Goal: Task Accomplishment & Management: Use online tool/utility

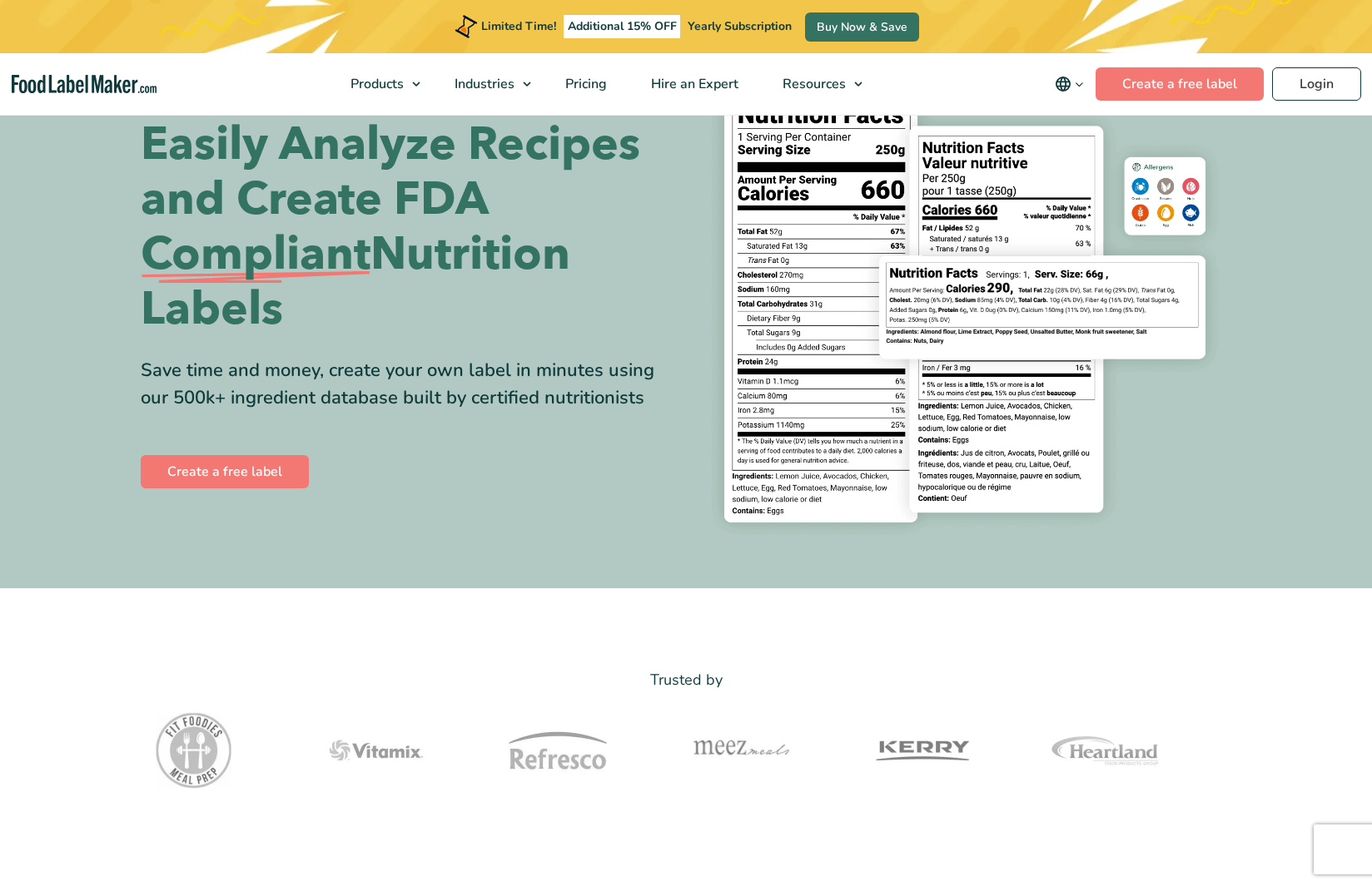
scroll to position [92, 0]
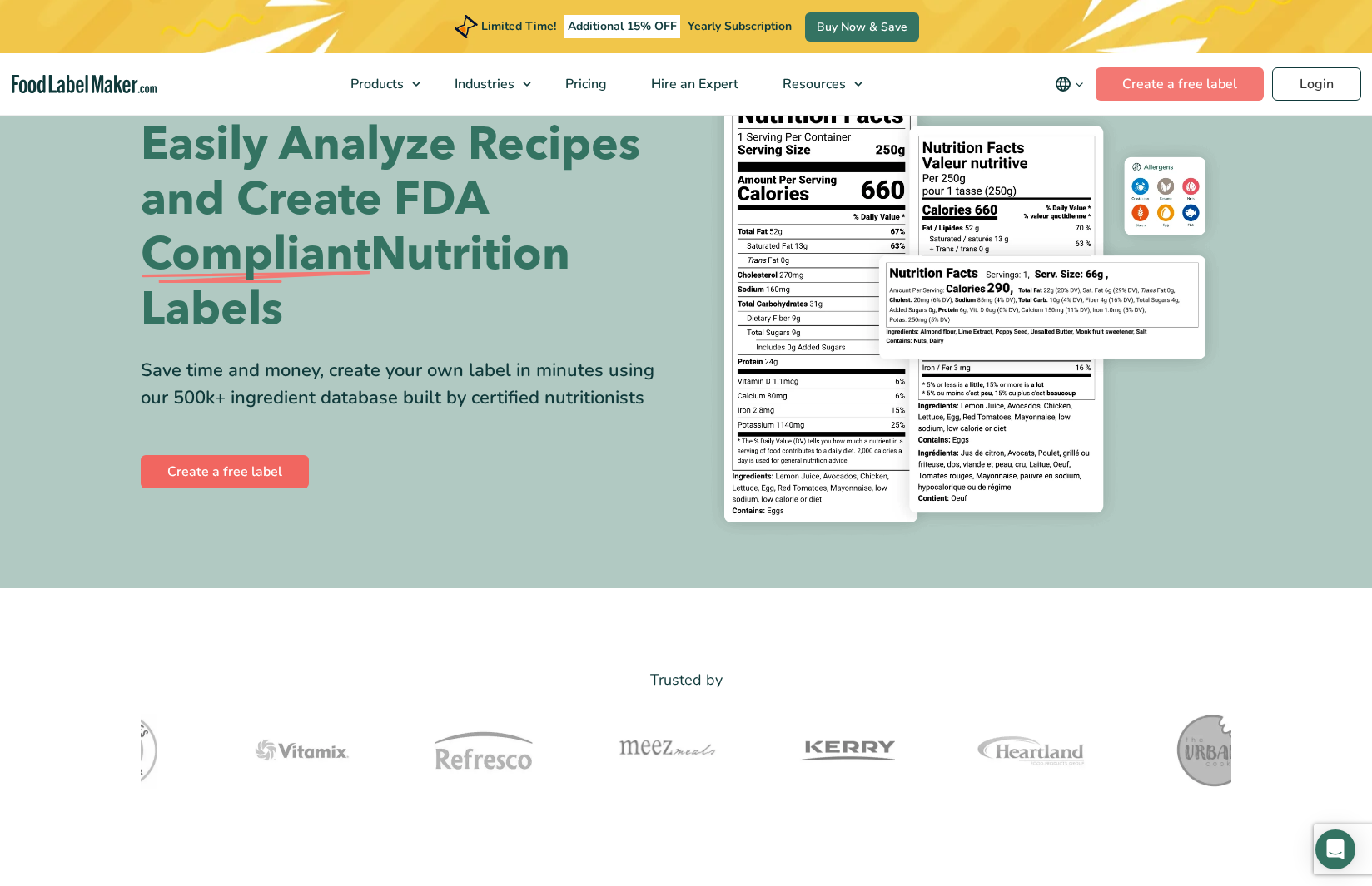
click at [247, 480] on link "Create a free label" at bounding box center [224, 471] width 168 height 33
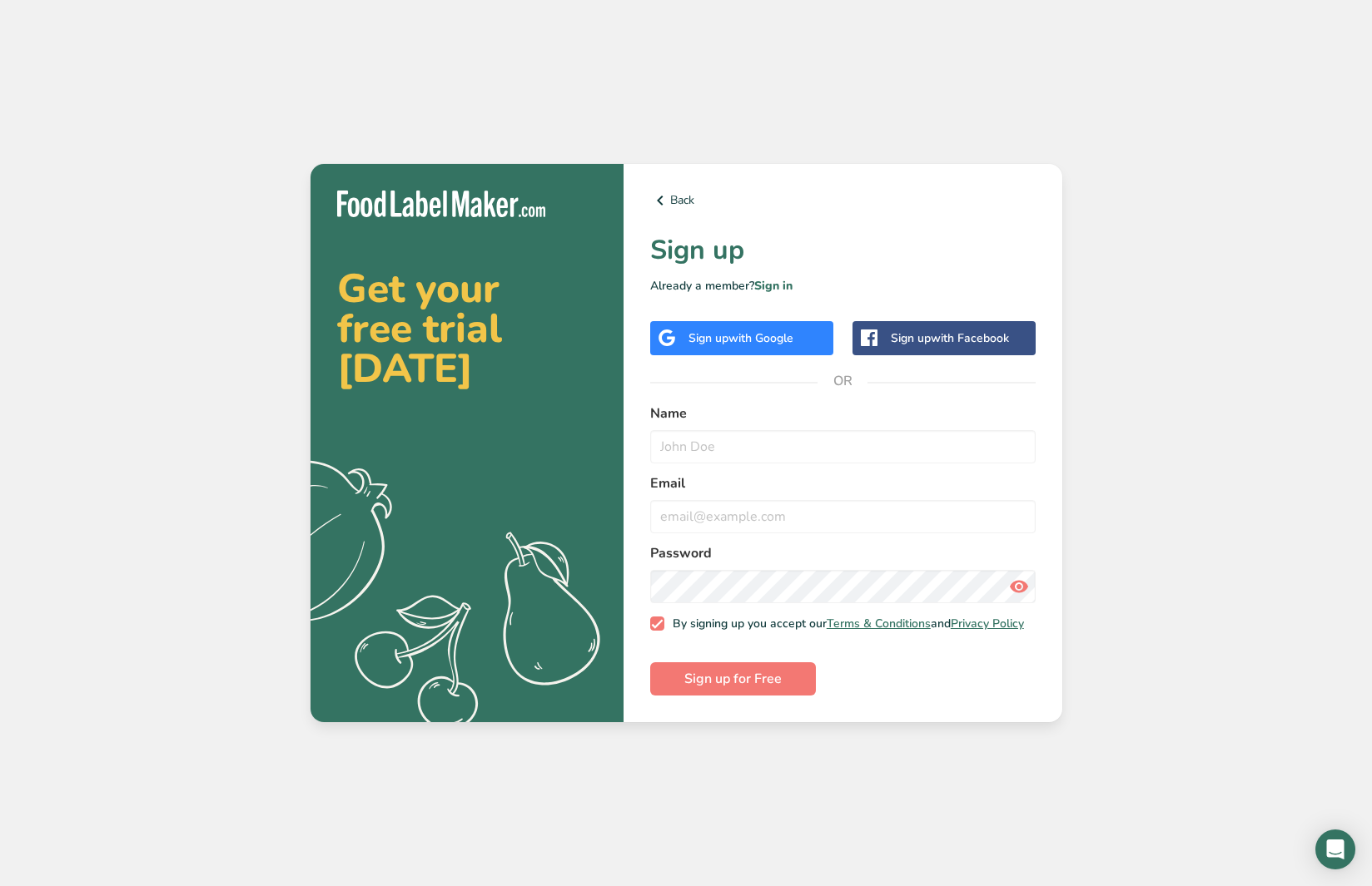
click at [722, 335] on div "Sign up with Google" at bounding box center [741, 338] width 104 height 17
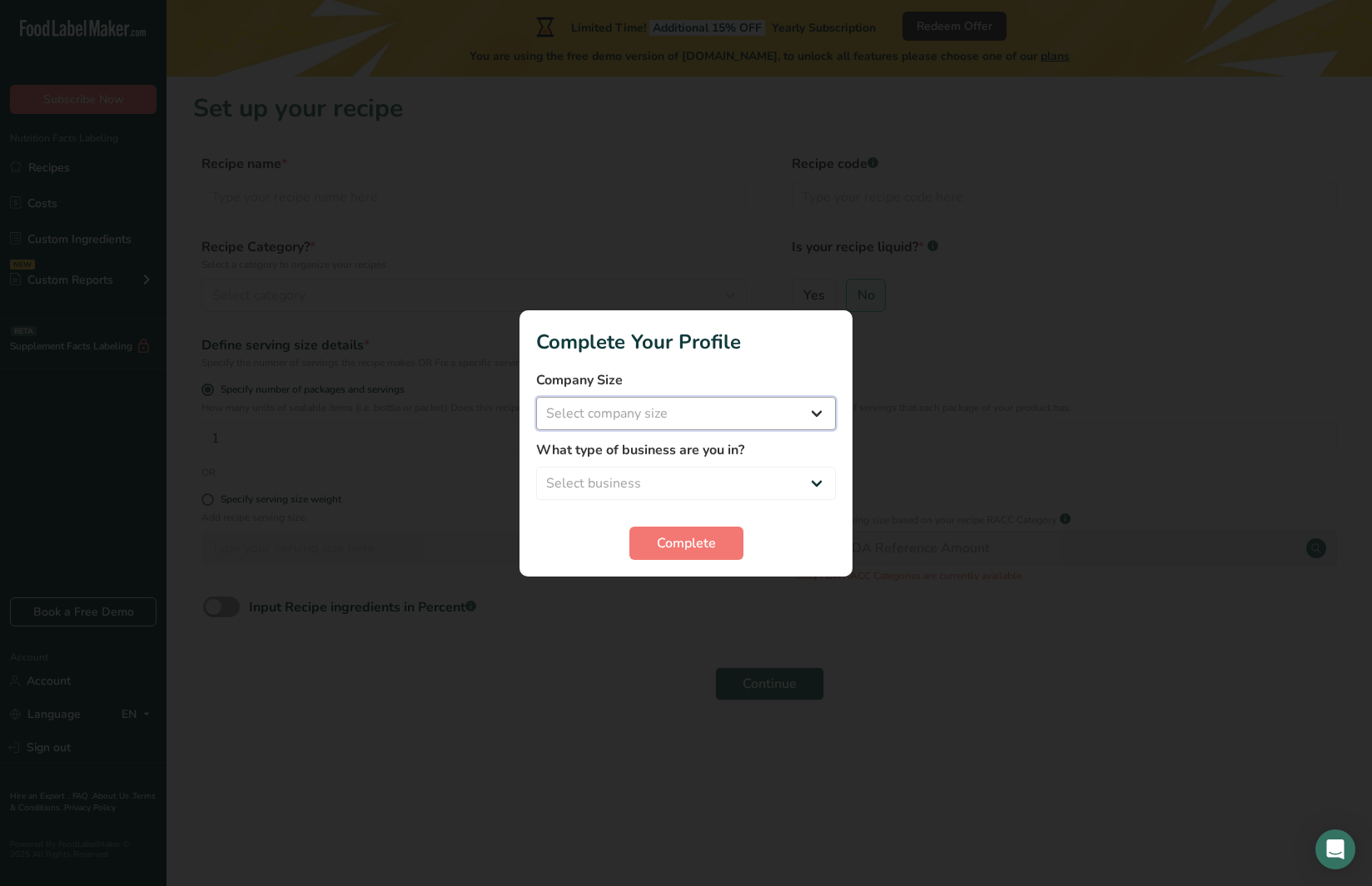
select select "1"
click at [711, 555] on button "Complete" at bounding box center [686, 543] width 114 height 33
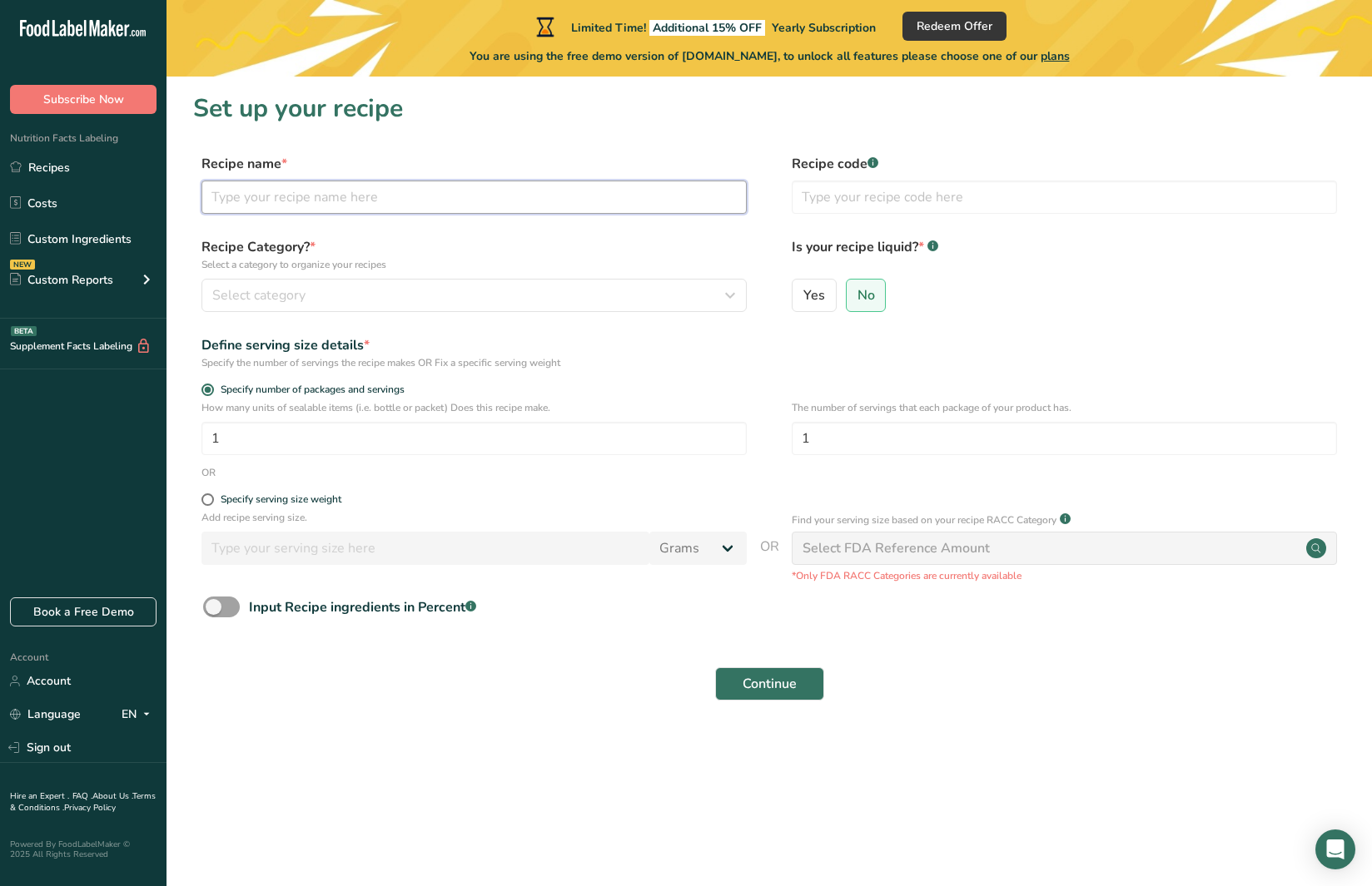
click at [391, 198] on input "text" at bounding box center [474, 197] width 545 height 33
type input "Caramel Apple"
click at [381, 291] on div "Select category" at bounding box center [469, 295] width 513 height 20
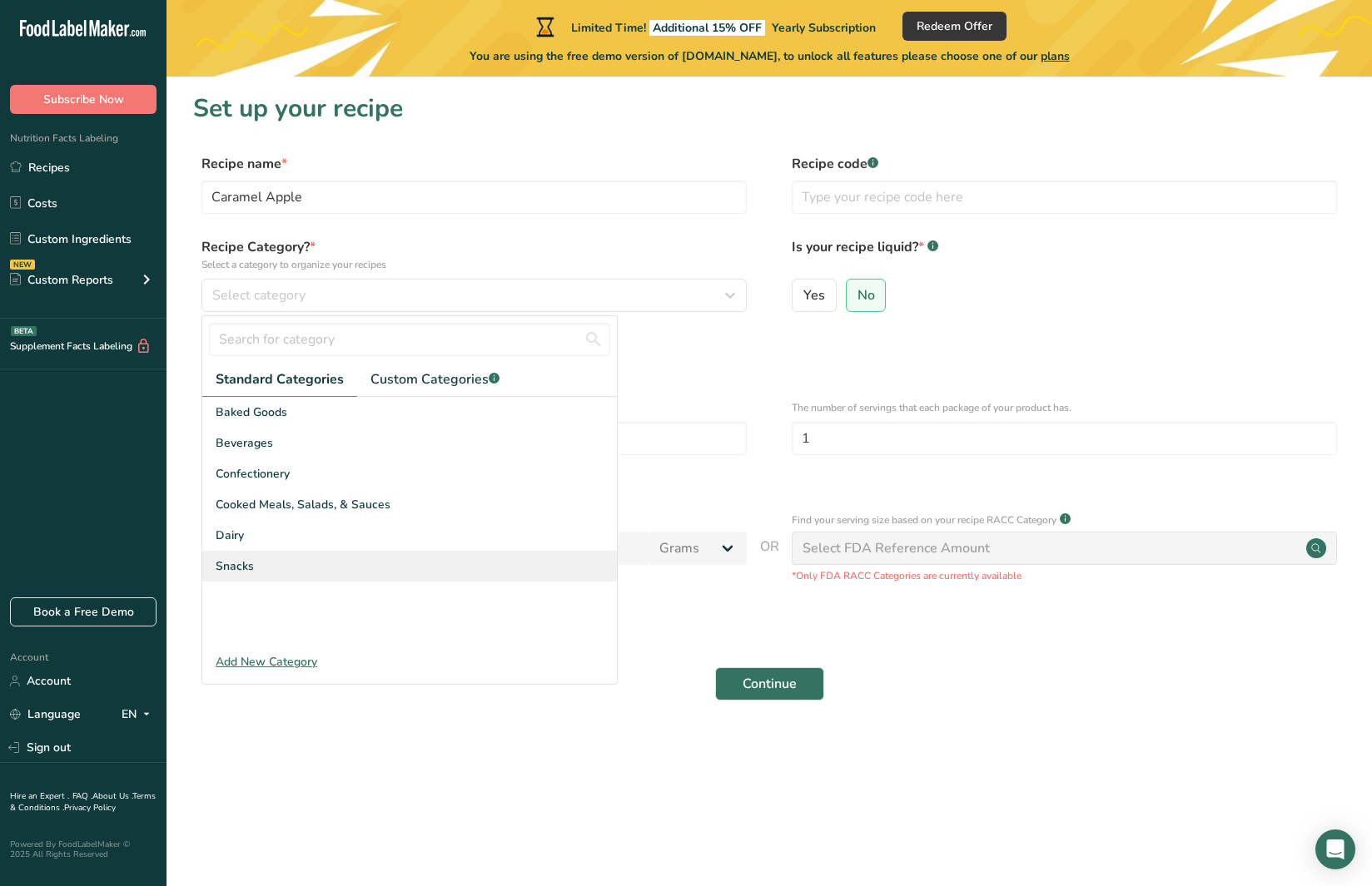
click at [285, 565] on div "Snacks" at bounding box center [410, 566] width 414 height 31
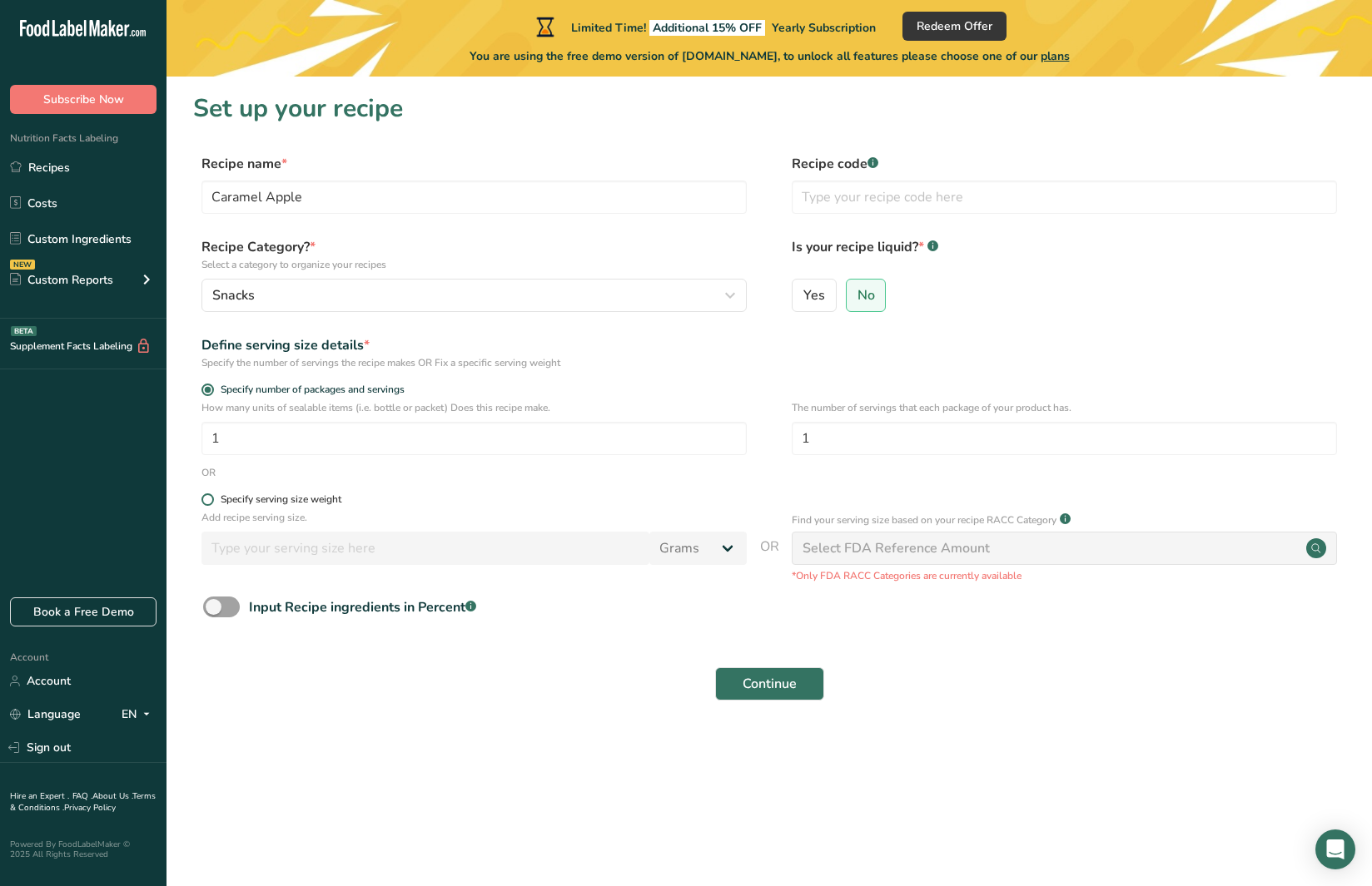
click at [211, 500] on span at bounding box center [208, 500] width 13 height 13
click at [211, 500] on input "Specify serving size weight" at bounding box center [207, 500] width 11 height 11
radio input "true"
radio input "false"
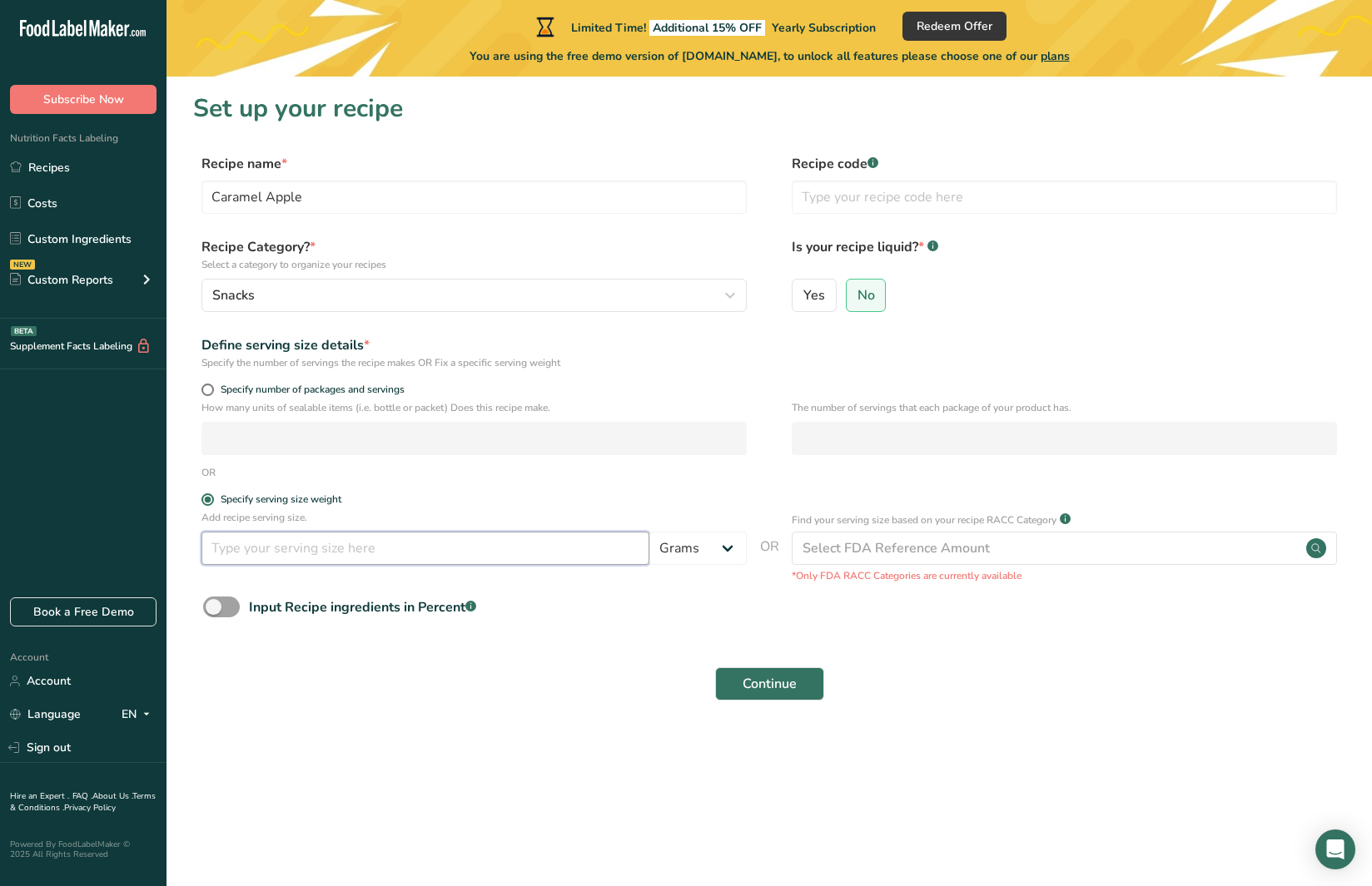
click at [254, 552] on input "number" at bounding box center [425, 547] width 448 height 33
type input "256"
click at [765, 684] on span "Continue" at bounding box center [769, 683] width 54 height 20
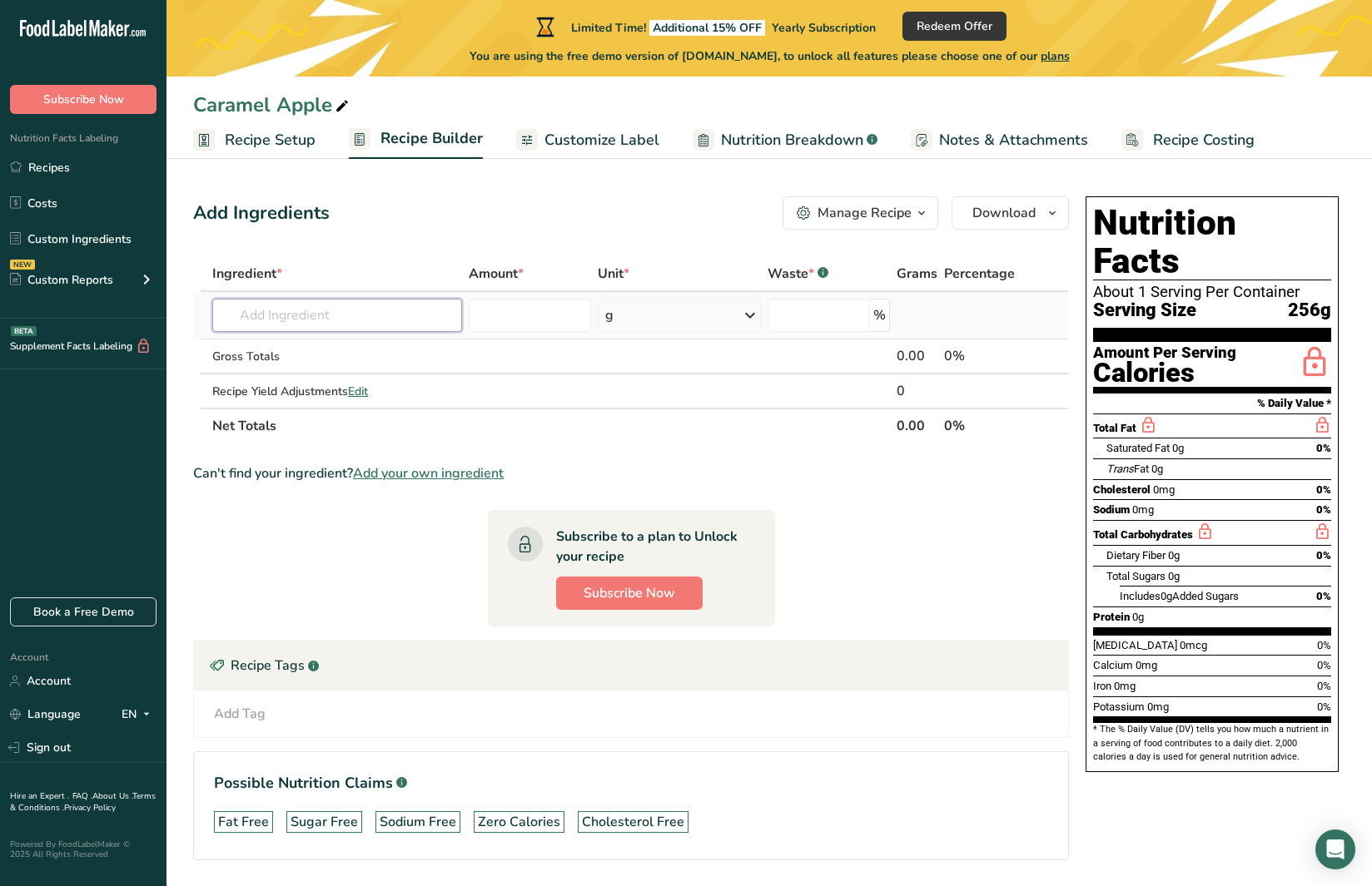
click at [317, 321] on input "text" at bounding box center [337, 315] width 250 height 33
type input "granny"
click at [362, 347] on p "9502 Apples, raw, granny smith, with skin (Includes foods for USDA's Food Distr…" at bounding box center [491, 348] width 532 height 17
type input "Apples, raw, granny smith, with skin (Includes foods for USDA's Food Distributi…"
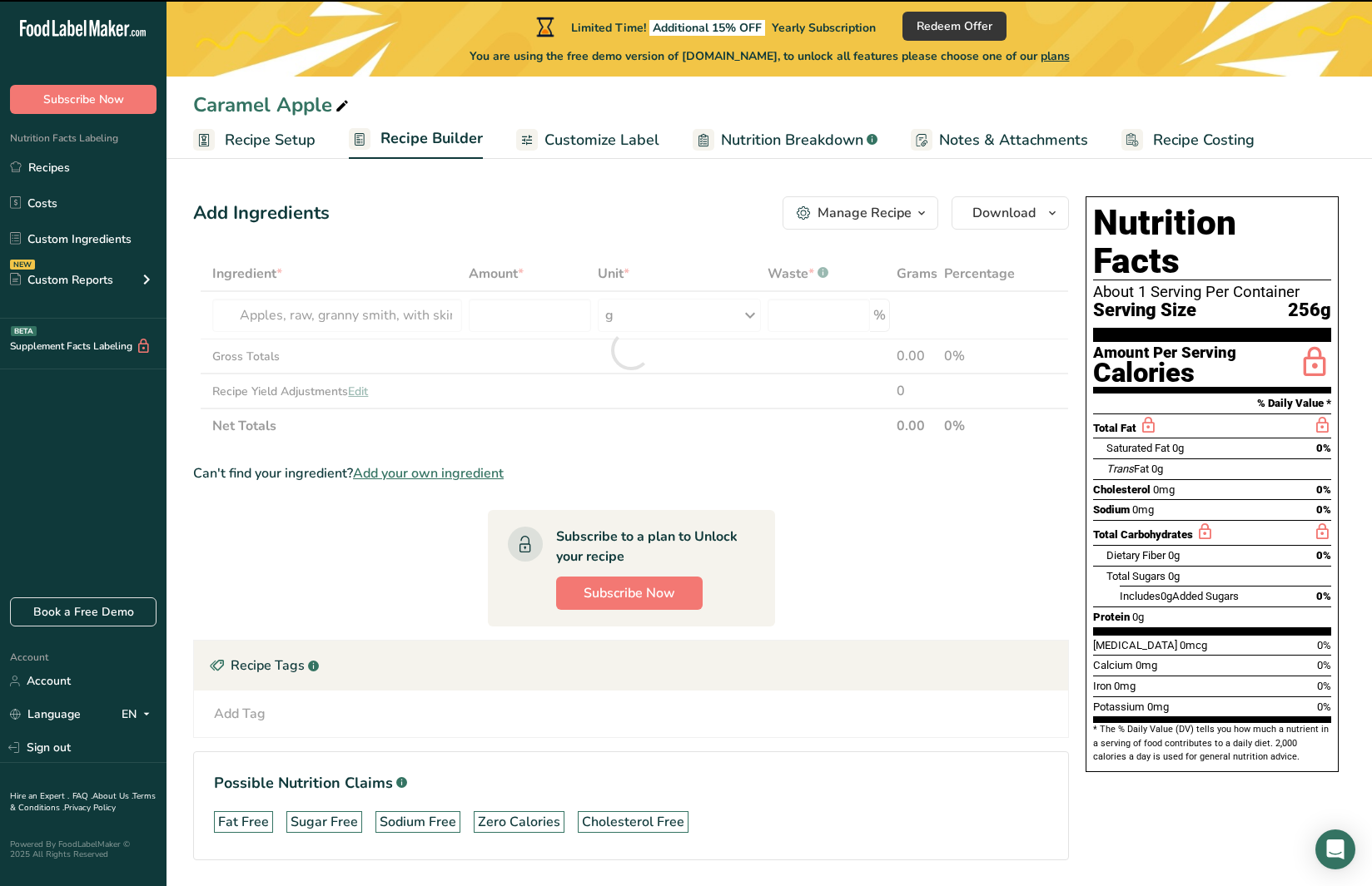
type input "0"
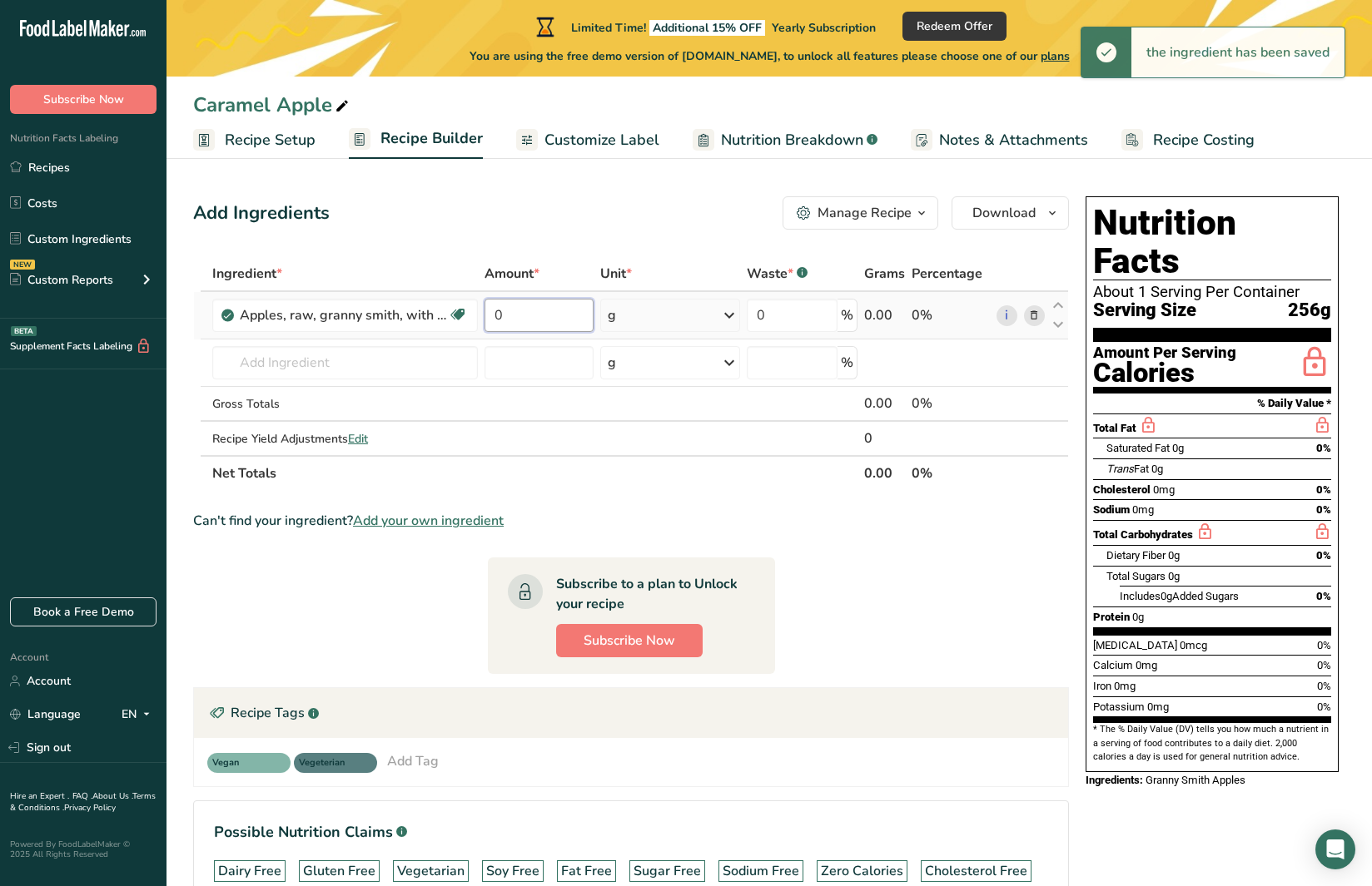
click at [539, 310] on input "0" at bounding box center [539, 315] width 109 height 33
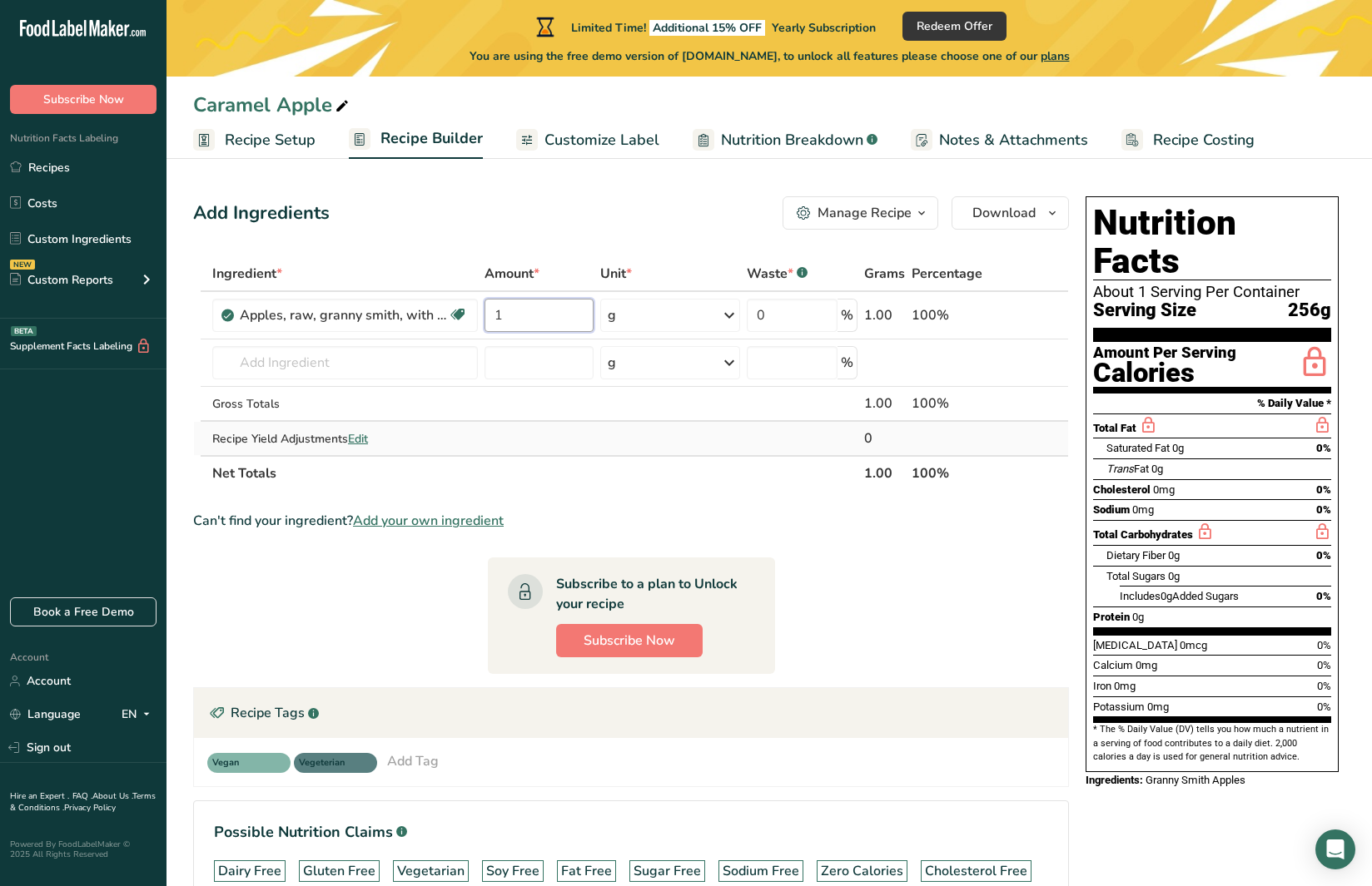
type input "1"
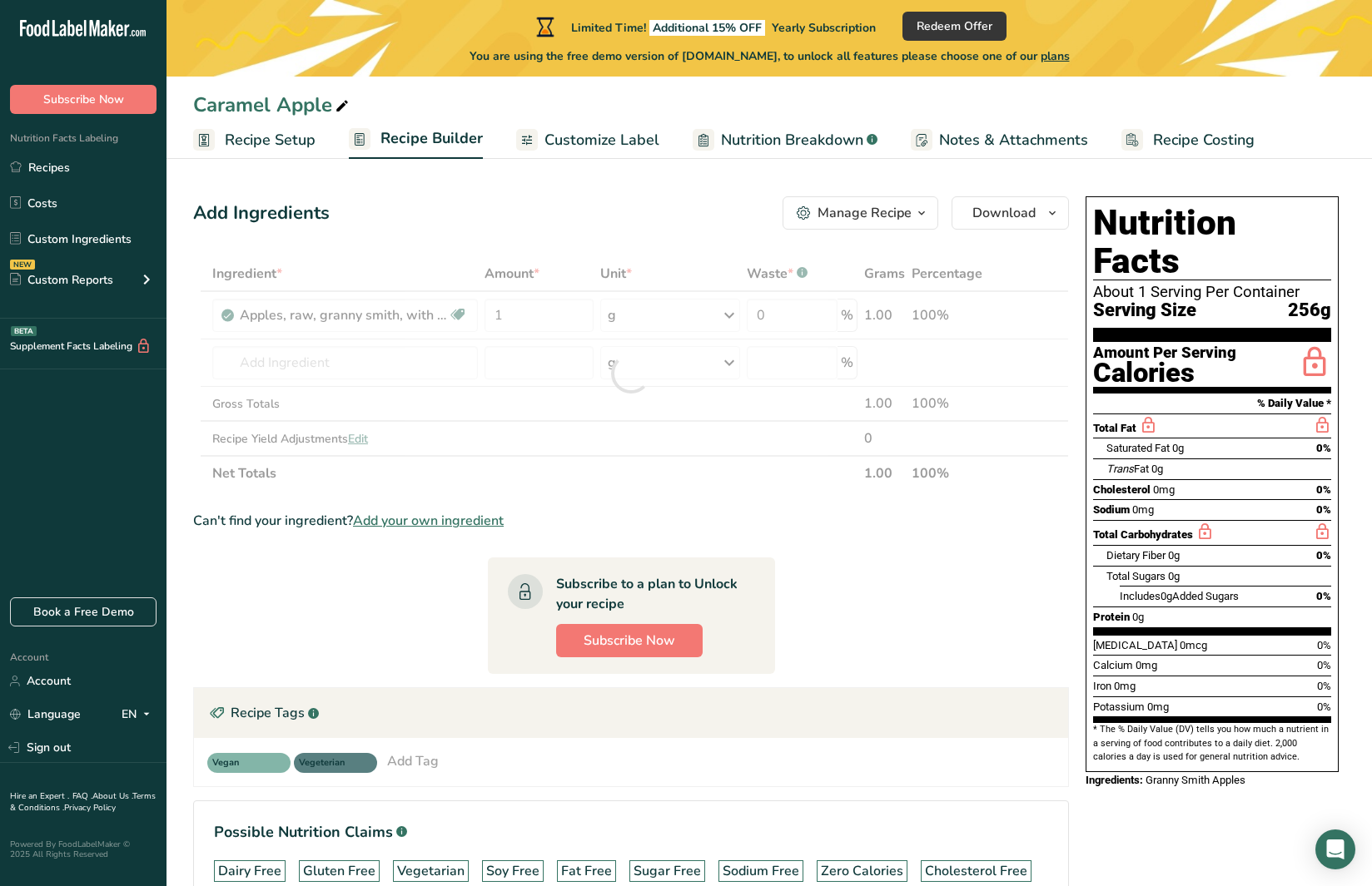
click at [614, 450] on div "Ingredient * Amount * Unit * Waste * .a-a{fill:#347362;}.b-a{fill:#fff;} Grams …" at bounding box center [631, 374] width 876 height 235
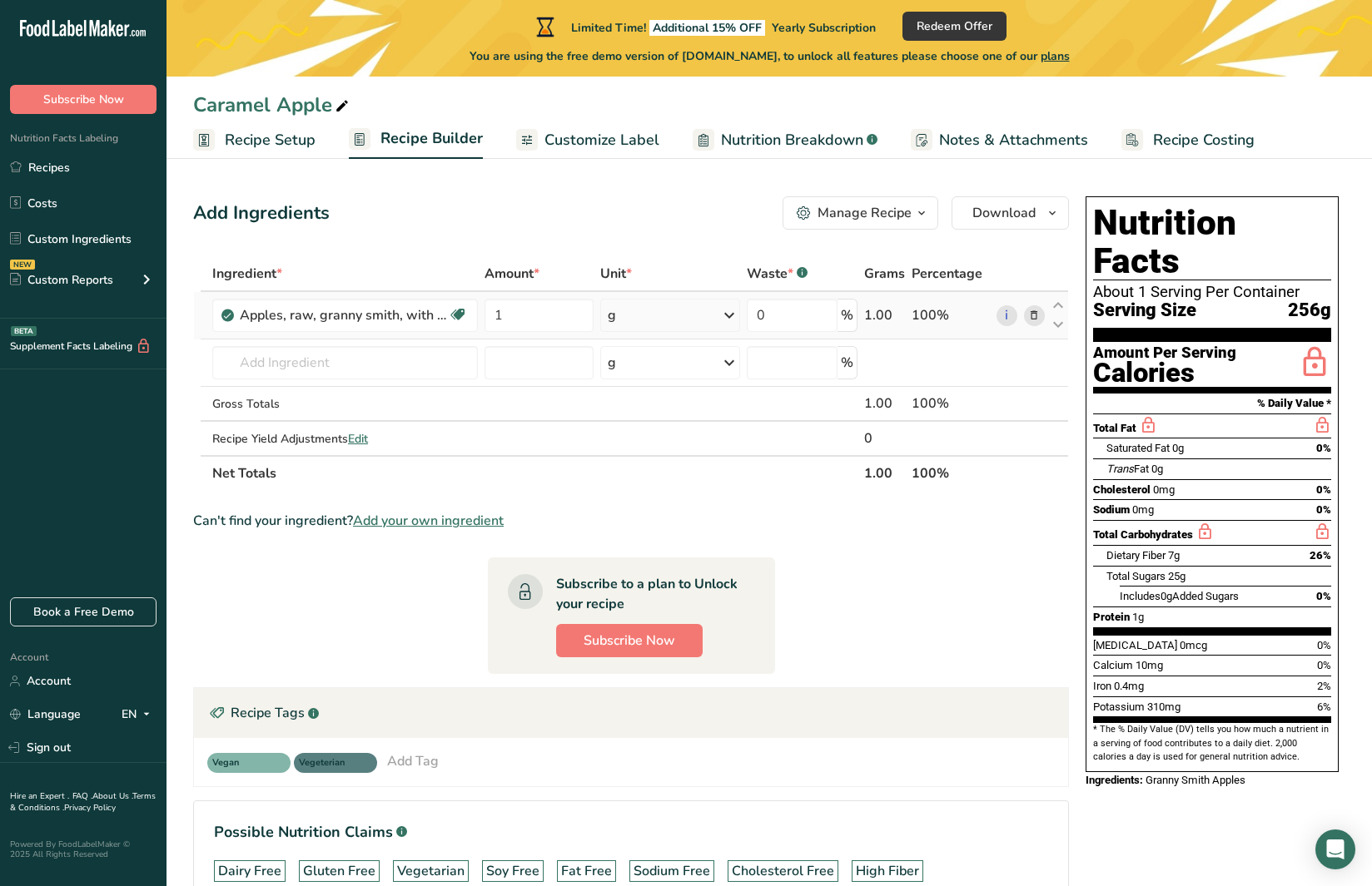
click at [675, 303] on div "g" at bounding box center [669, 315] width 140 height 33
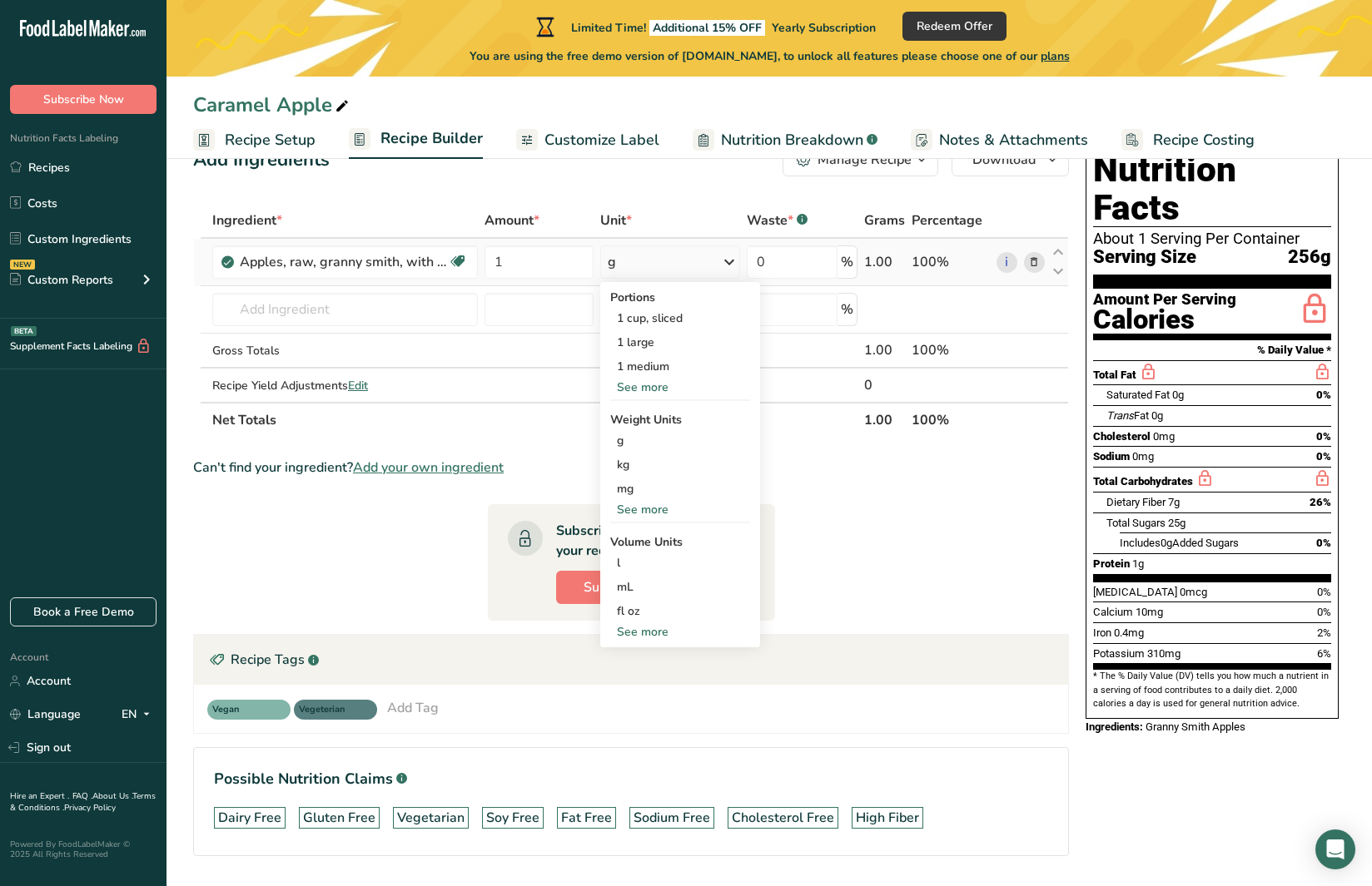
scroll to position [46, 0]
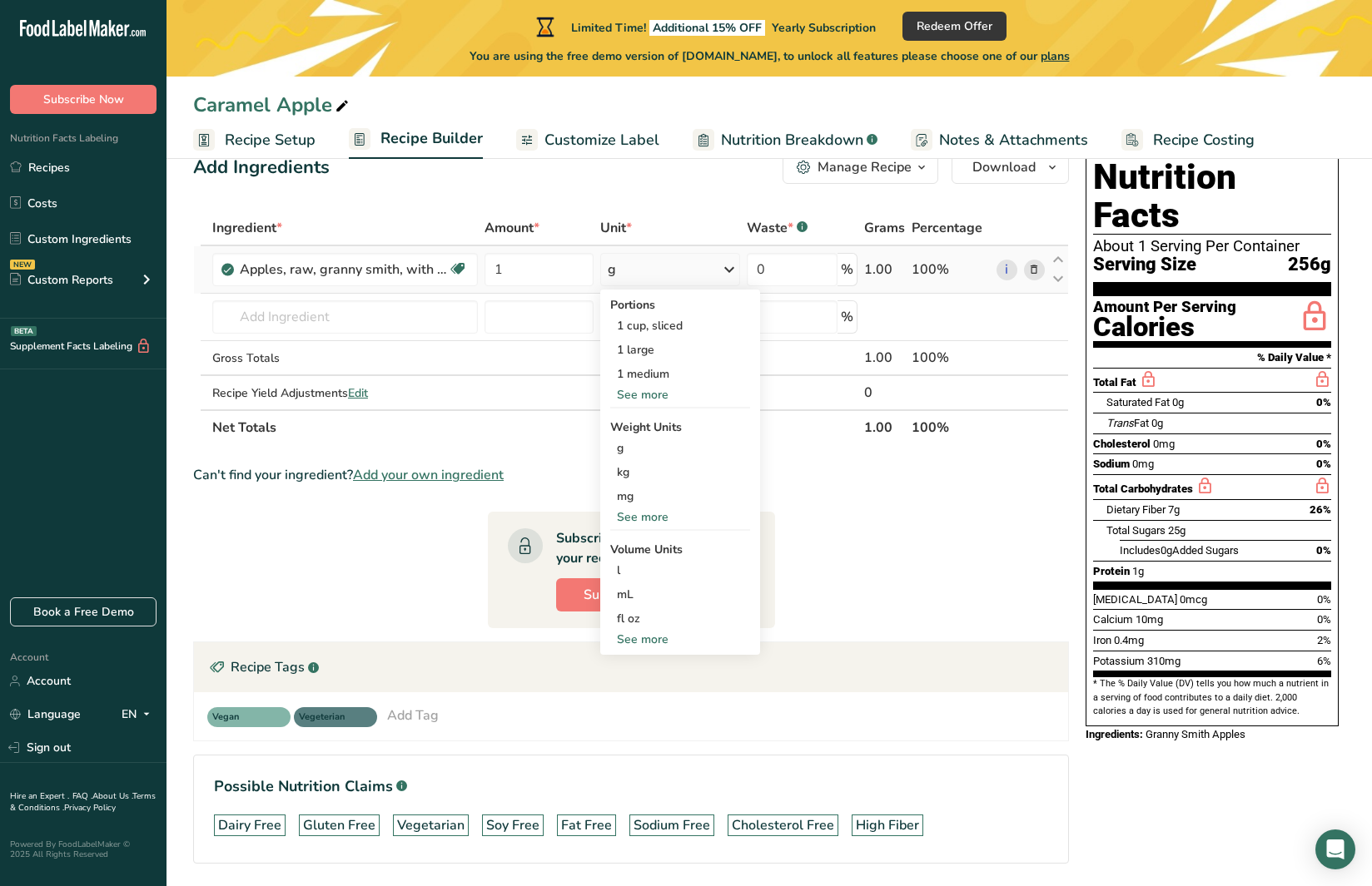
click at [659, 394] on div "See more" at bounding box center [679, 394] width 140 height 17
click at [669, 355] on div "1 large" at bounding box center [679, 349] width 140 height 24
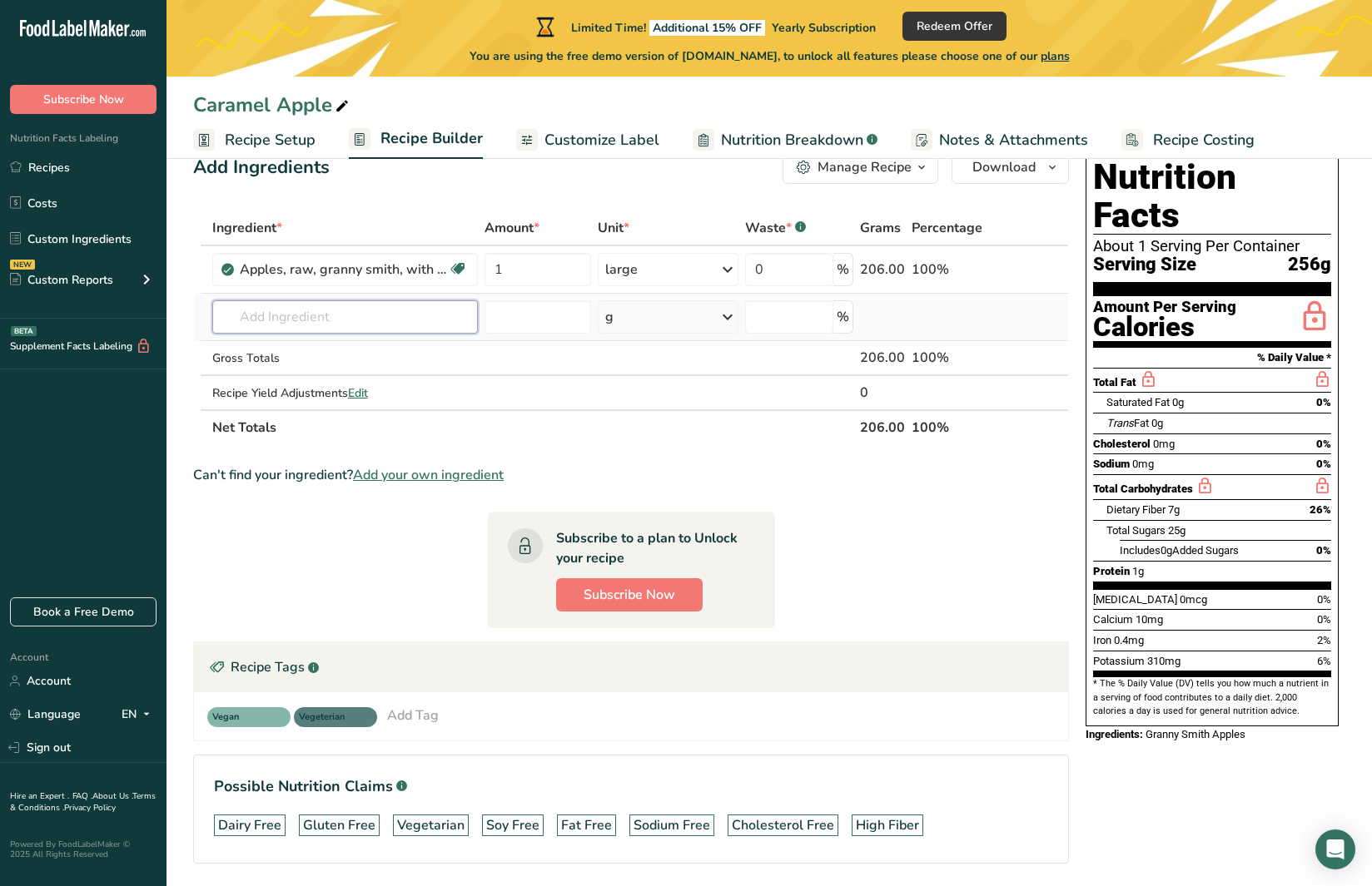
click at [401, 320] on input "text" at bounding box center [345, 317] width 266 height 33
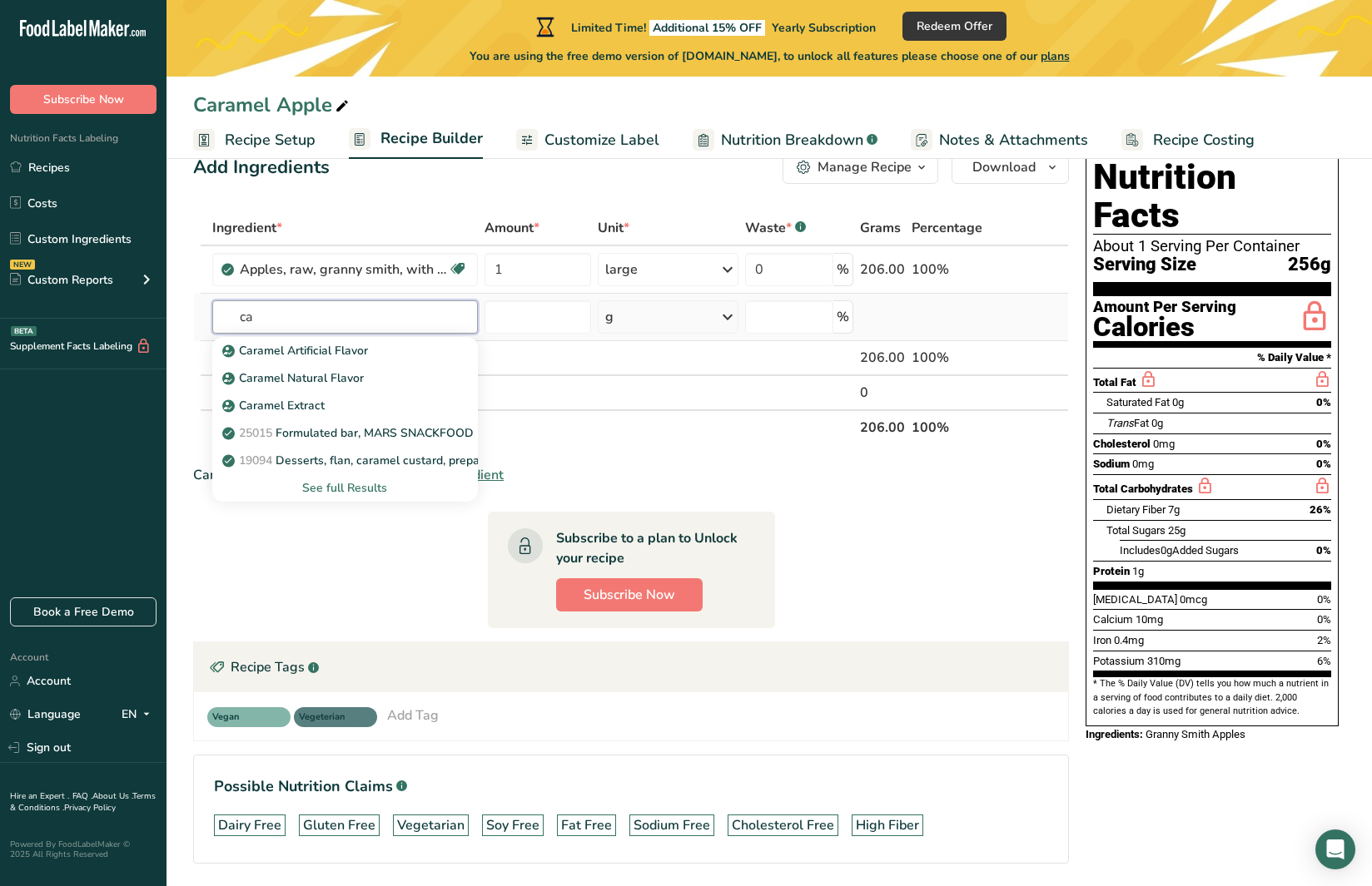
type input "c"
type input "sweetened"
click at [389, 381] on p "1095 Milk, canned, condensed, sweetened" at bounding box center [345, 377] width 240 height 17
type input "Milk, canned, condensed, sweetened"
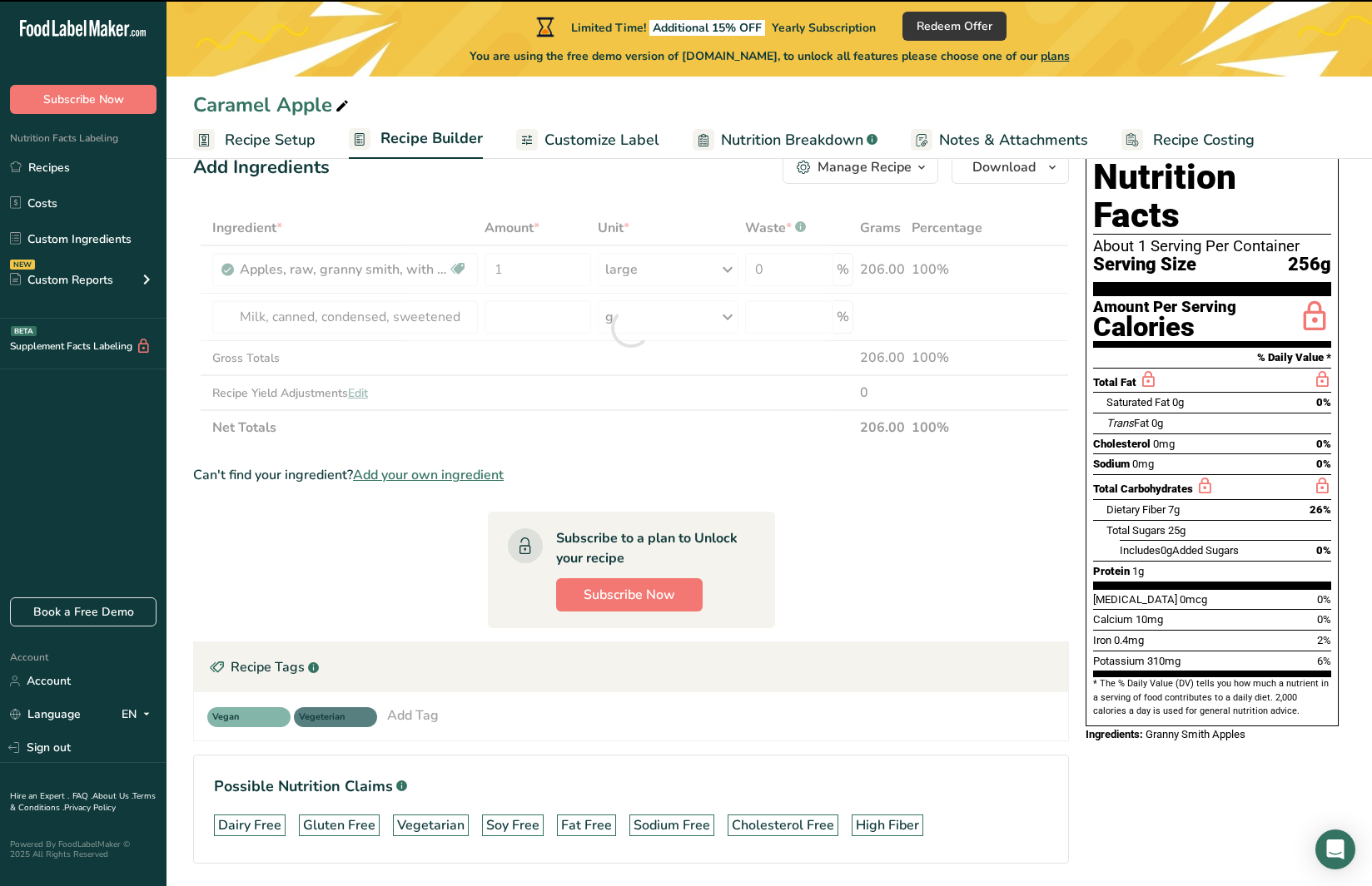
type input "0"
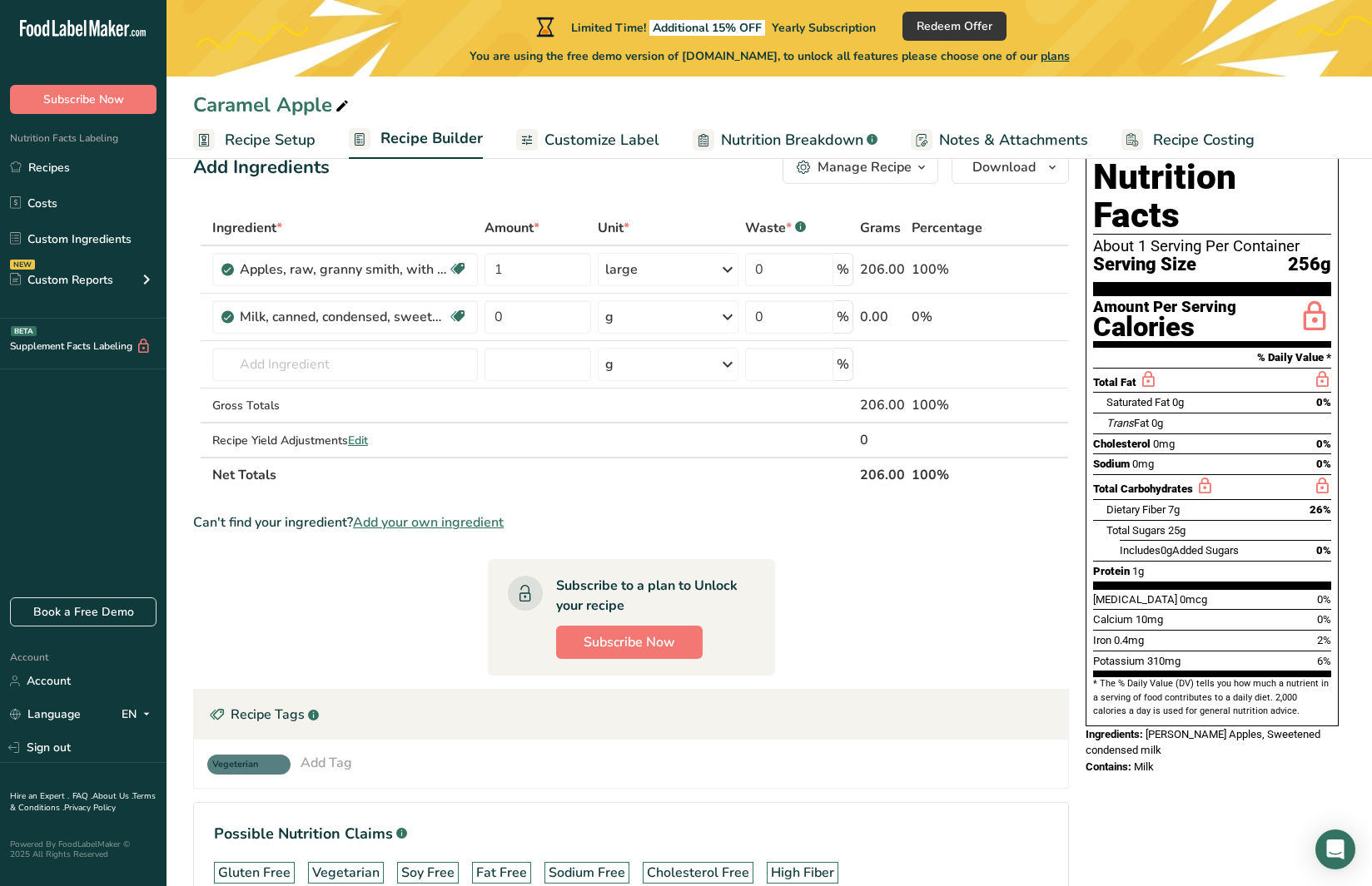
click at [610, 137] on span "Customize Label" at bounding box center [602, 140] width 115 height 23
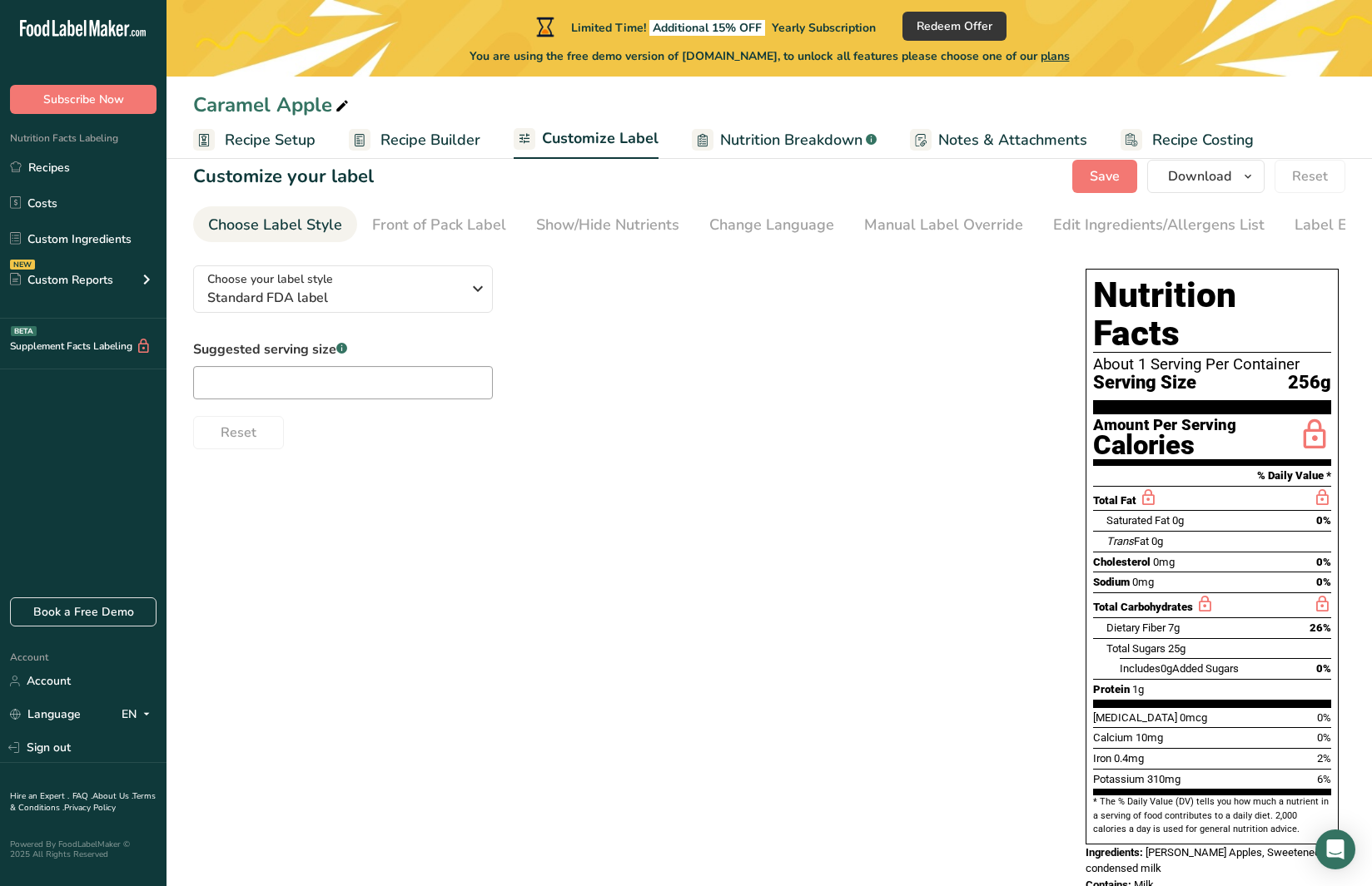
scroll to position [30, 0]
click at [423, 387] on input "text" at bounding box center [342, 383] width 300 height 33
click at [399, 303] on button "Choose your label style Standard FDA label" at bounding box center [342, 289] width 300 height 48
click at [400, 300] on span "Standard FDA label" at bounding box center [334, 298] width 254 height 20
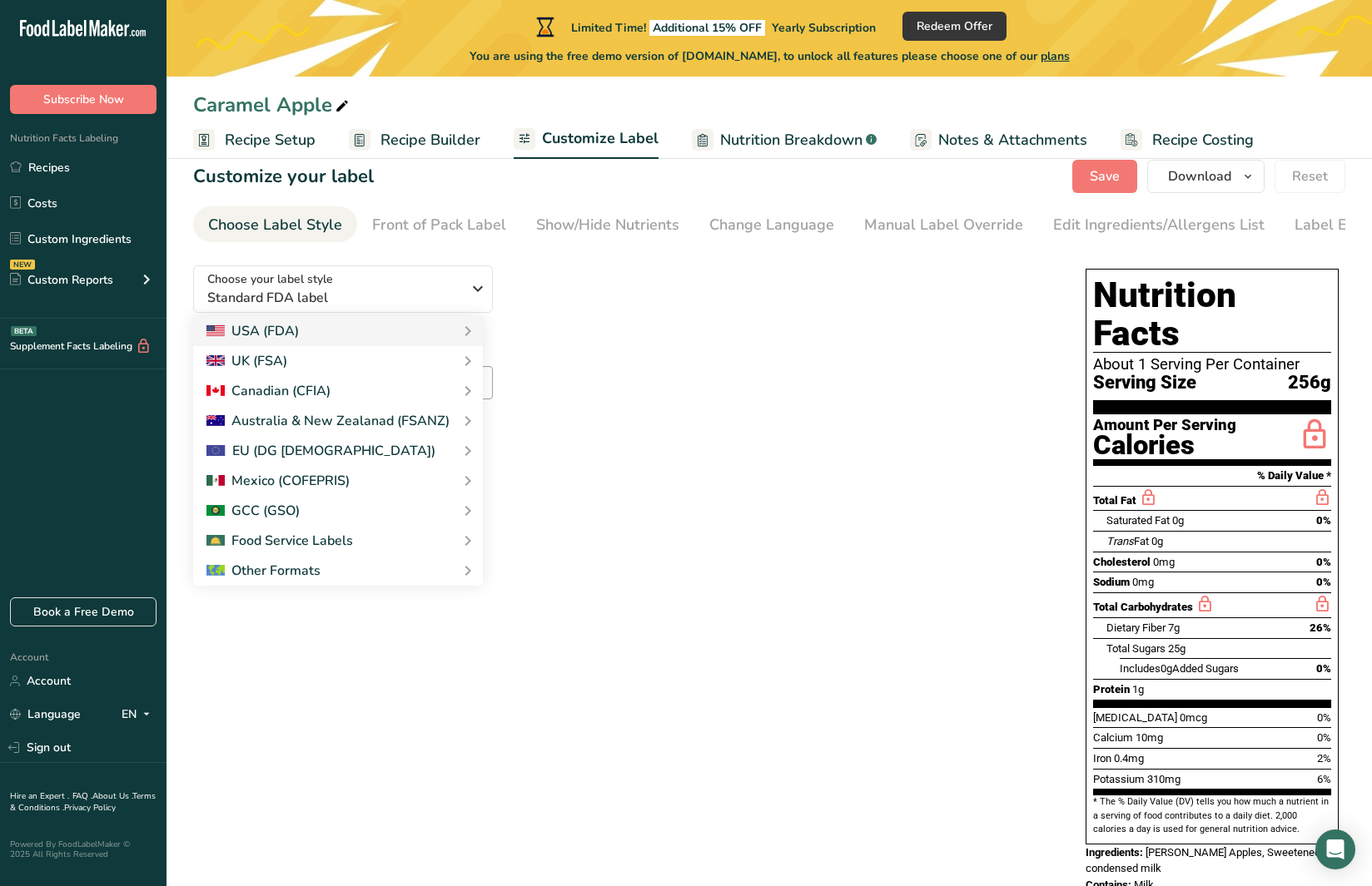
click at [634, 340] on div "Suggested serving size .a-a{fill:#347362;}.b-a{fill:#fff;} Reset" at bounding box center [622, 394] width 859 height 110
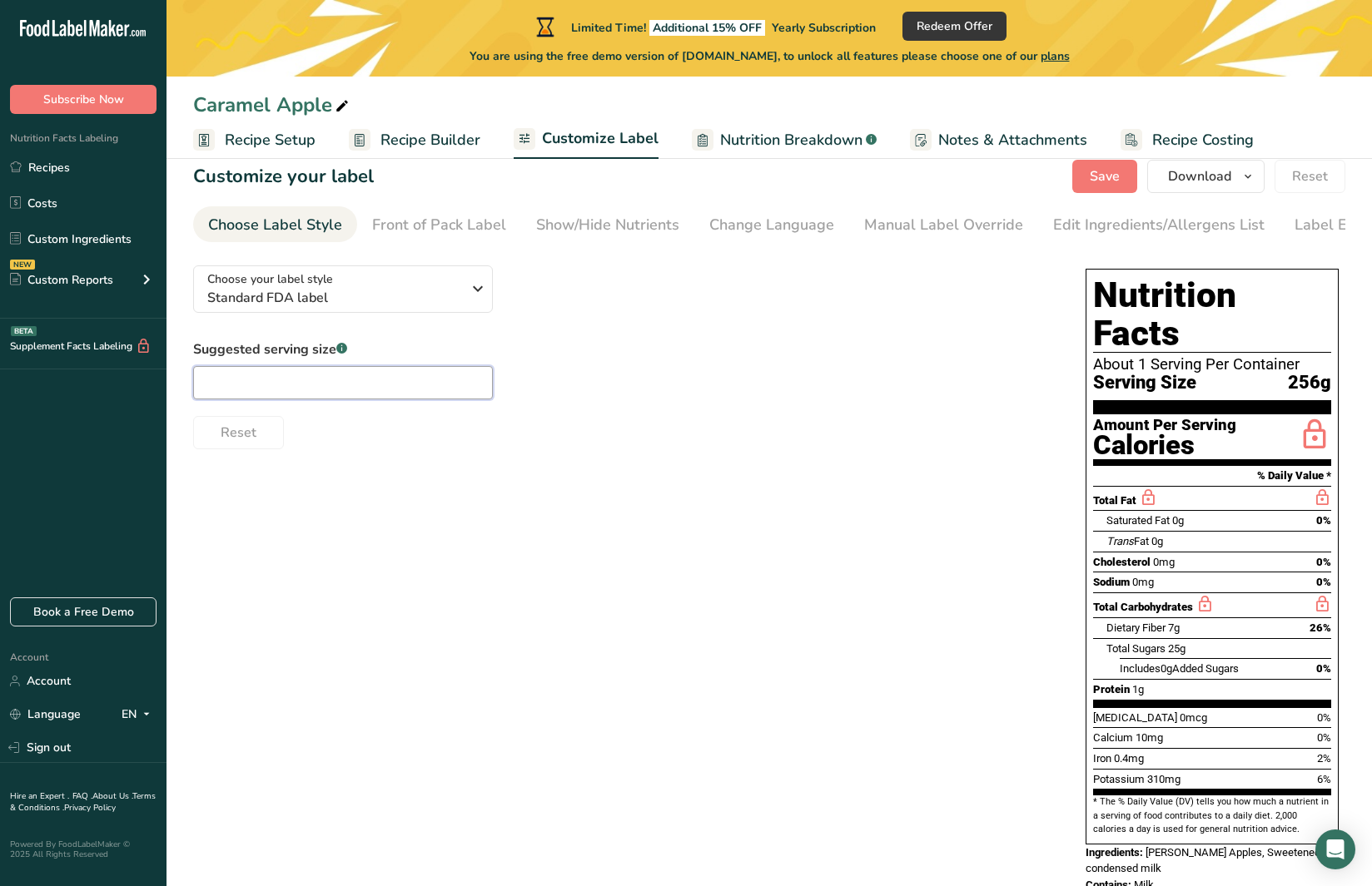
click at [319, 372] on input "text" at bounding box center [342, 383] width 300 height 33
type input "1"
click at [648, 455] on div "Choose your label style Standard FDA label USA (FDA) Standard FDA label Tabular…" at bounding box center [768, 581] width 1152 height 658
click at [579, 371] on div "Suggested serving size .a-a{fill:#347362;}.b-a{fill:#fff;} 1 Reset" at bounding box center [622, 394] width 859 height 110
click at [444, 239] on link "Front of Pack Label" at bounding box center [439, 225] width 134 height 38
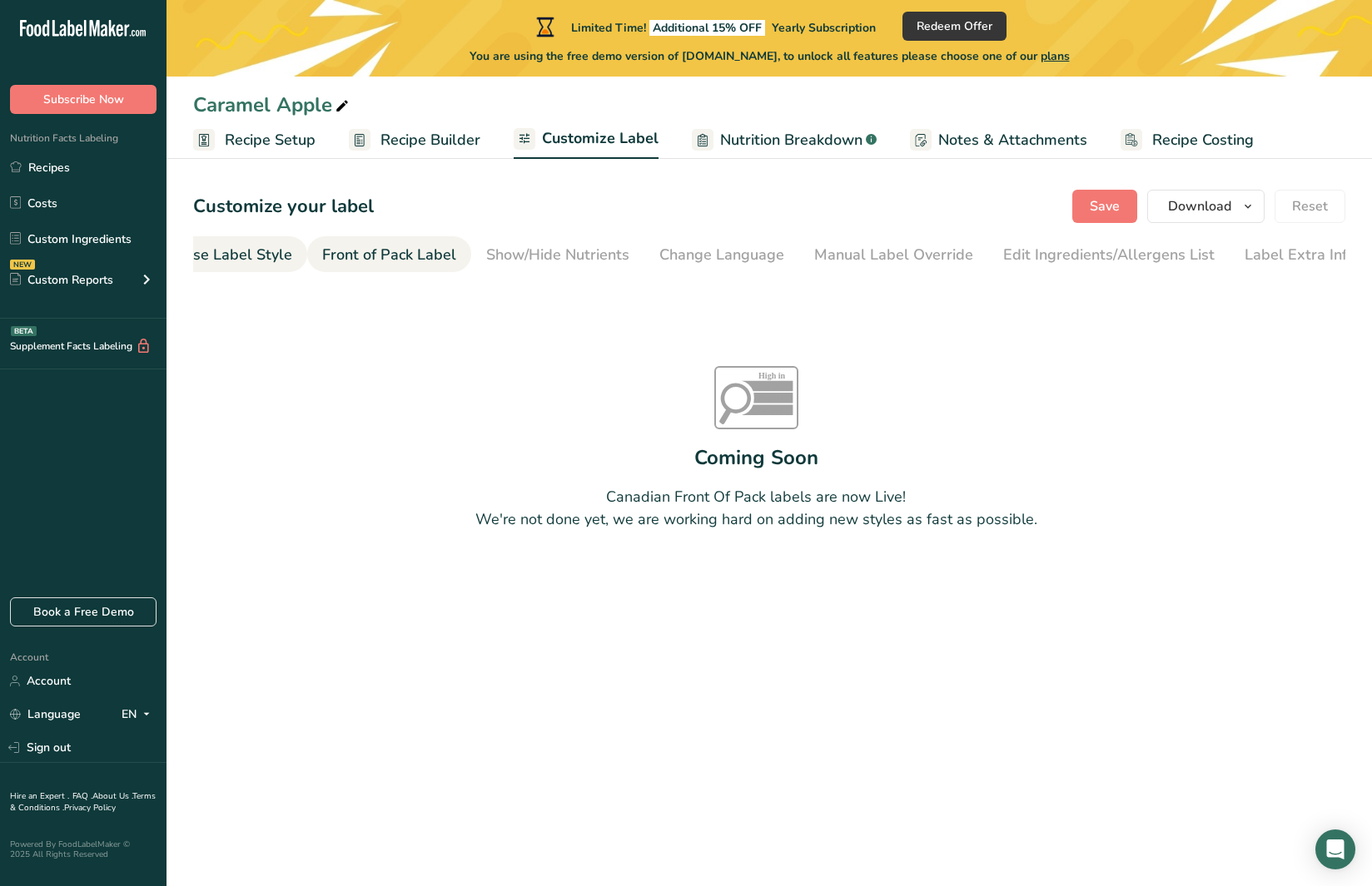
scroll to position [0, 0]
click at [245, 248] on div "Choose Label Style" at bounding box center [225, 255] width 134 height 23
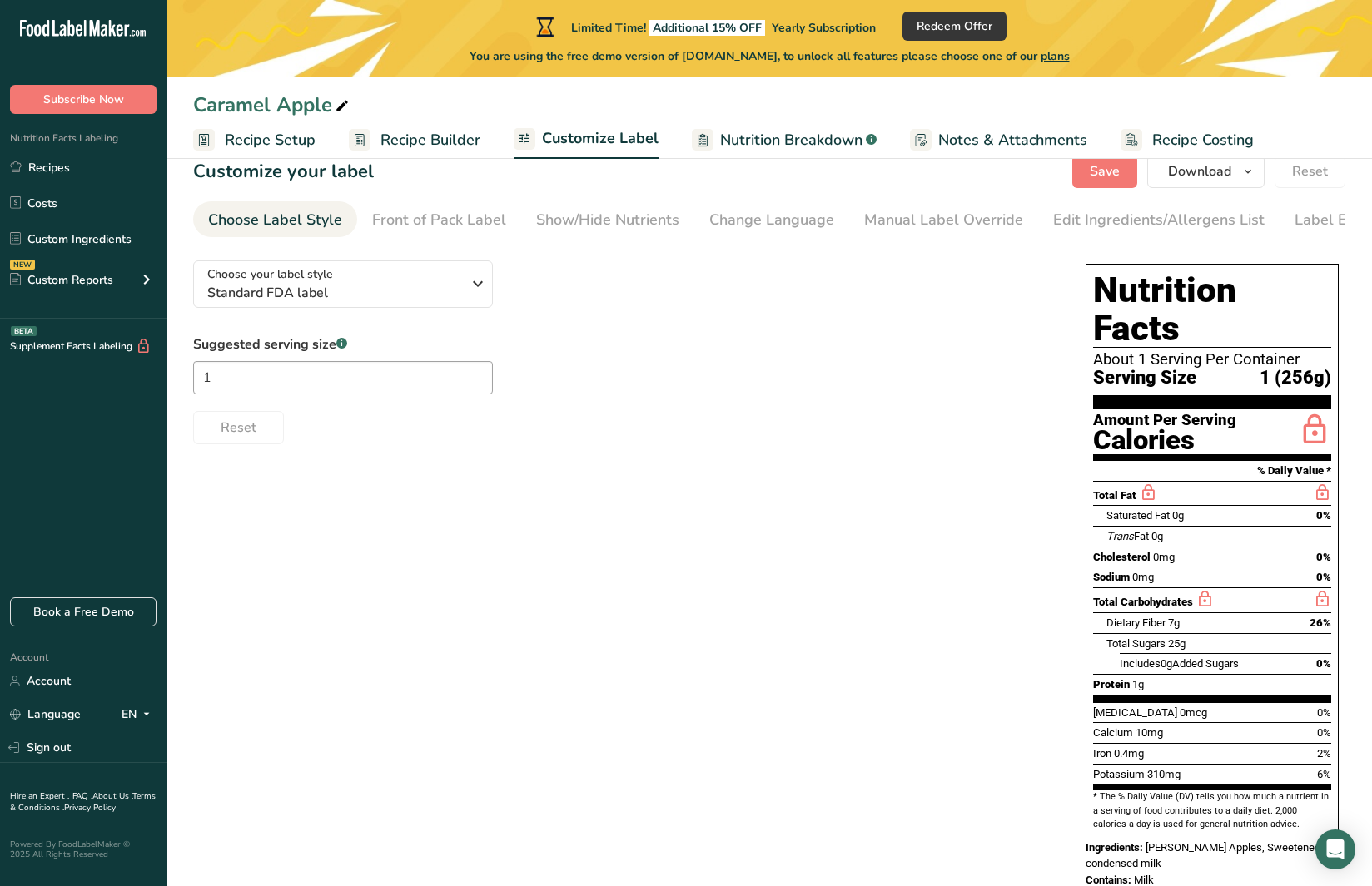
scroll to position [34, 0]
click at [426, 148] on span "Recipe Builder" at bounding box center [430, 140] width 100 height 23
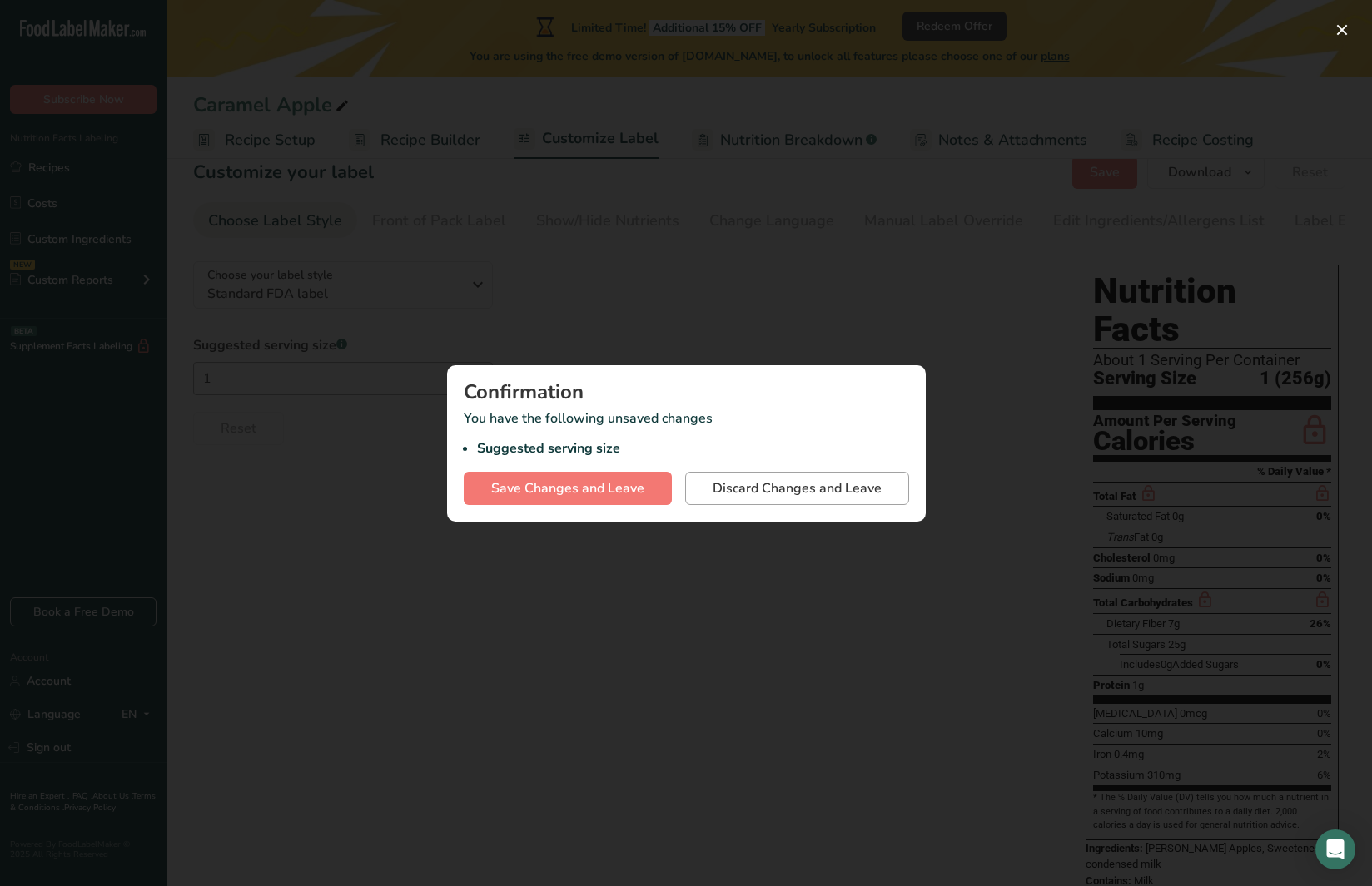
click at [720, 486] on span "Discard Changes and Leave" at bounding box center [797, 488] width 169 height 20
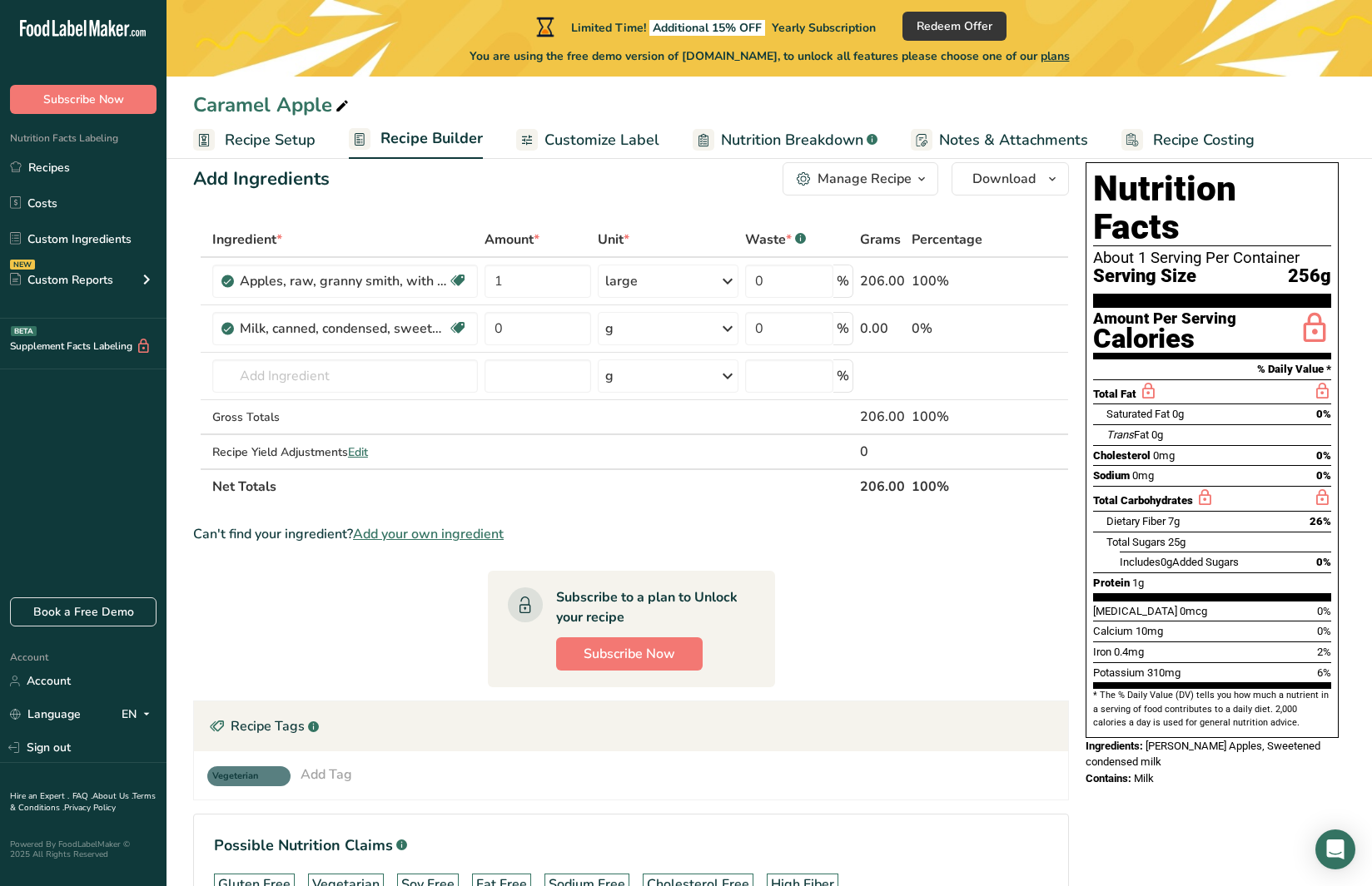
scroll to position [37, 0]
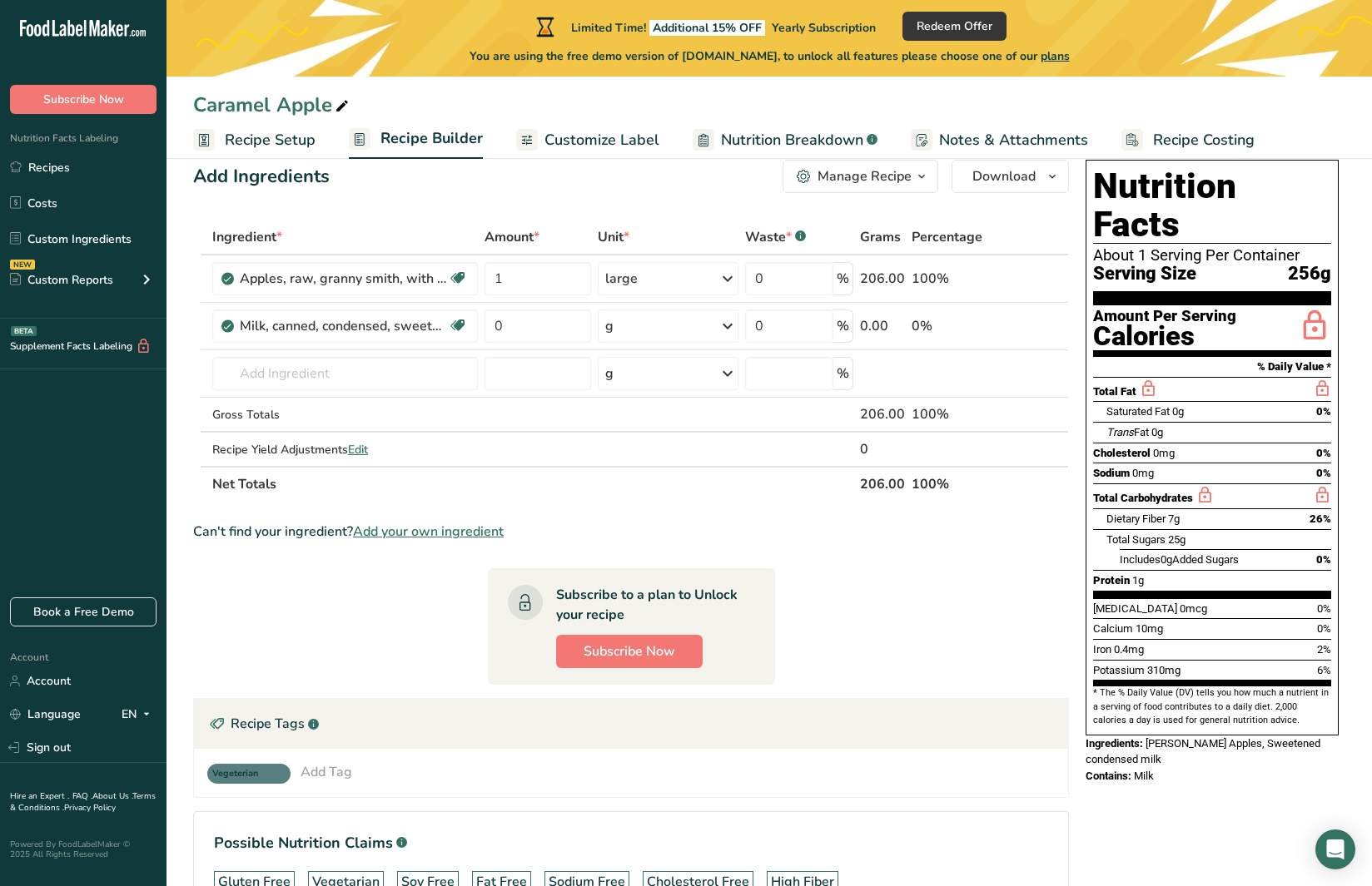
click at [765, 137] on span "Nutrition Breakdown" at bounding box center [792, 140] width 142 height 23
select select "Calories"
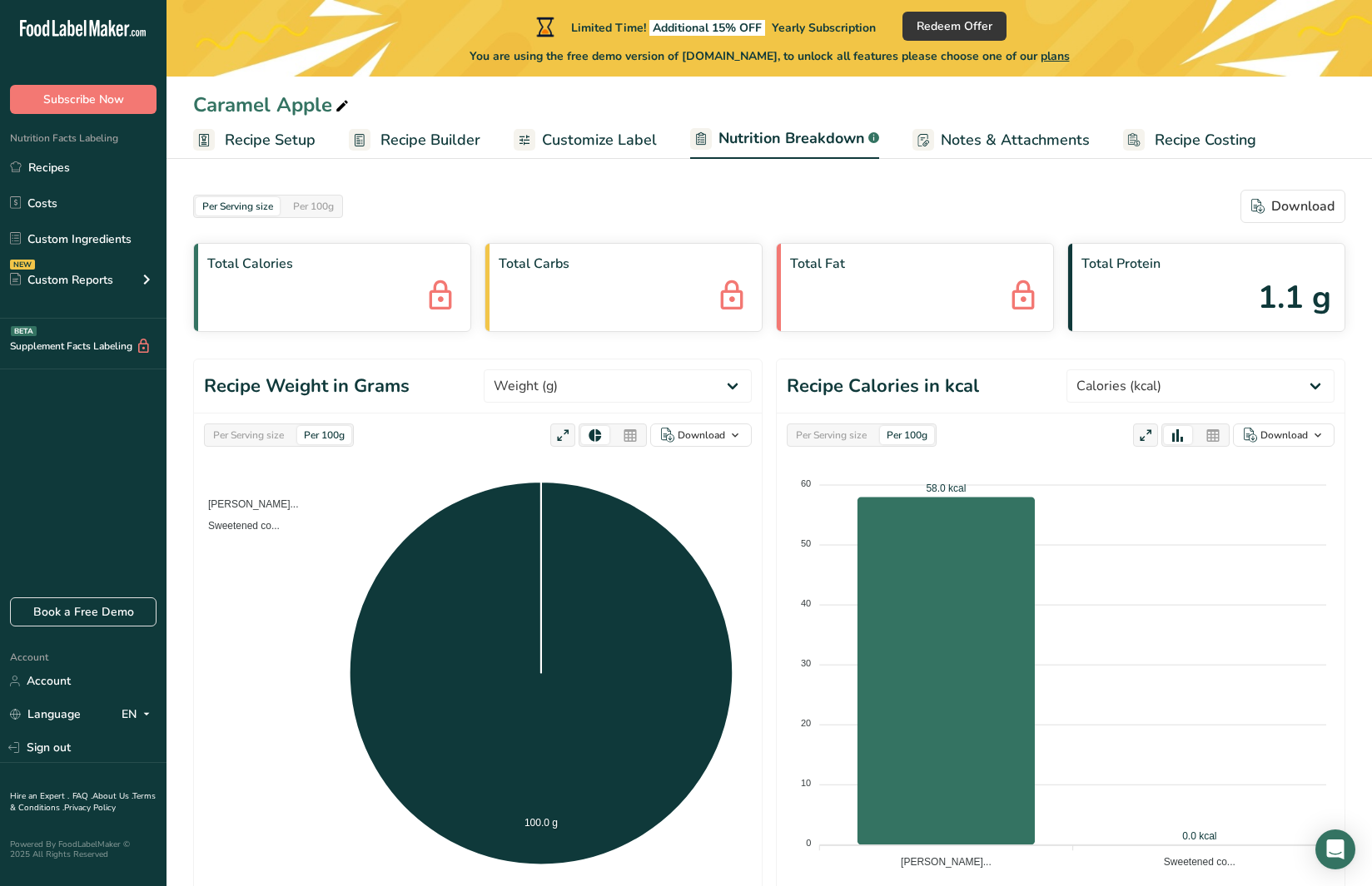
click at [614, 137] on span "Customize Label" at bounding box center [600, 140] width 115 height 23
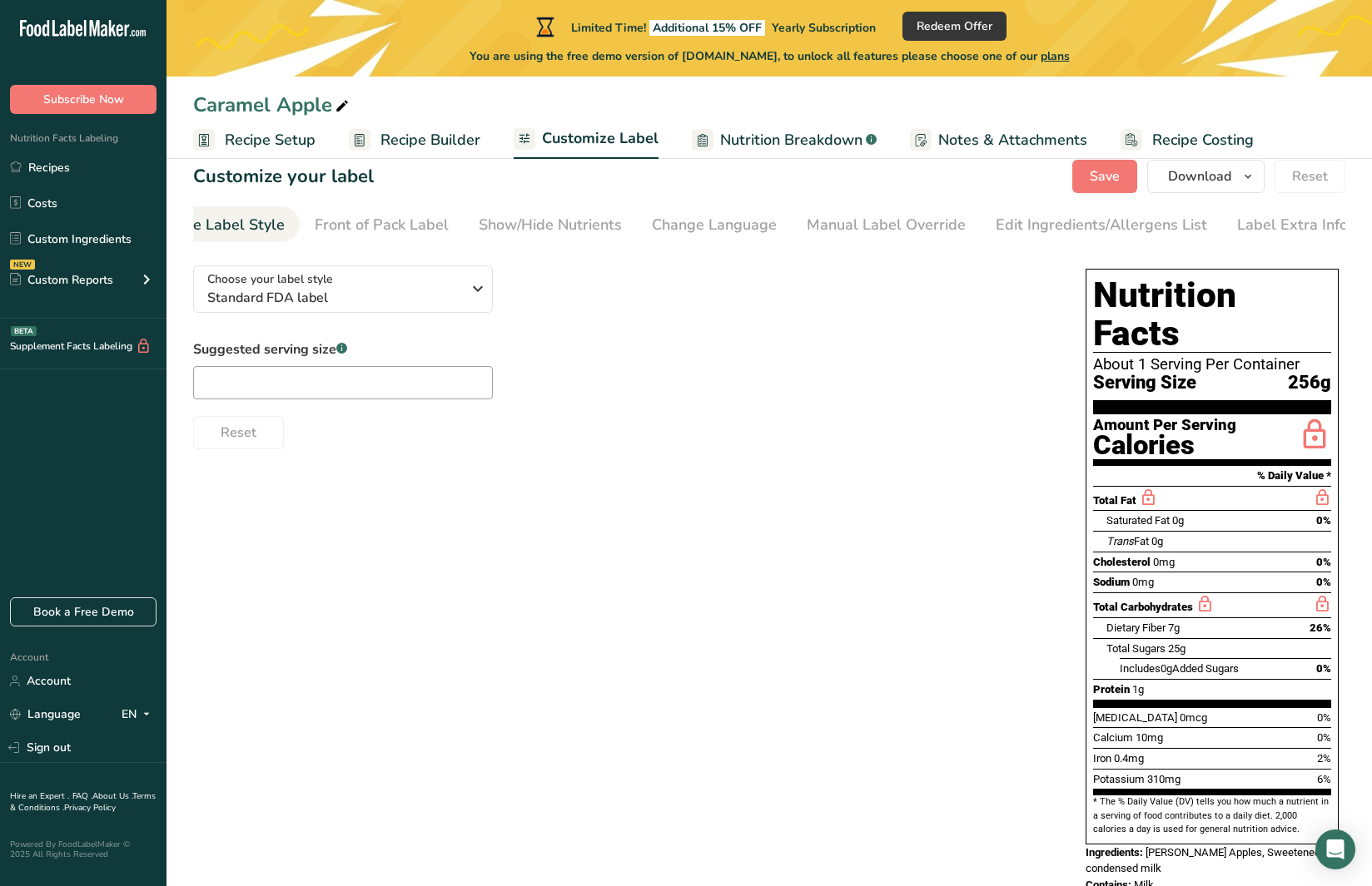
scroll to position [30, 0]
click at [1127, 236] on link "Edit Ingredients/Allergens List" at bounding box center [1101, 225] width 212 height 38
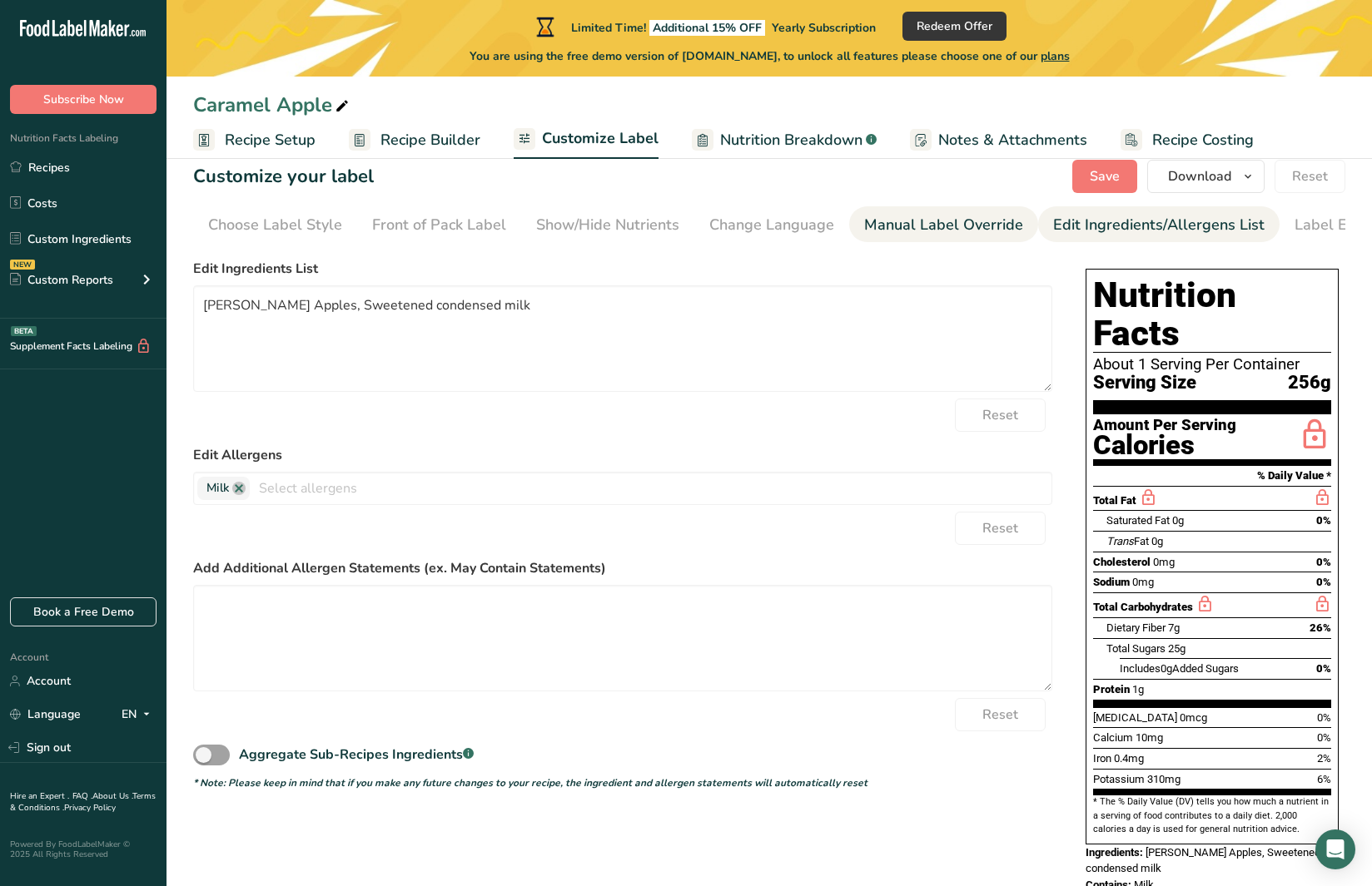
scroll to position [0, 0]
click at [436, 156] on link "Recipe Builder" at bounding box center [414, 140] width 132 height 38
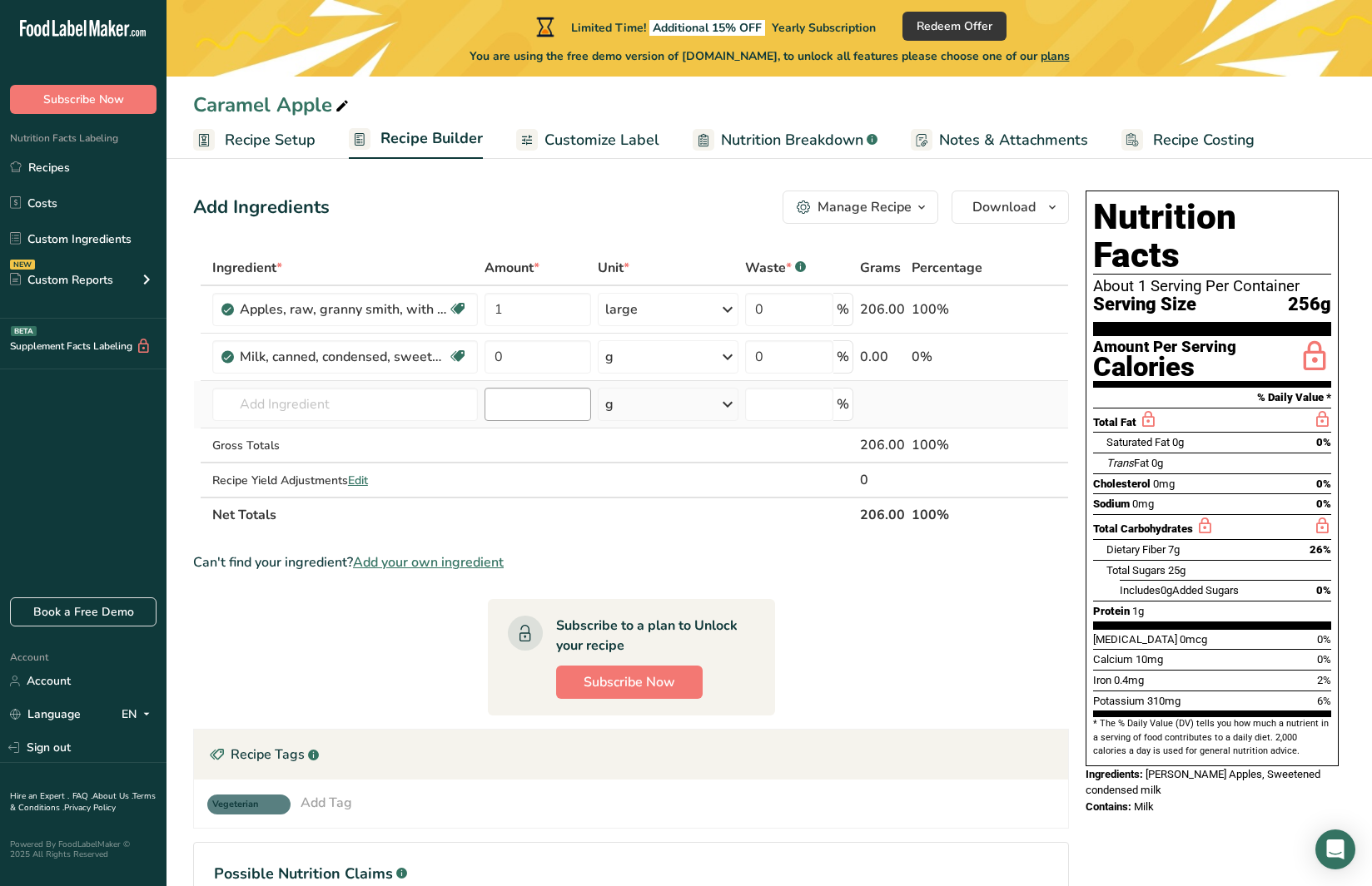
scroll to position [4, 0]
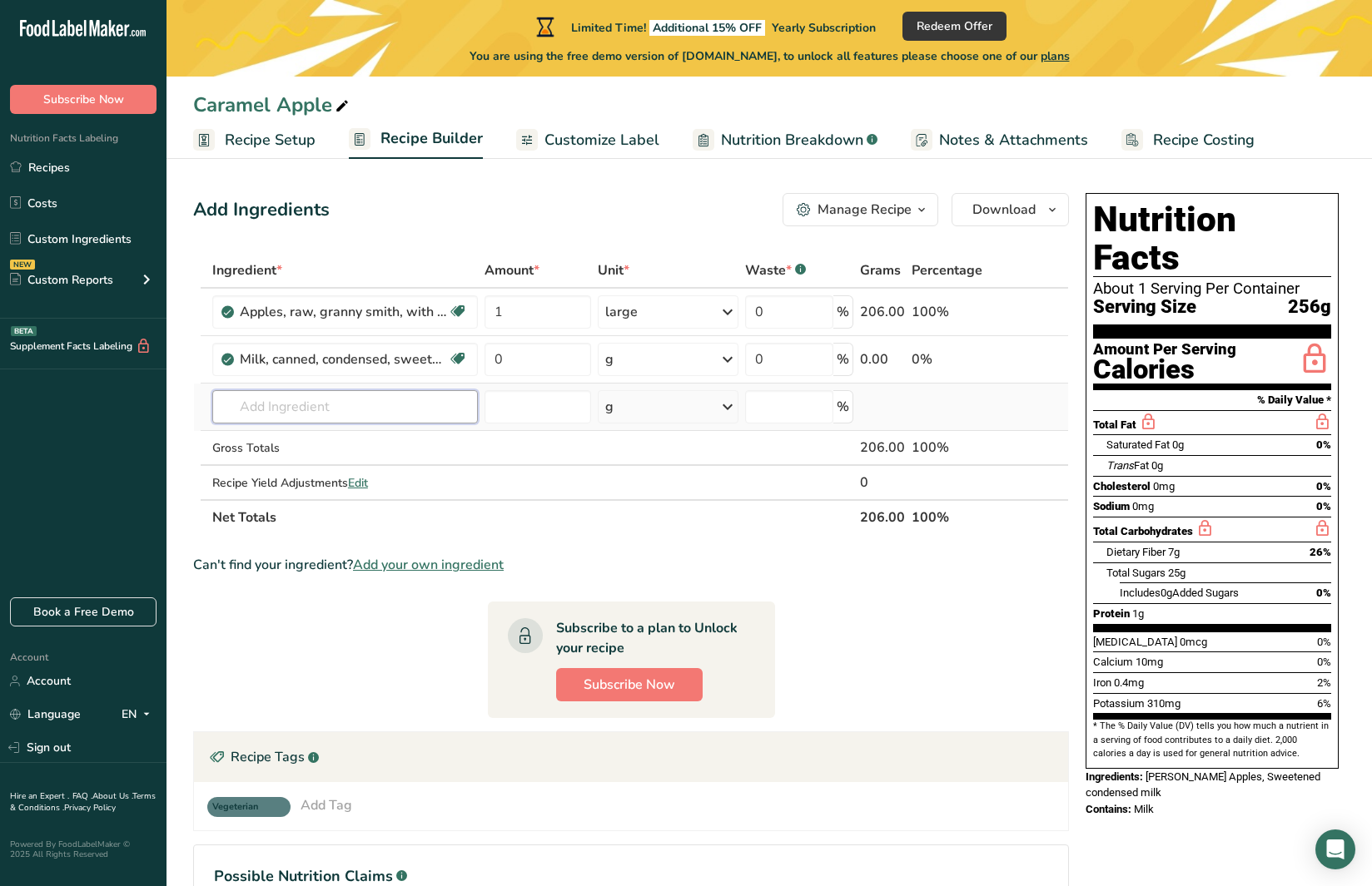
click at [280, 405] on input "text" at bounding box center [345, 406] width 266 height 33
type input "o"
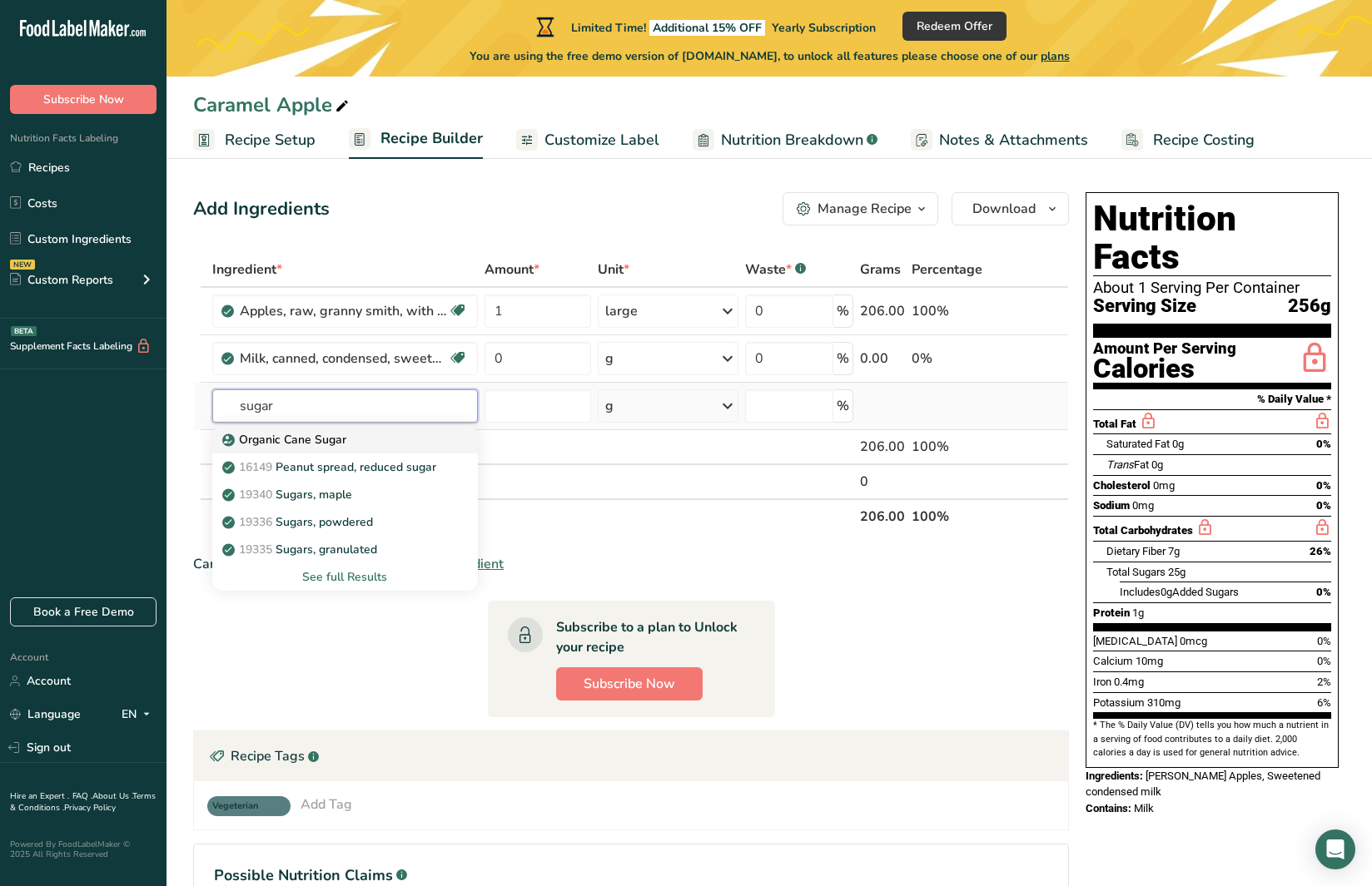
scroll to position [7, 0]
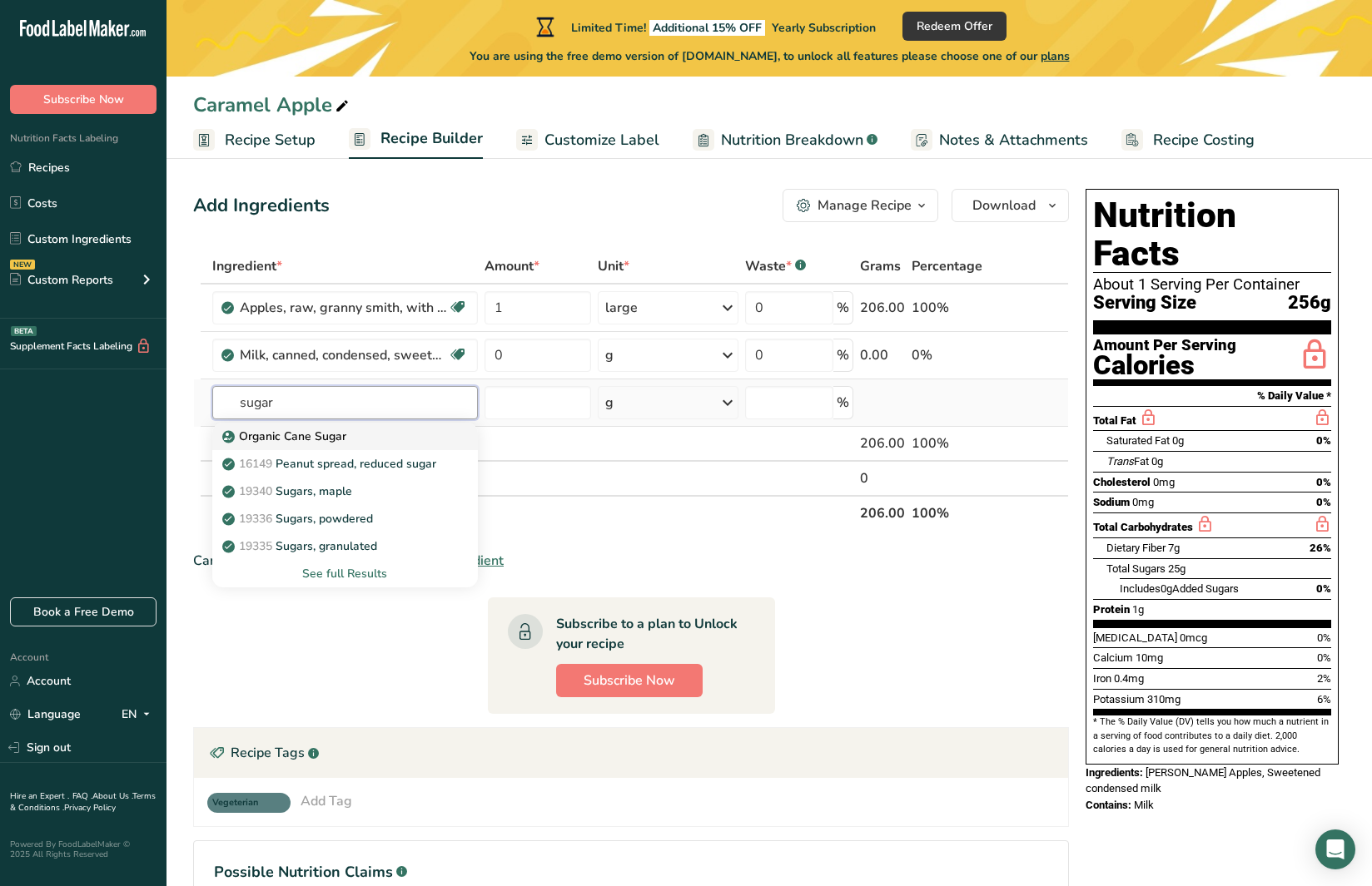
type input "sugar"
click at [343, 432] on p "Organic Cane Sugar" at bounding box center [286, 436] width 121 height 17
type input "Organic Cane Sugar"
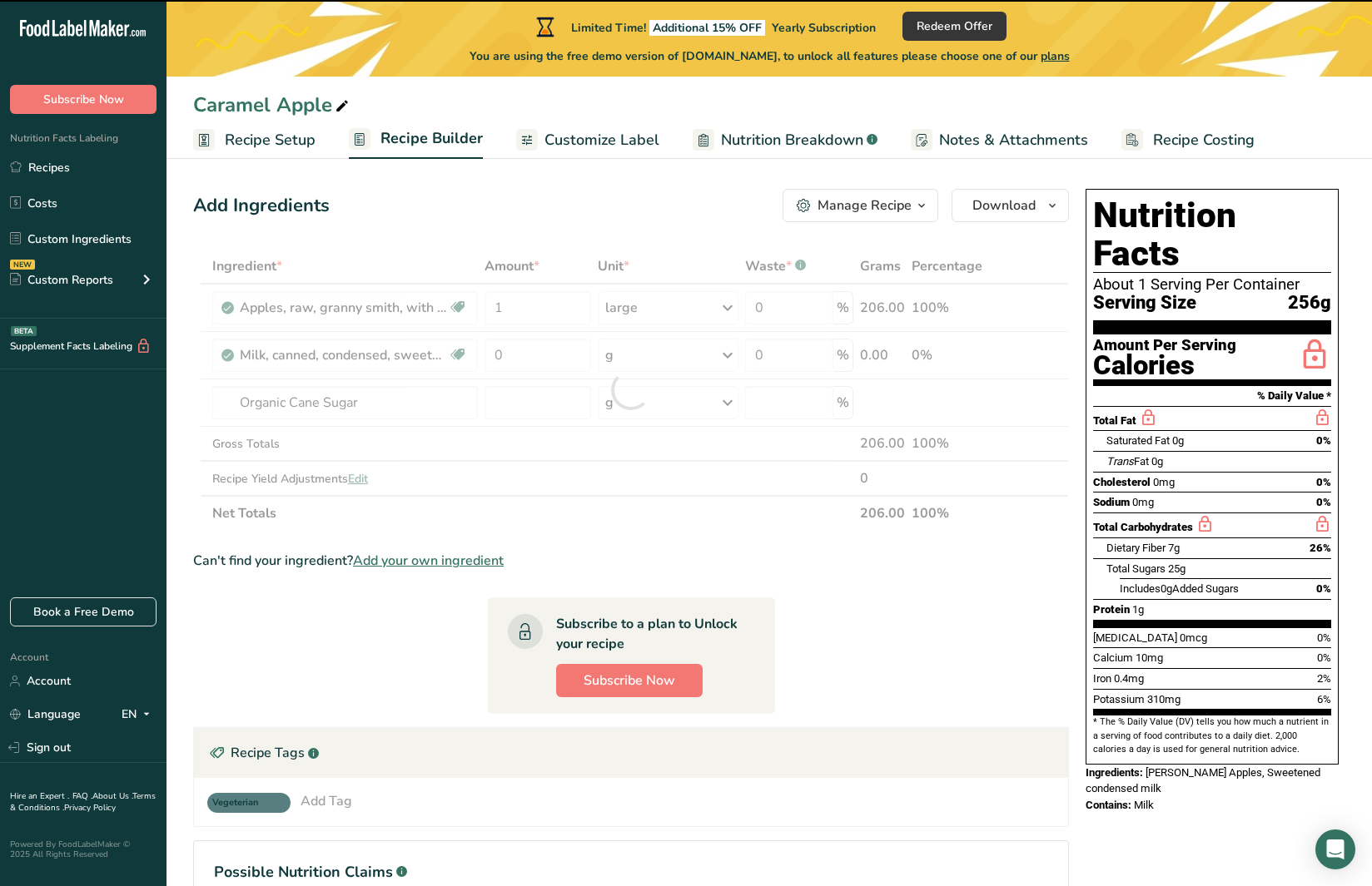
type input "0"
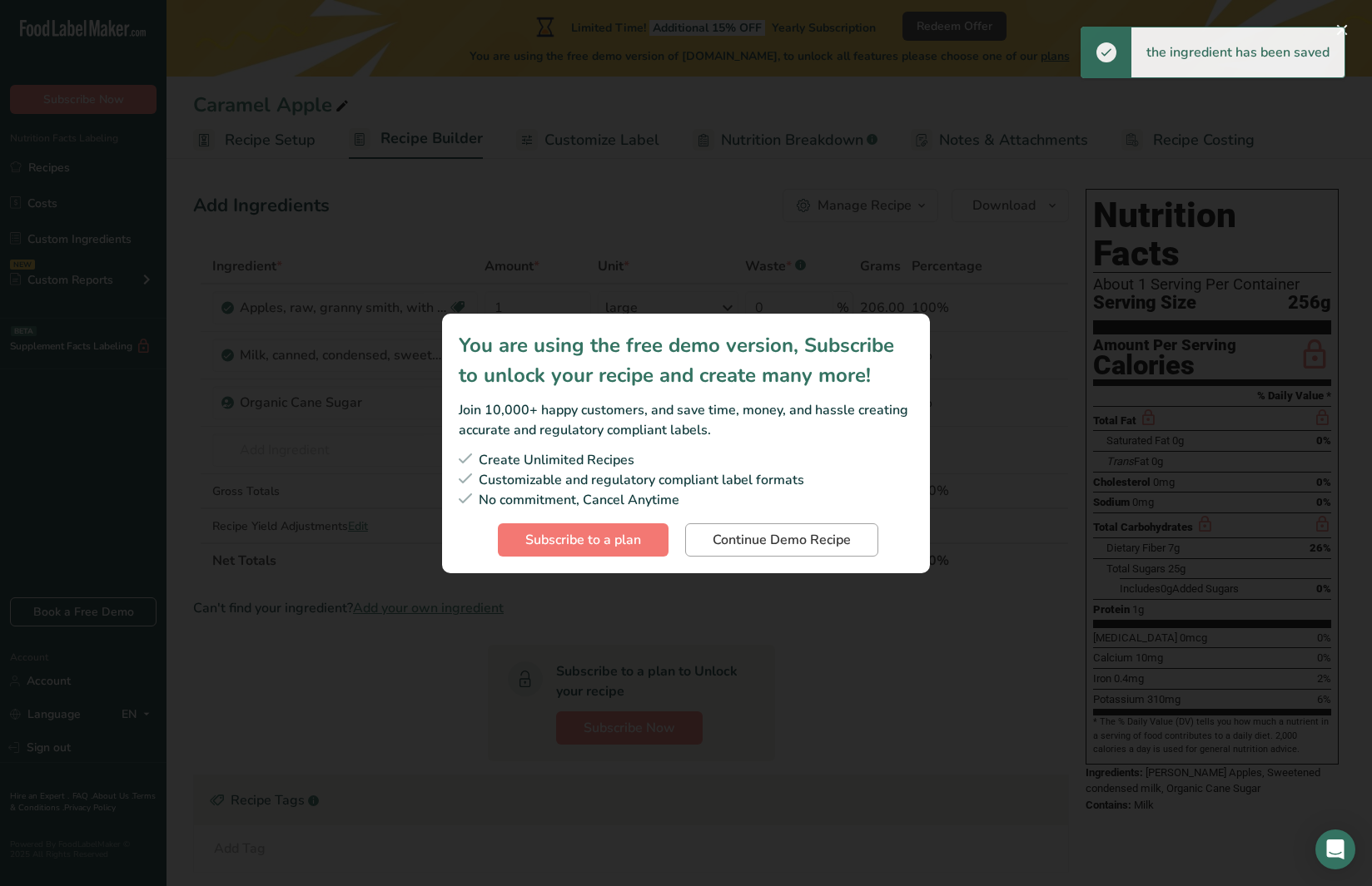
click at [761, 540] on span "Continue Demo Recipe" at bounding box center [781, 540] width 138 height 20
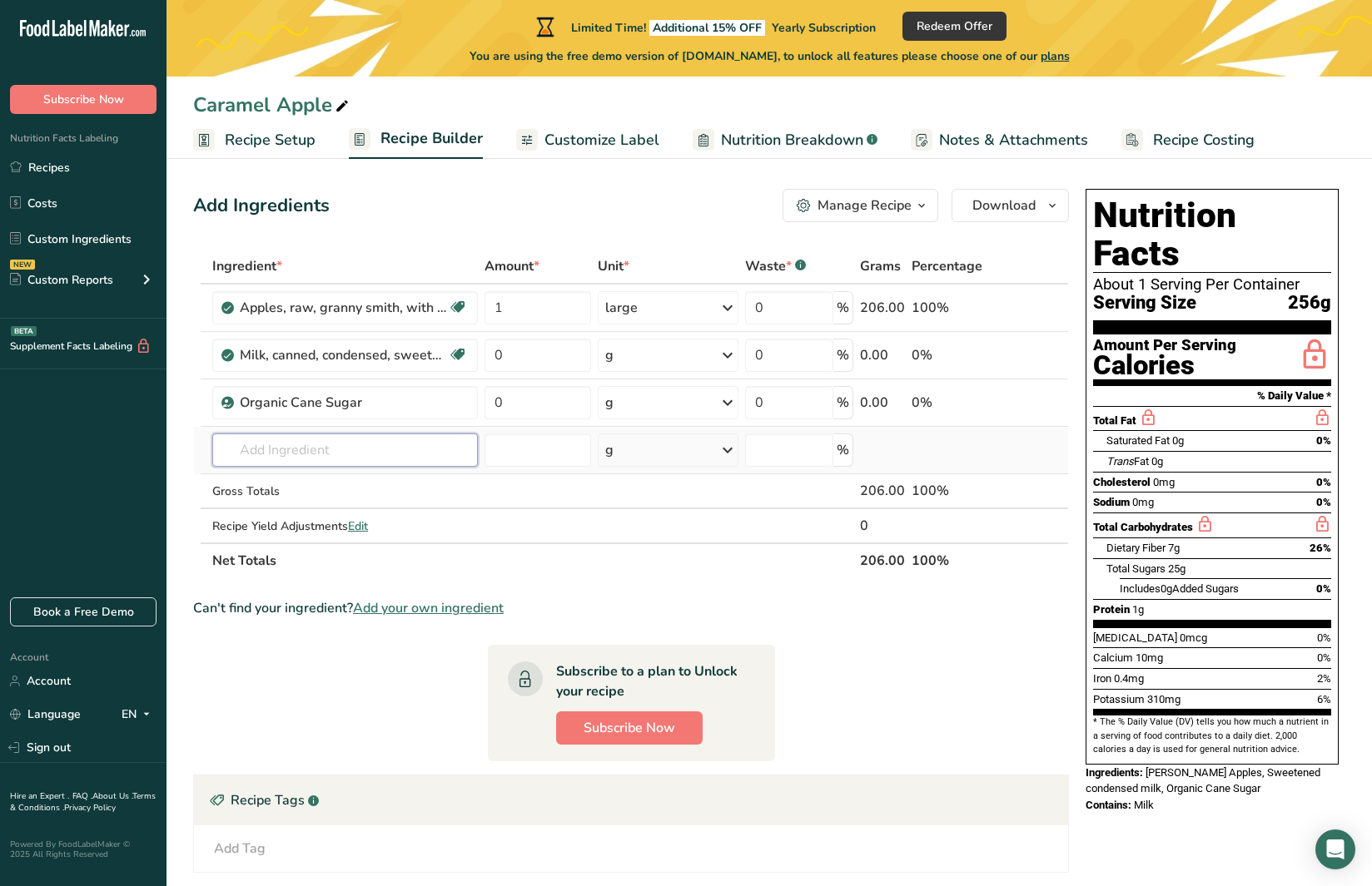
click at [354, 448] on input "text" at bounding box center [345, 449] width 266 height 33
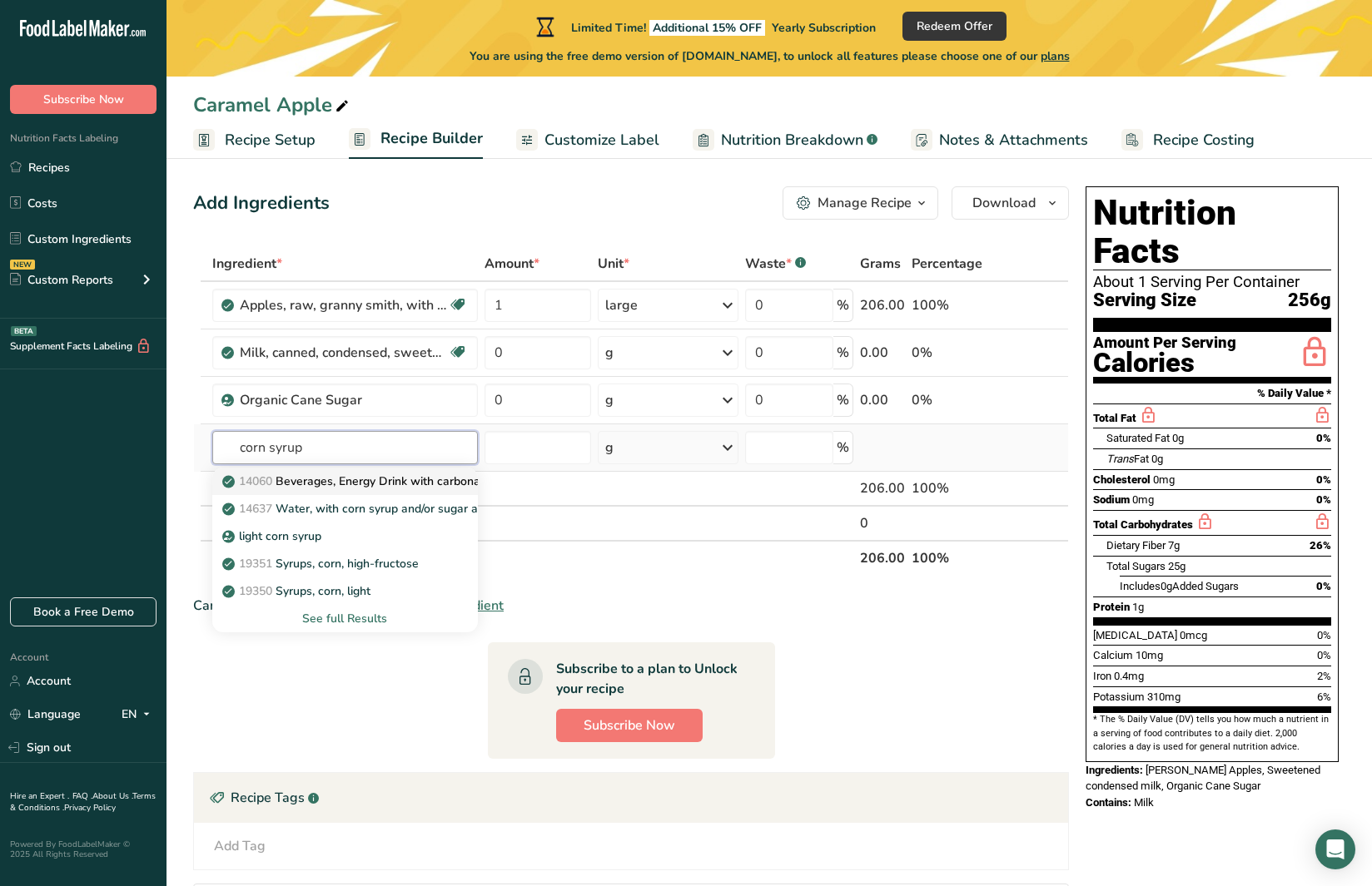
scroll to position [10, 0]
type input "corn syrup"
click at [378, 619] on div "See full Results" at bounding box center [344, 618] width 239 height 17
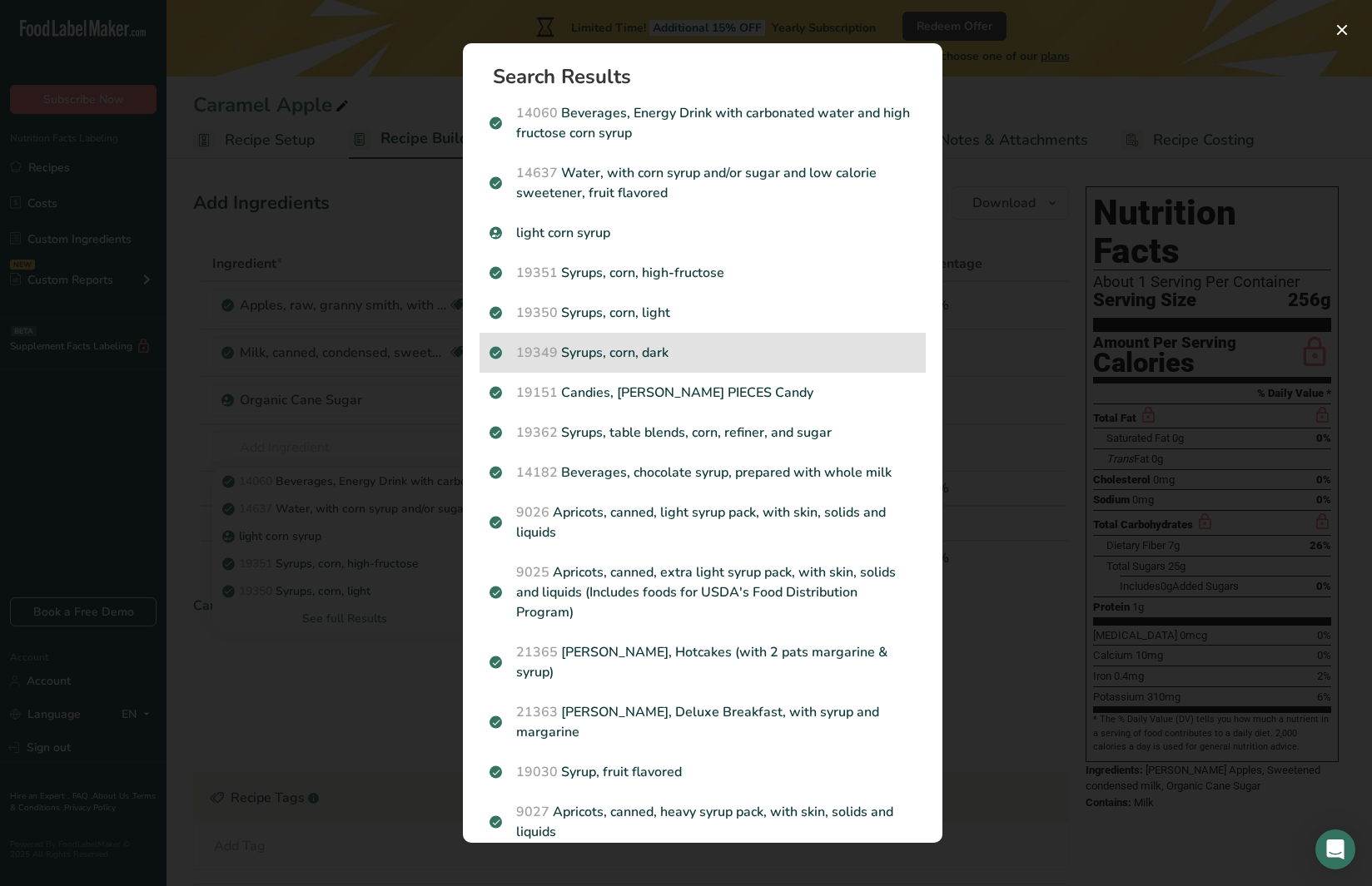
click at [652, 348] on p "19349 Syrups, corn, dark" at bounding box center [702, 353] width 426 height 20
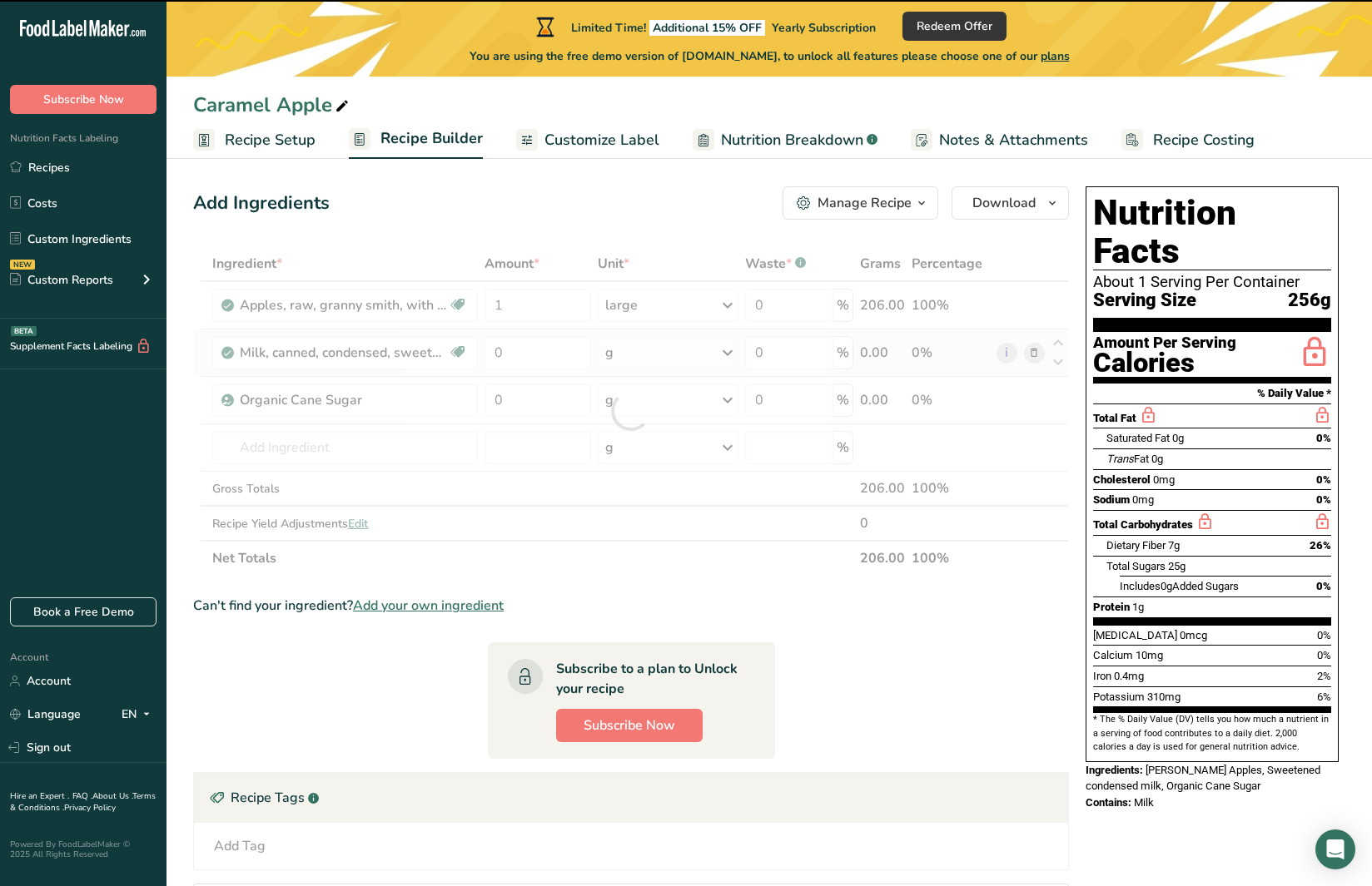
type input "0"
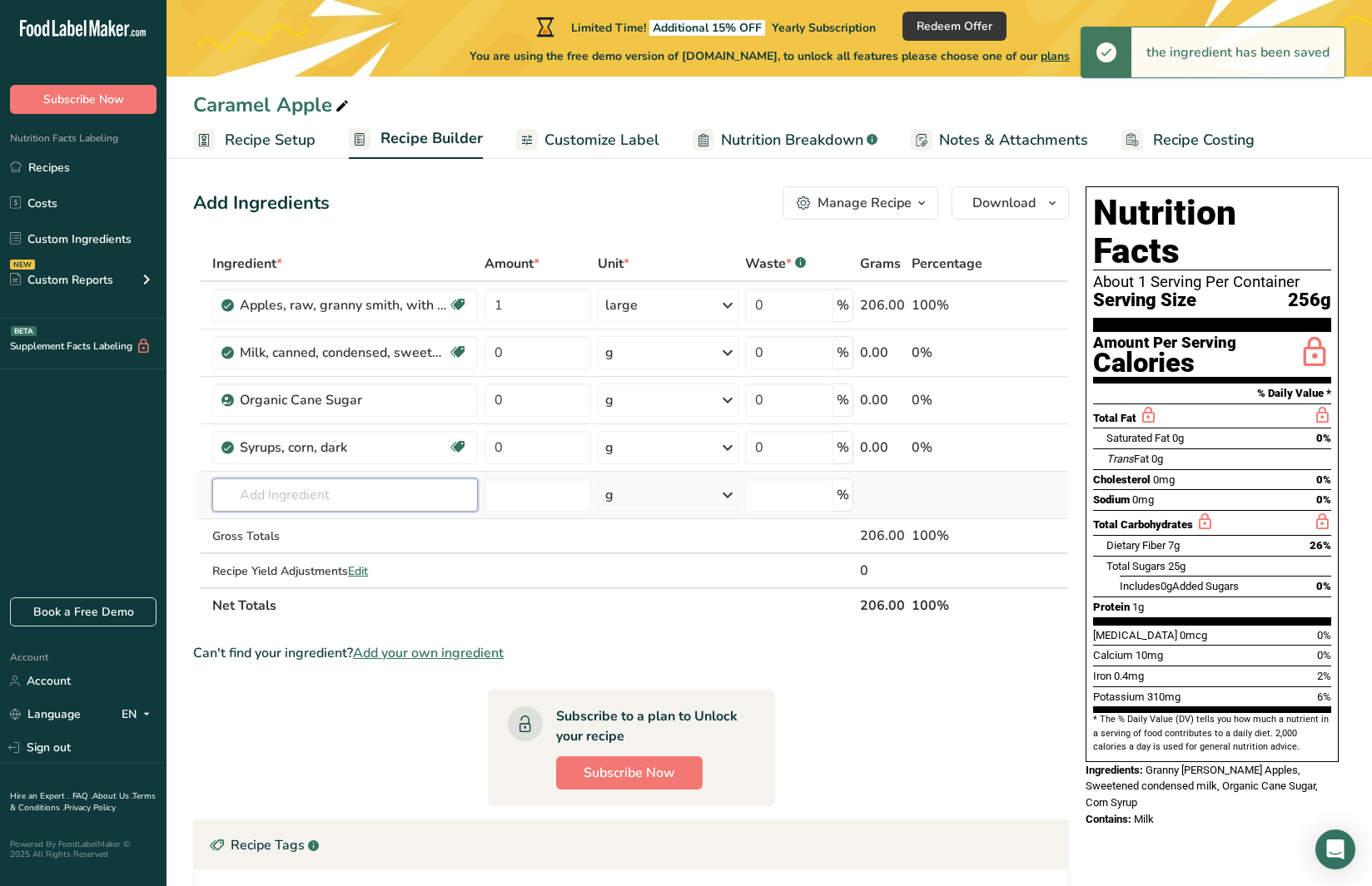
click at [344, 490] on input "text" at bounding box center [345, 494] width 266 height 33
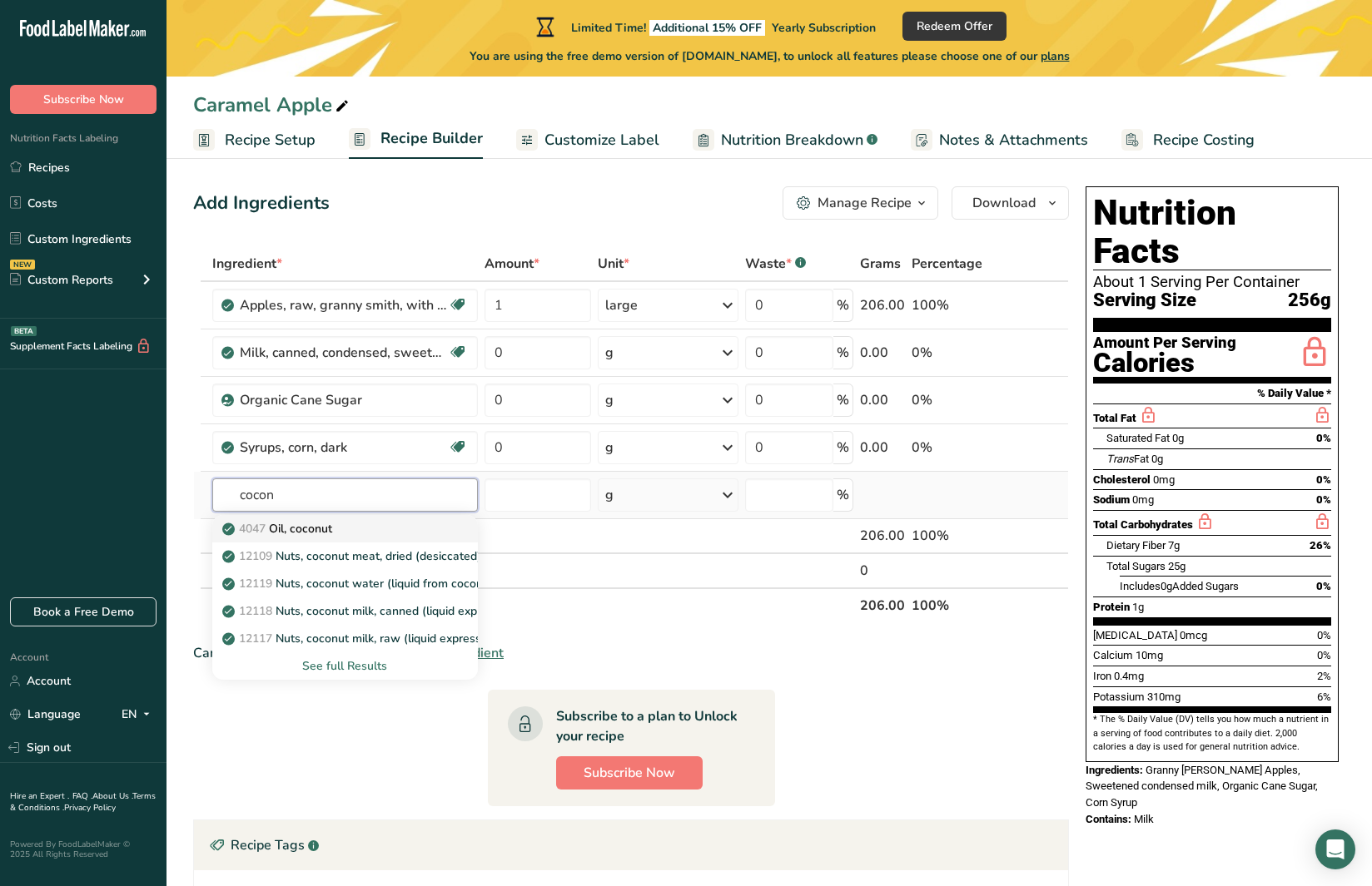
type input "cocon"
click at [343, 526] on div "4047 Oil, coconut" at bounding box center [332, 529] width 213 height 17
type input "Oil, coconut"
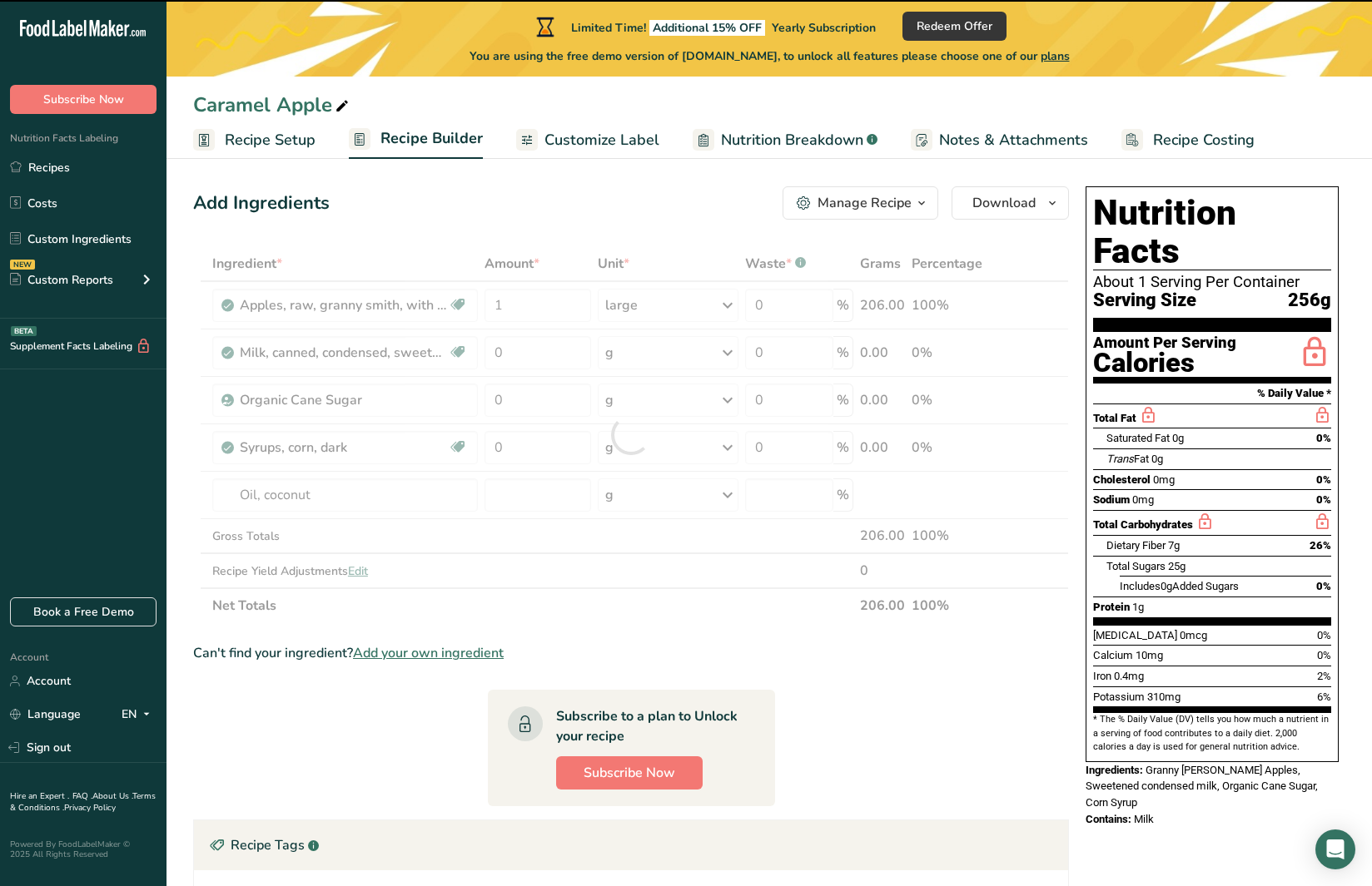
type input "0"
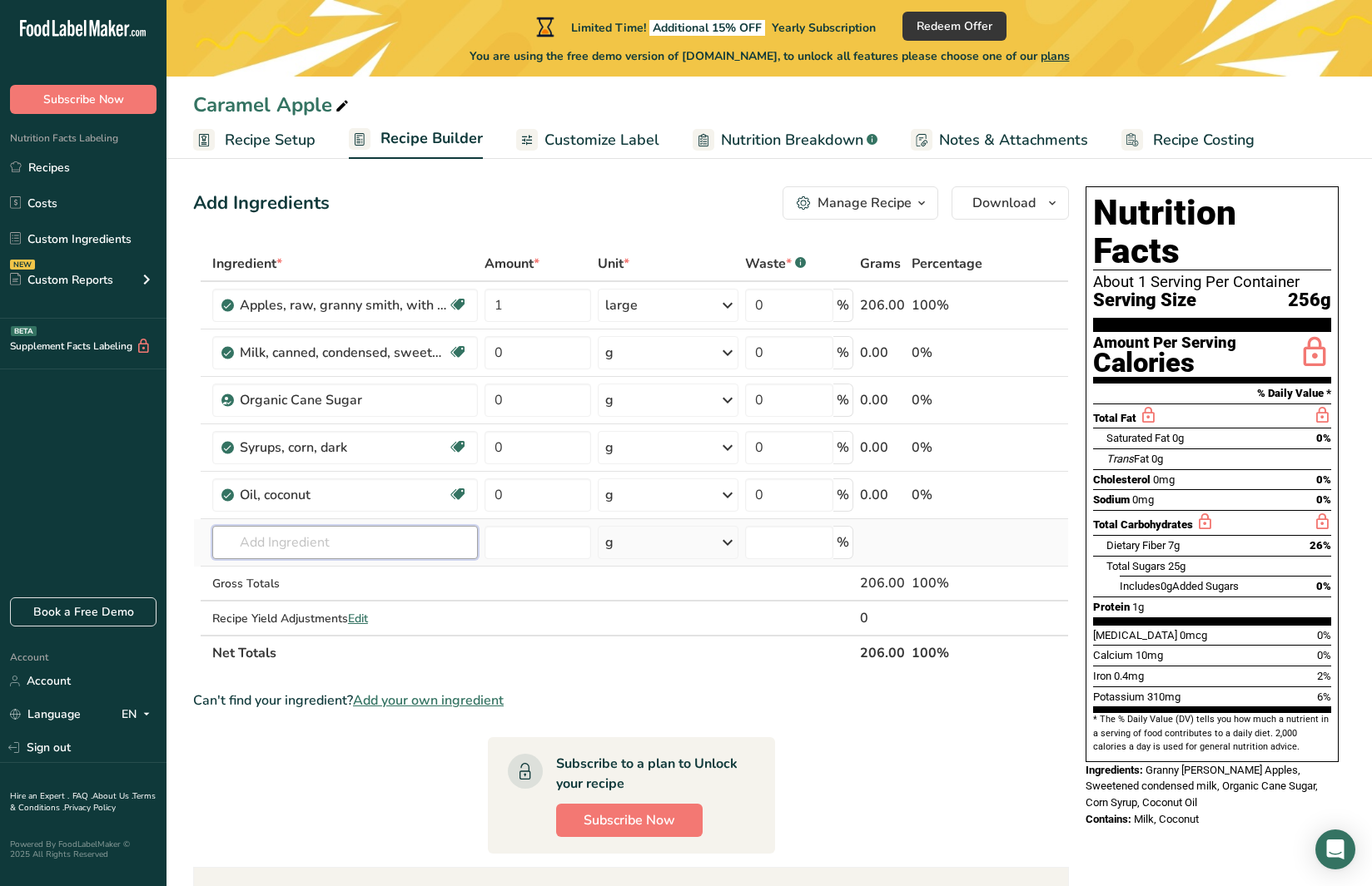
click at [305, 543] on input "text" at bounding box center [345, 542] width 266 height 33
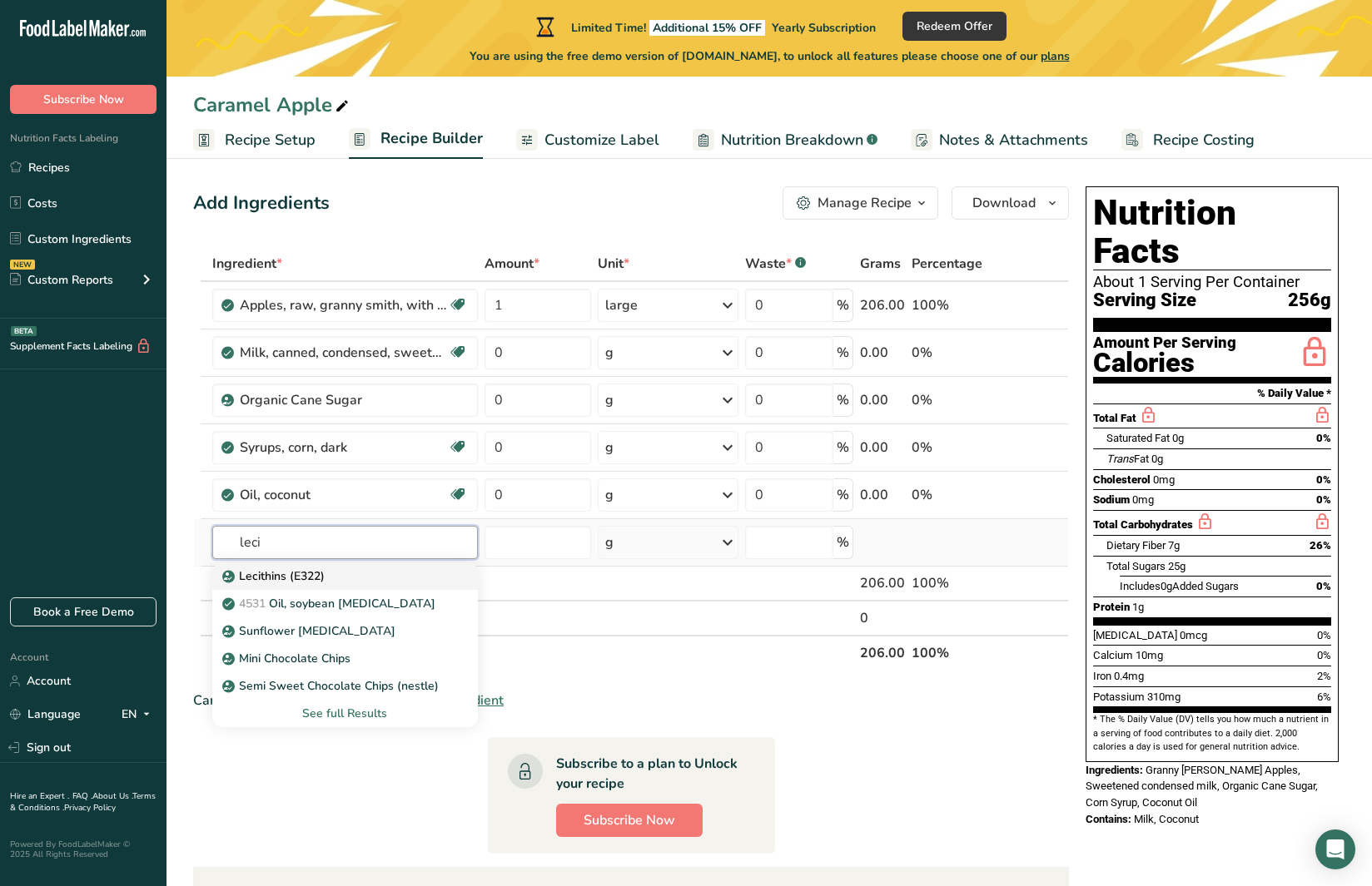
type input "leci"
click at [316, 576] on p "Lecithins (E322)" at bounding box center [275, 575] width 99 height 17
type input "Lecithins (E322)"
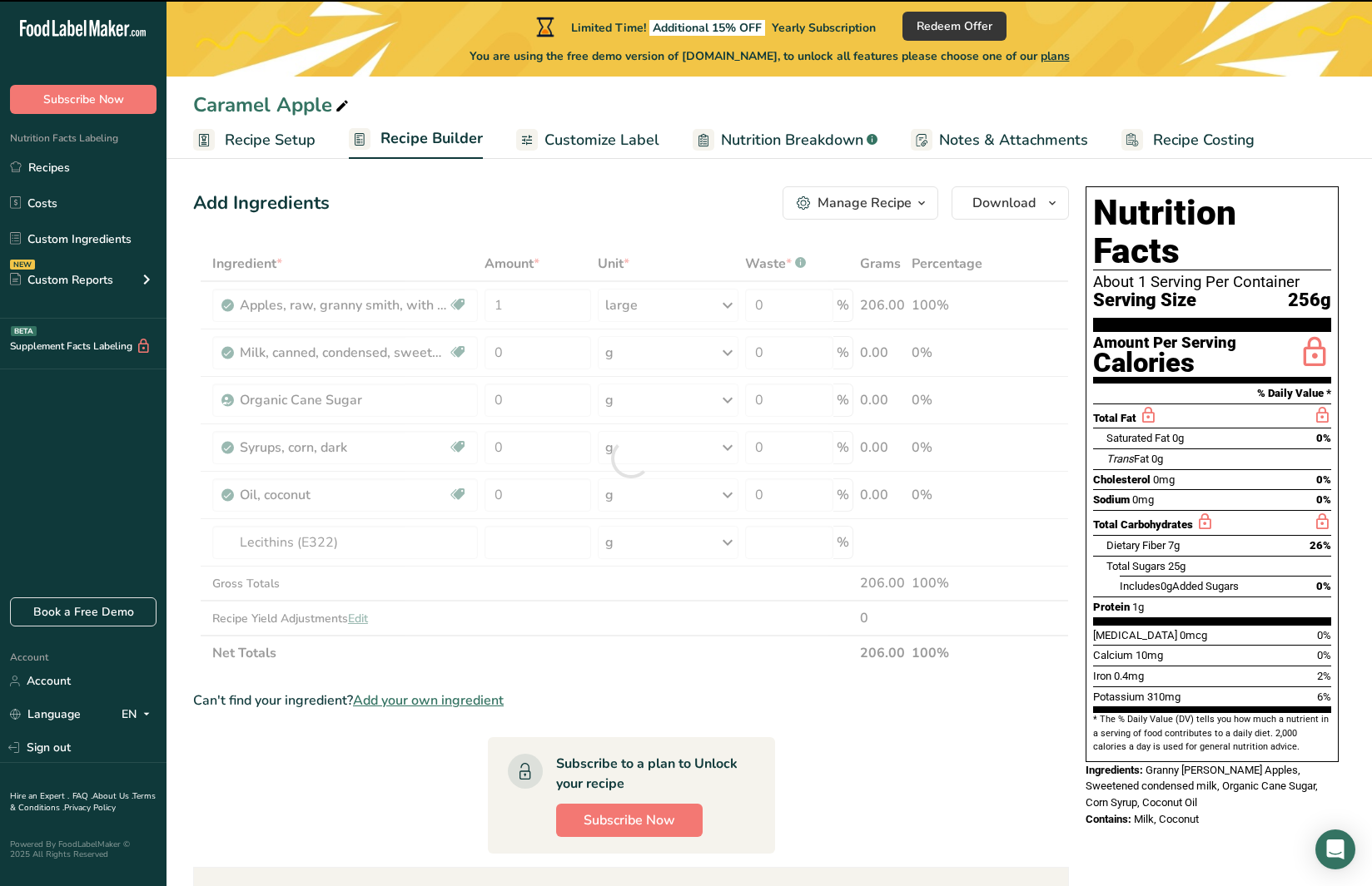
type input "0"
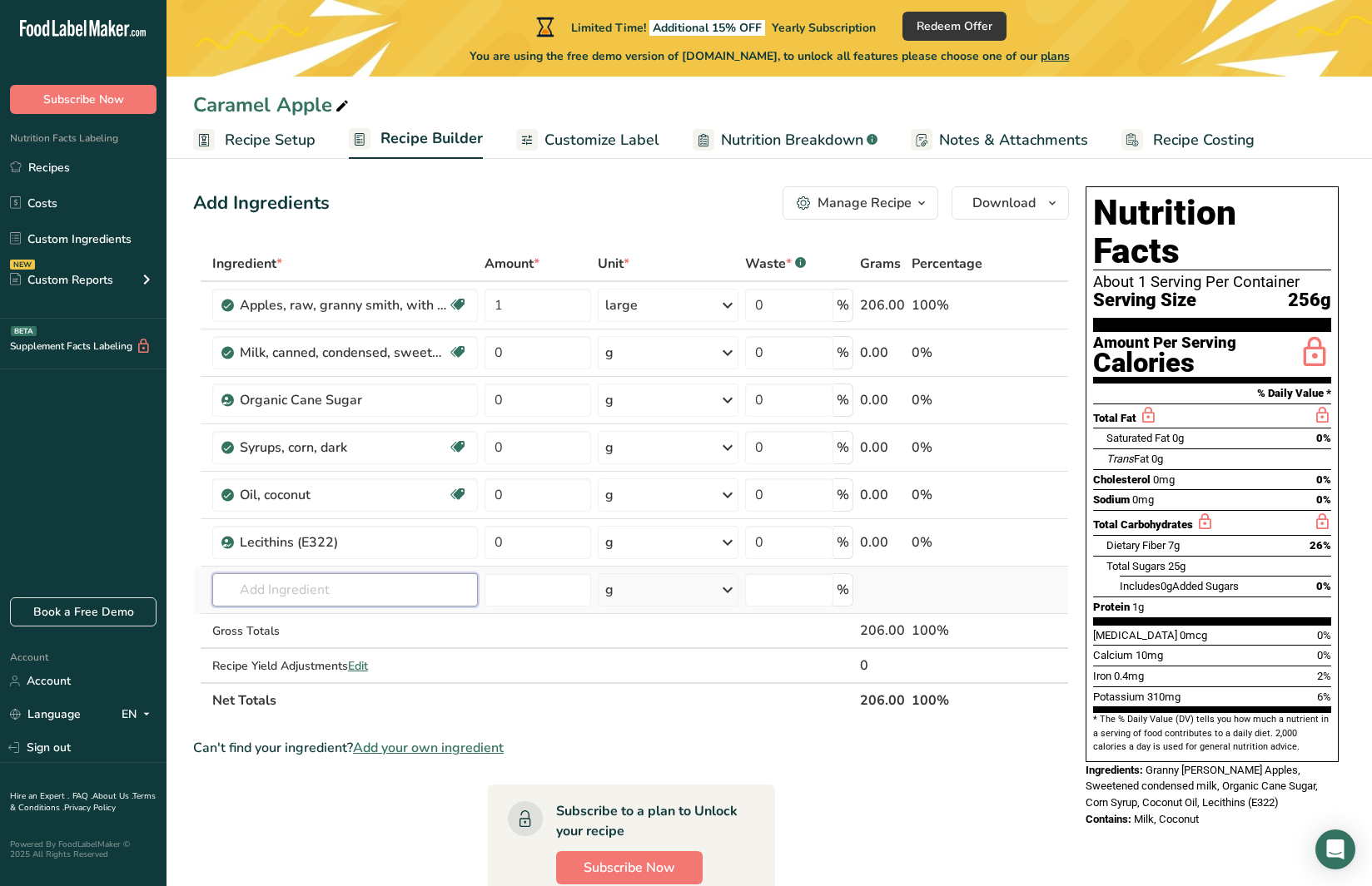
click at [314, 589] on input "text" at bounding box center [345, 590] width 266 height 33
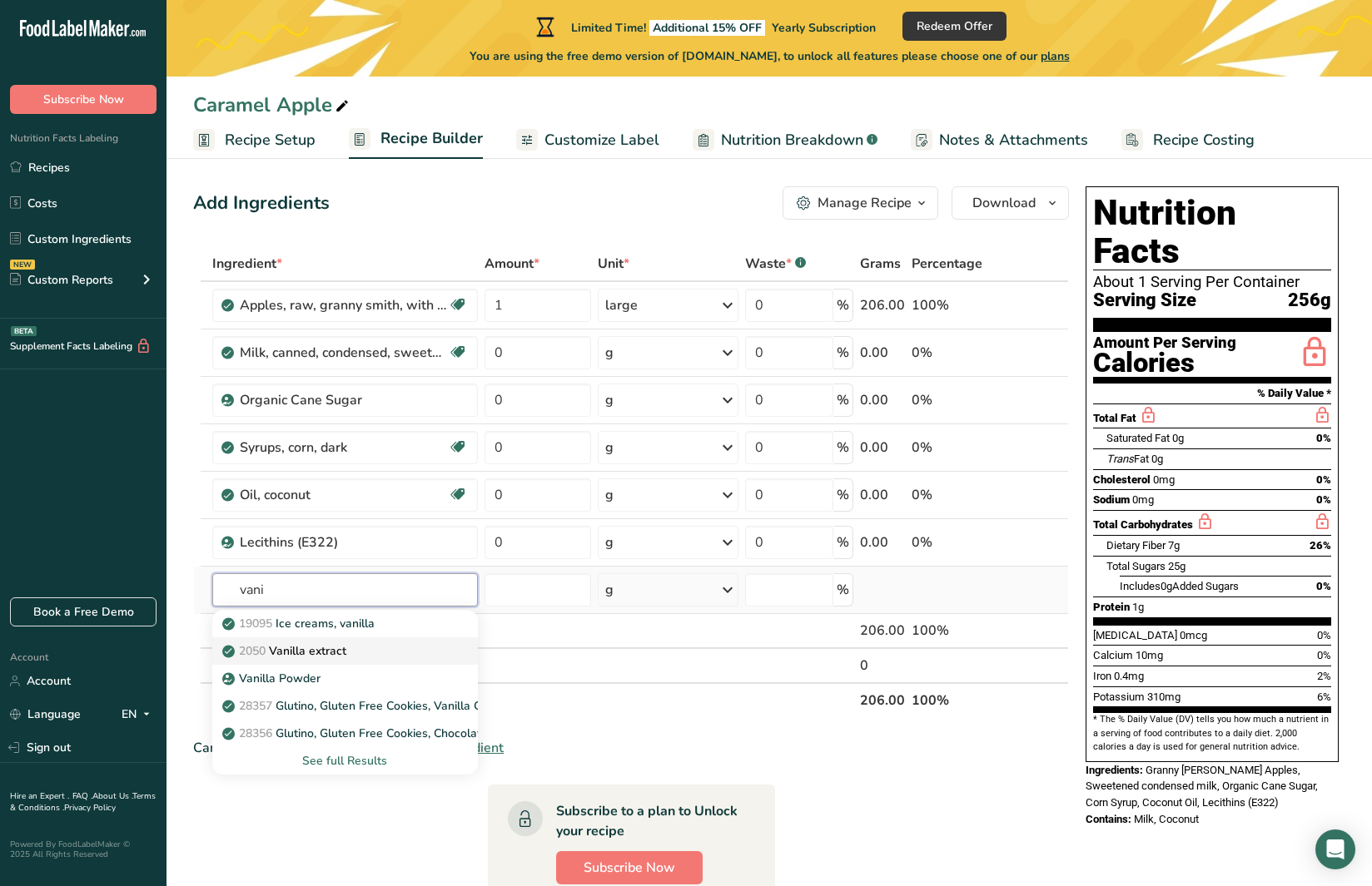
type input "vani"
click at [351, 651] on div "2050 Vanilla extract" at bounding box center [332, 650] width 213 height 17
type input "Vanilla extract"
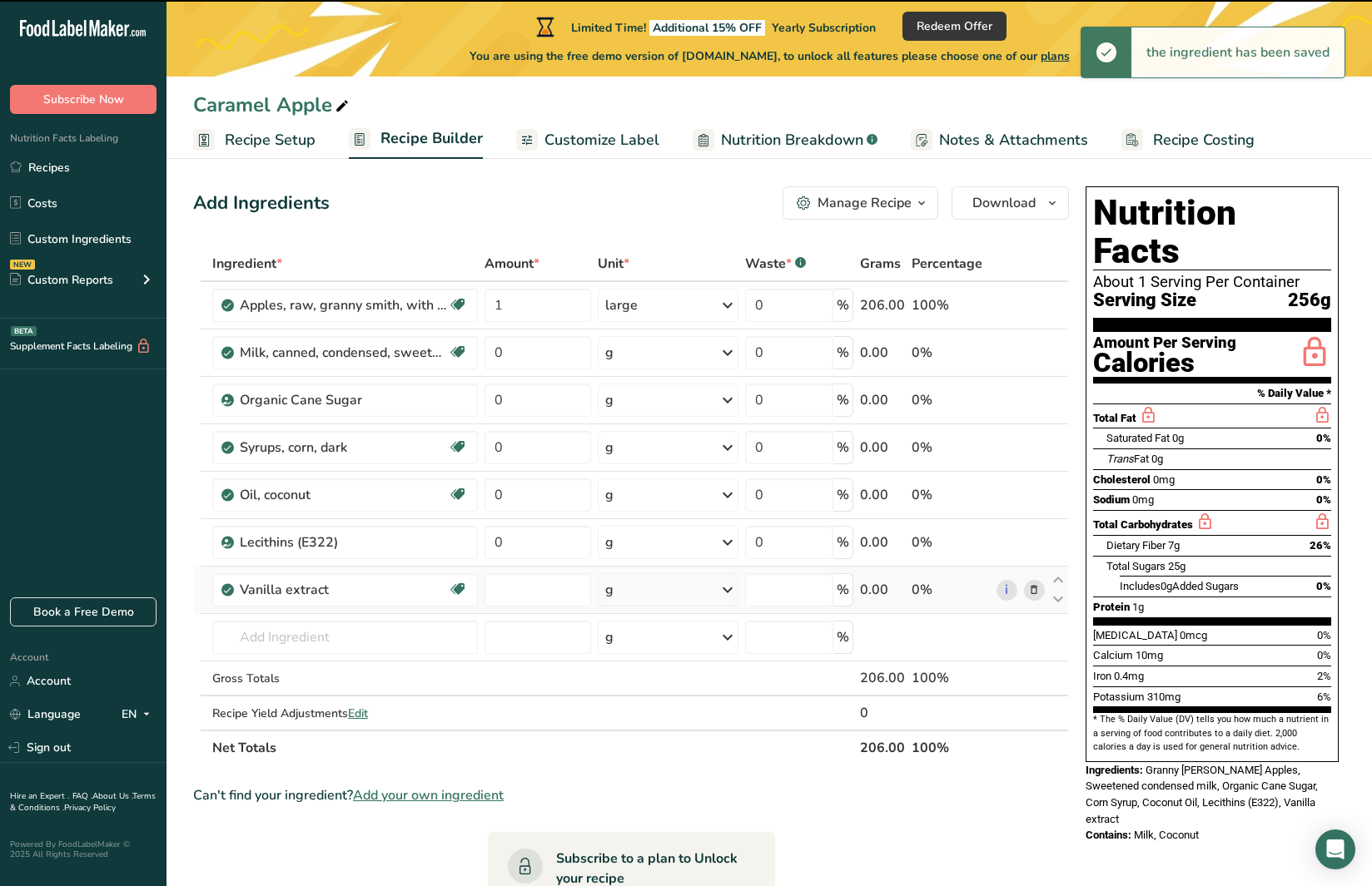
type input "0"
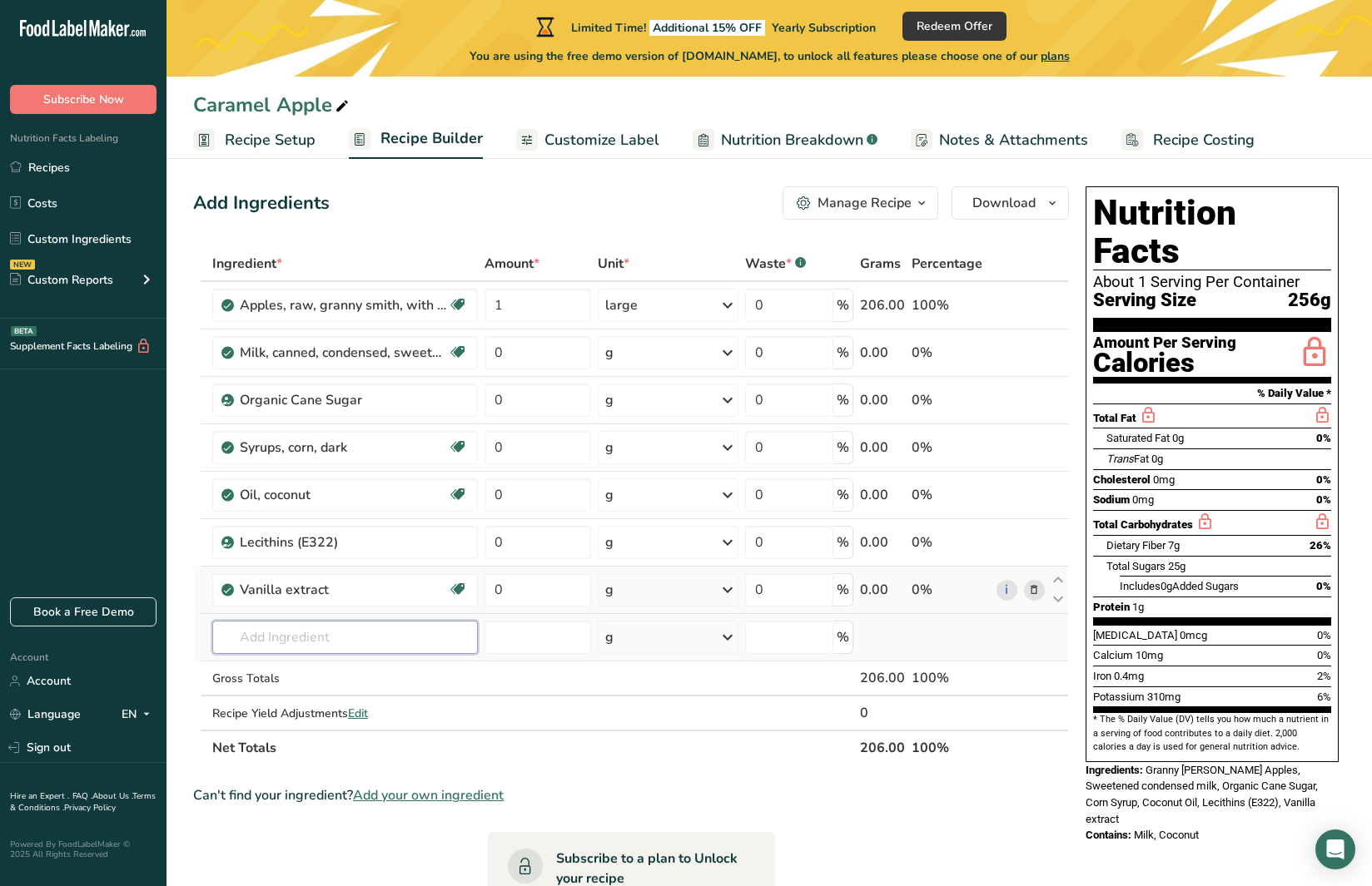
click at [291, 636] on input "text" at bounding box center [345, 637] width 266 height 33
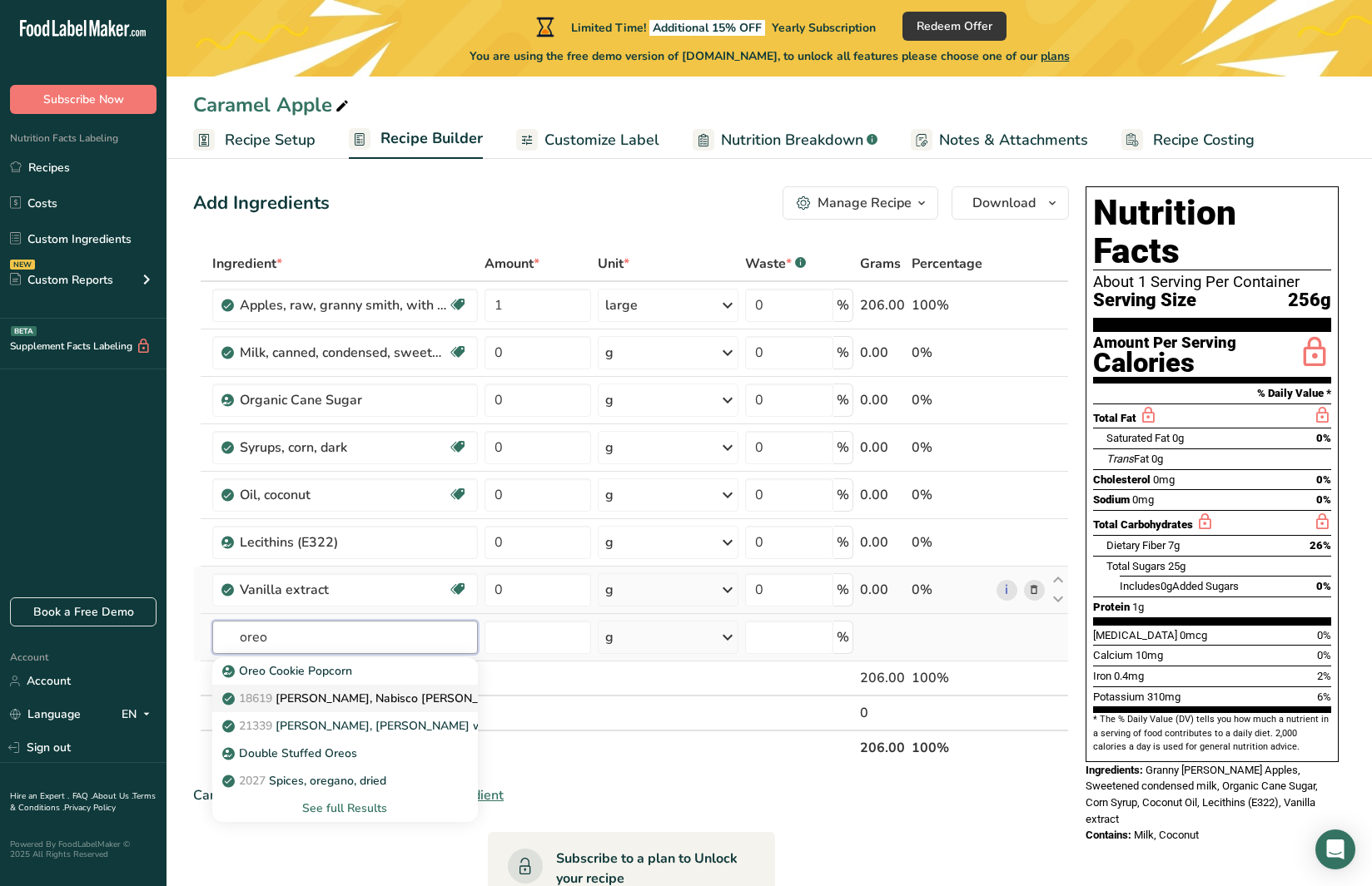
type input "oreo"
click at [315, 694] on p "18619 Nabisco, Nabisco Oreo Crunchies, Cookie Crumb Topping" at bounding box center [432, 698] width 415 height 17
type input "Nabisco, Nabisco Oreo Crunchies, Cookie Crumb Topping"
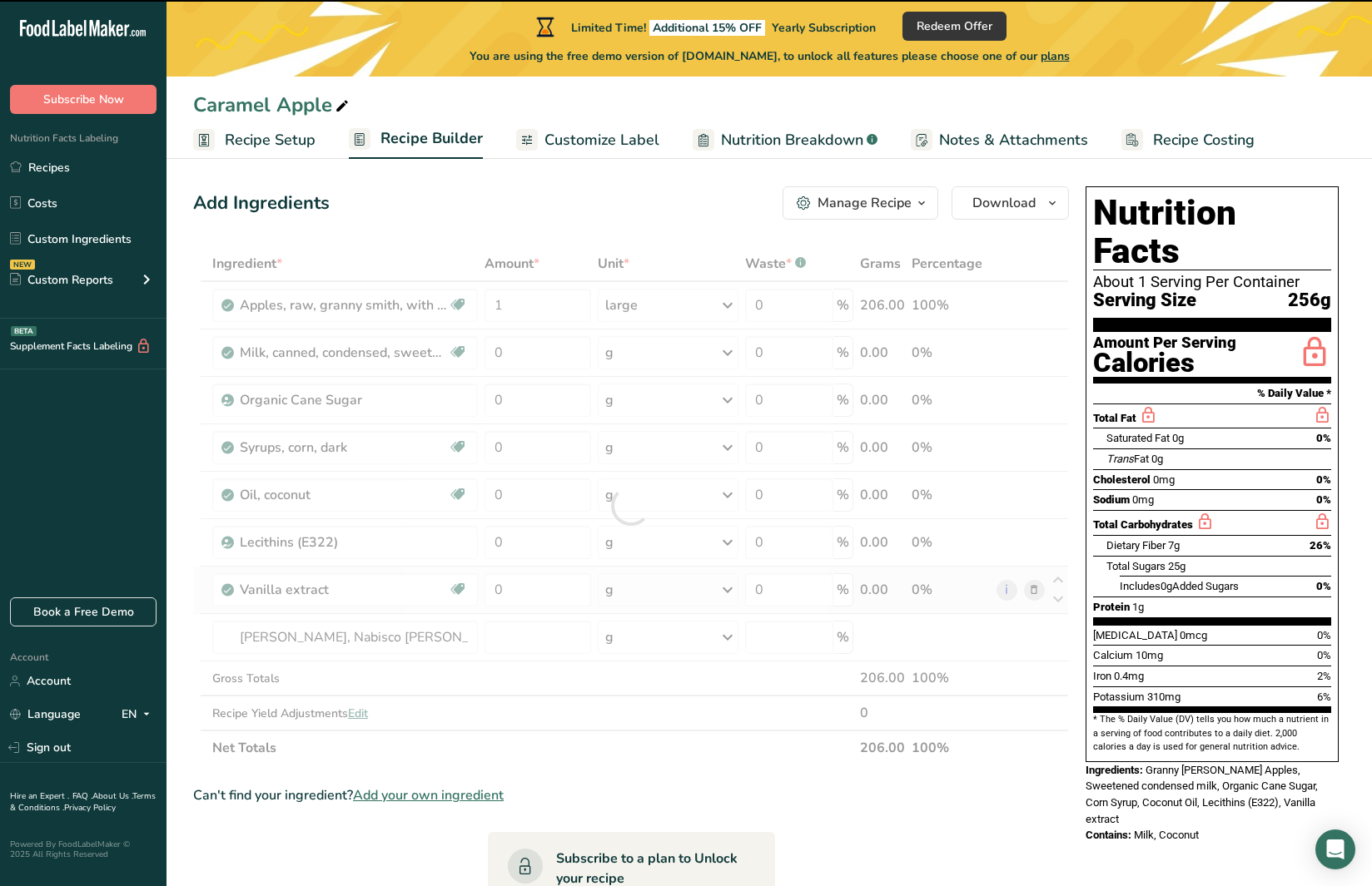
type input "0"
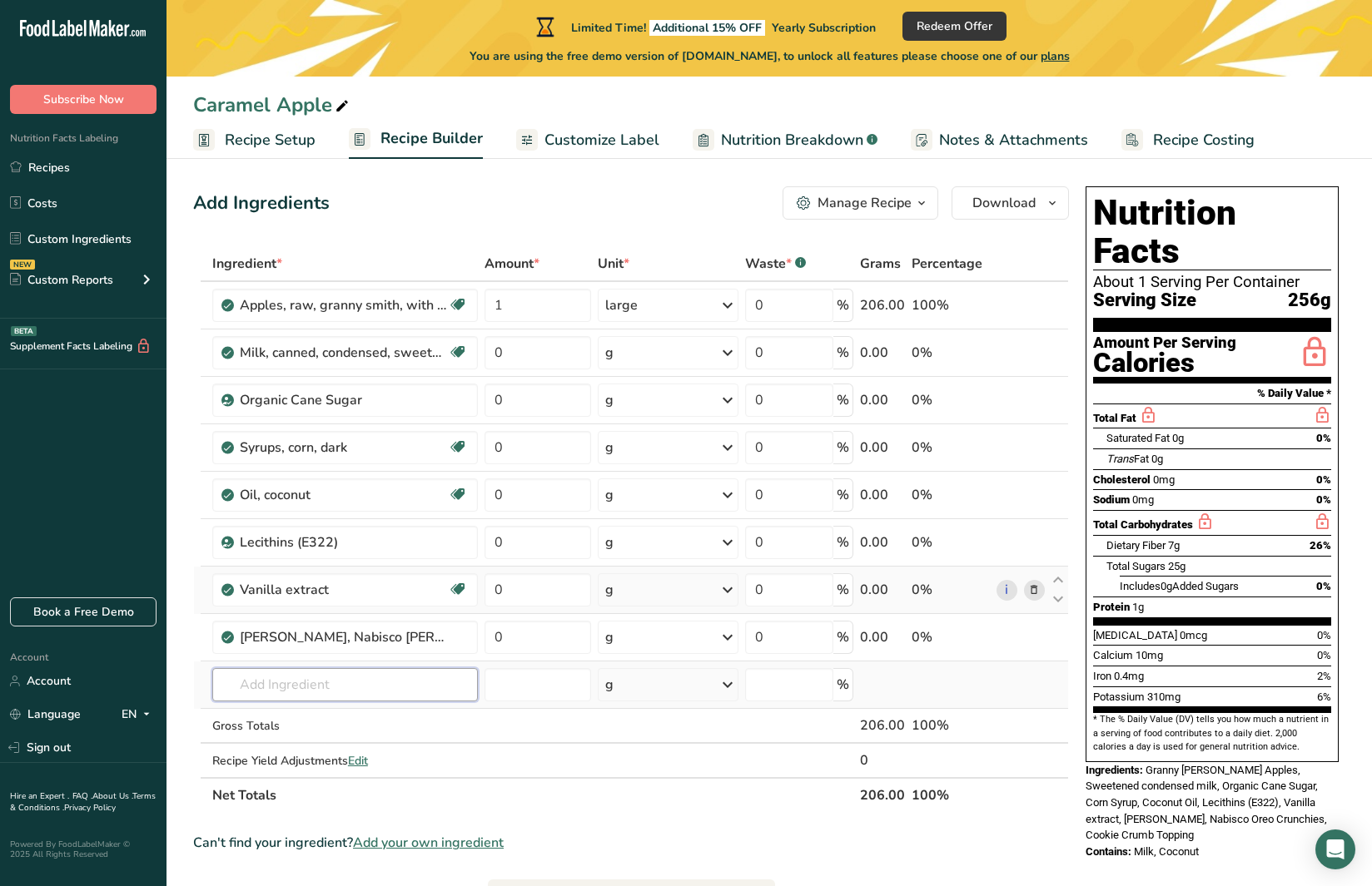
click at [325, 683] on input "text" at bounding box center [345, 684] width 266 height 33
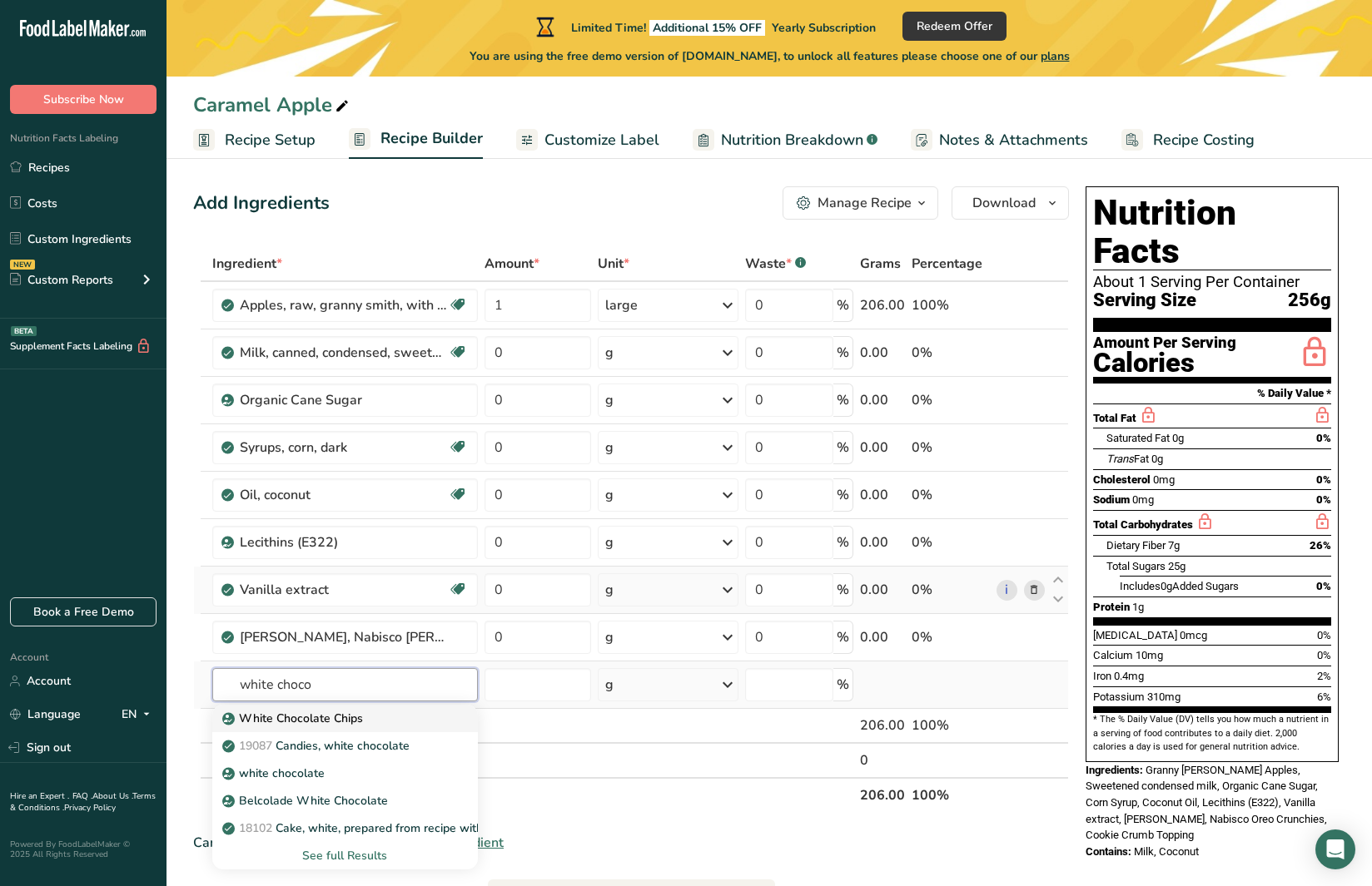
type input "white chocolate"
drag, startPoint x: 320, startPoint y: 717, endPoint x: 335, endPoint y: 720, distance: 15.3
click at [335, 720] on p "White Chocolate Chips" at bounding box center [294, 718] width 137 height 17
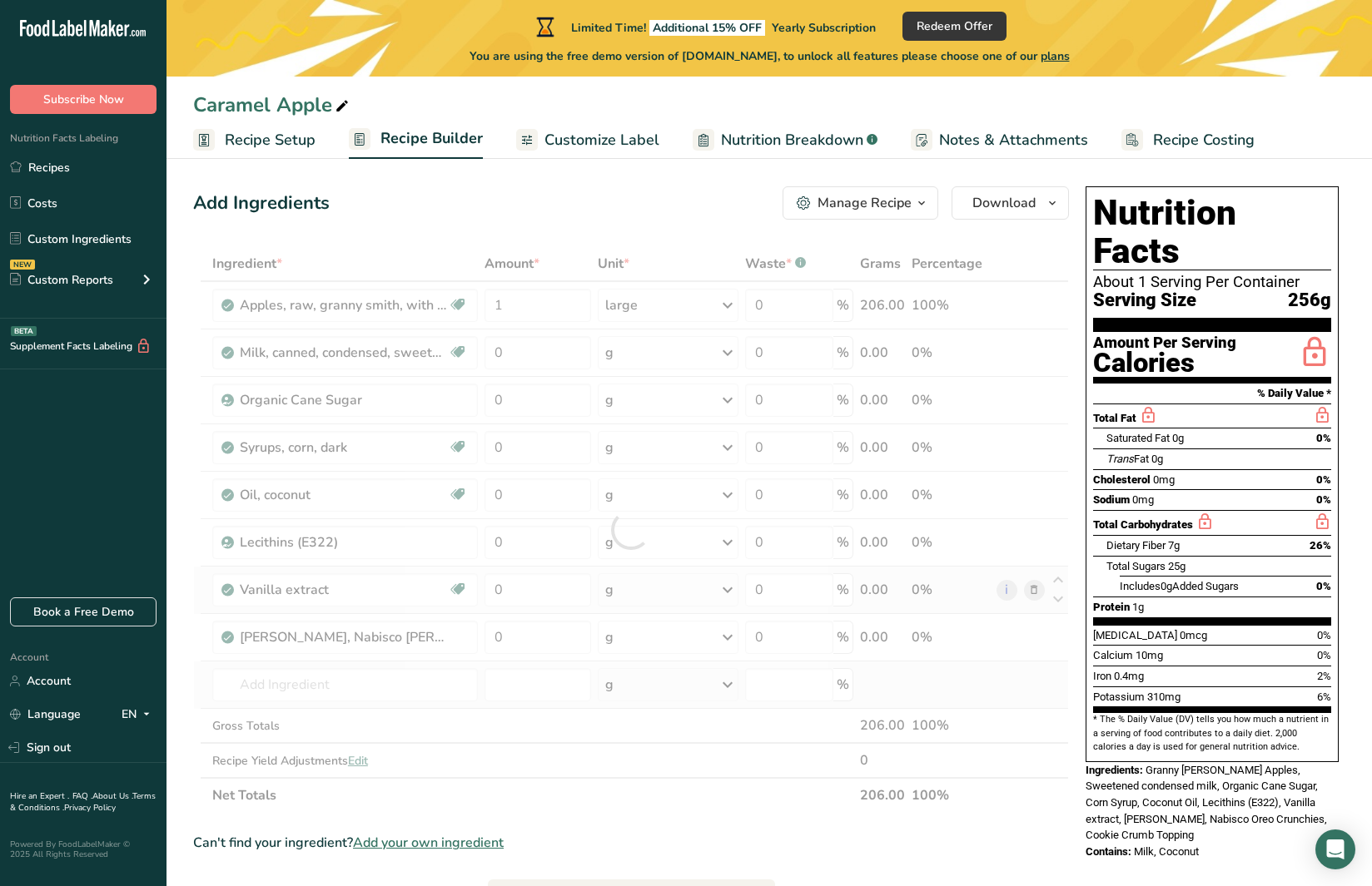
type input "White Chocolate Chips"
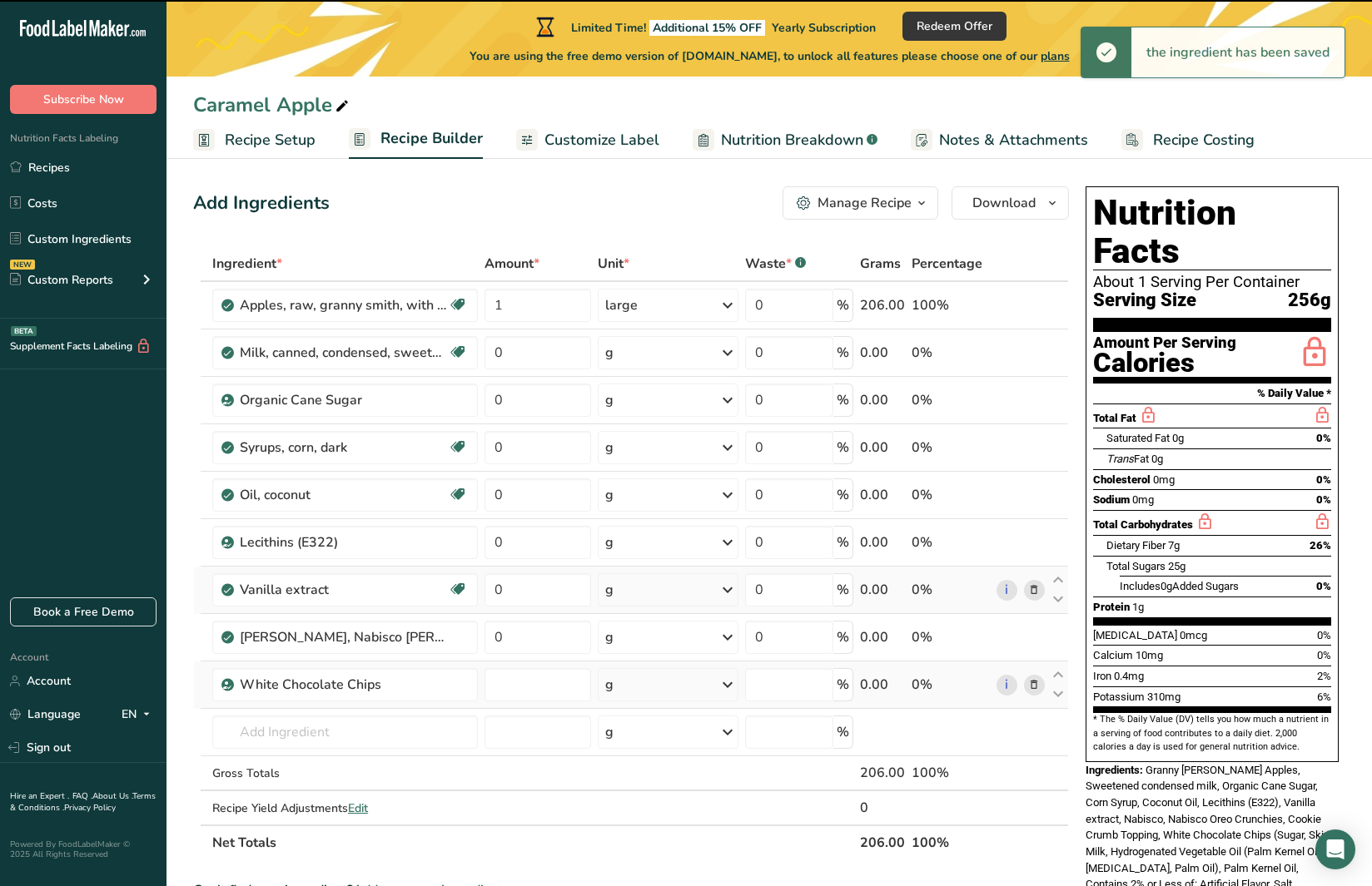
type input "0"
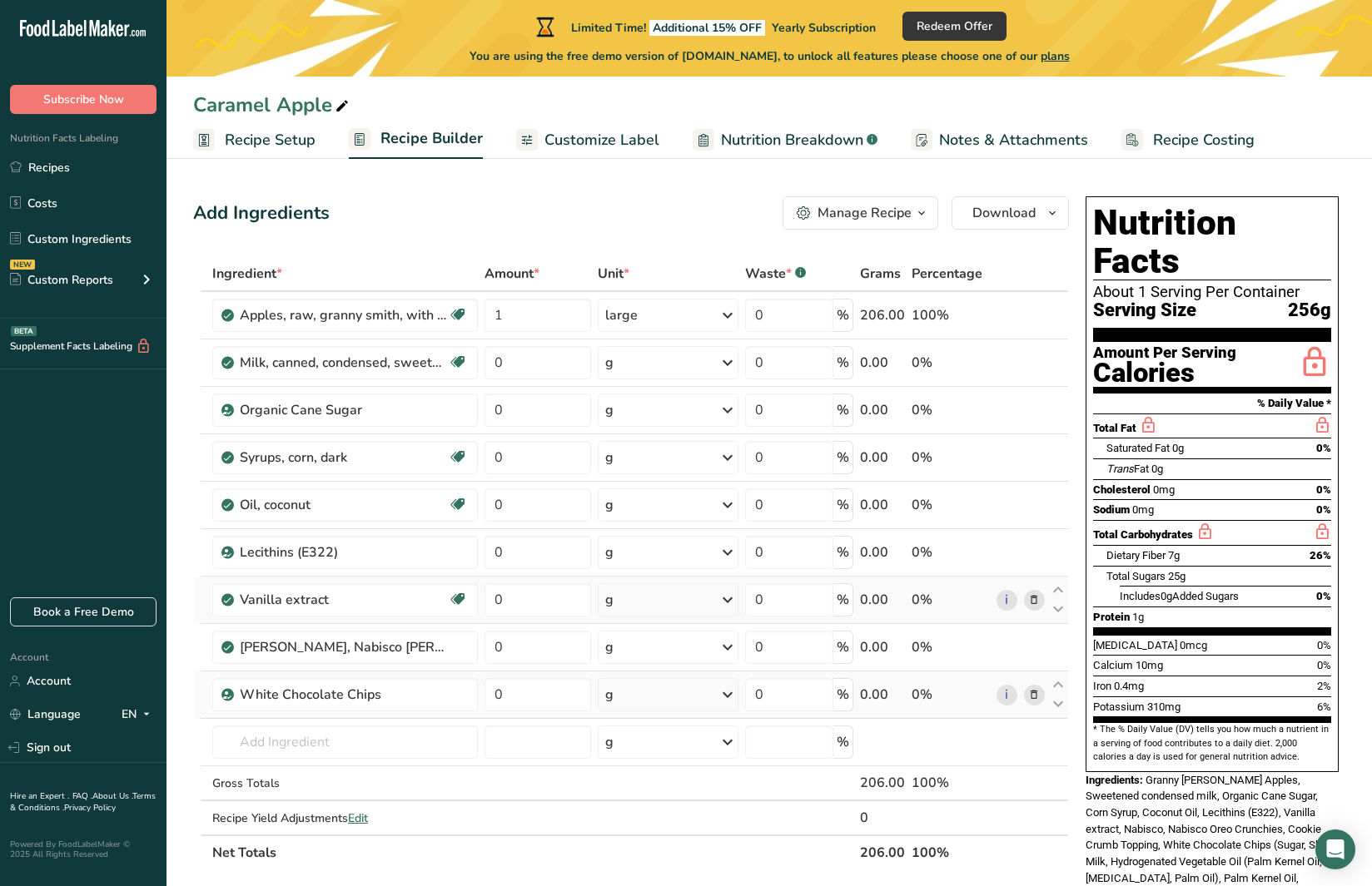
scroll to position [0, 0]
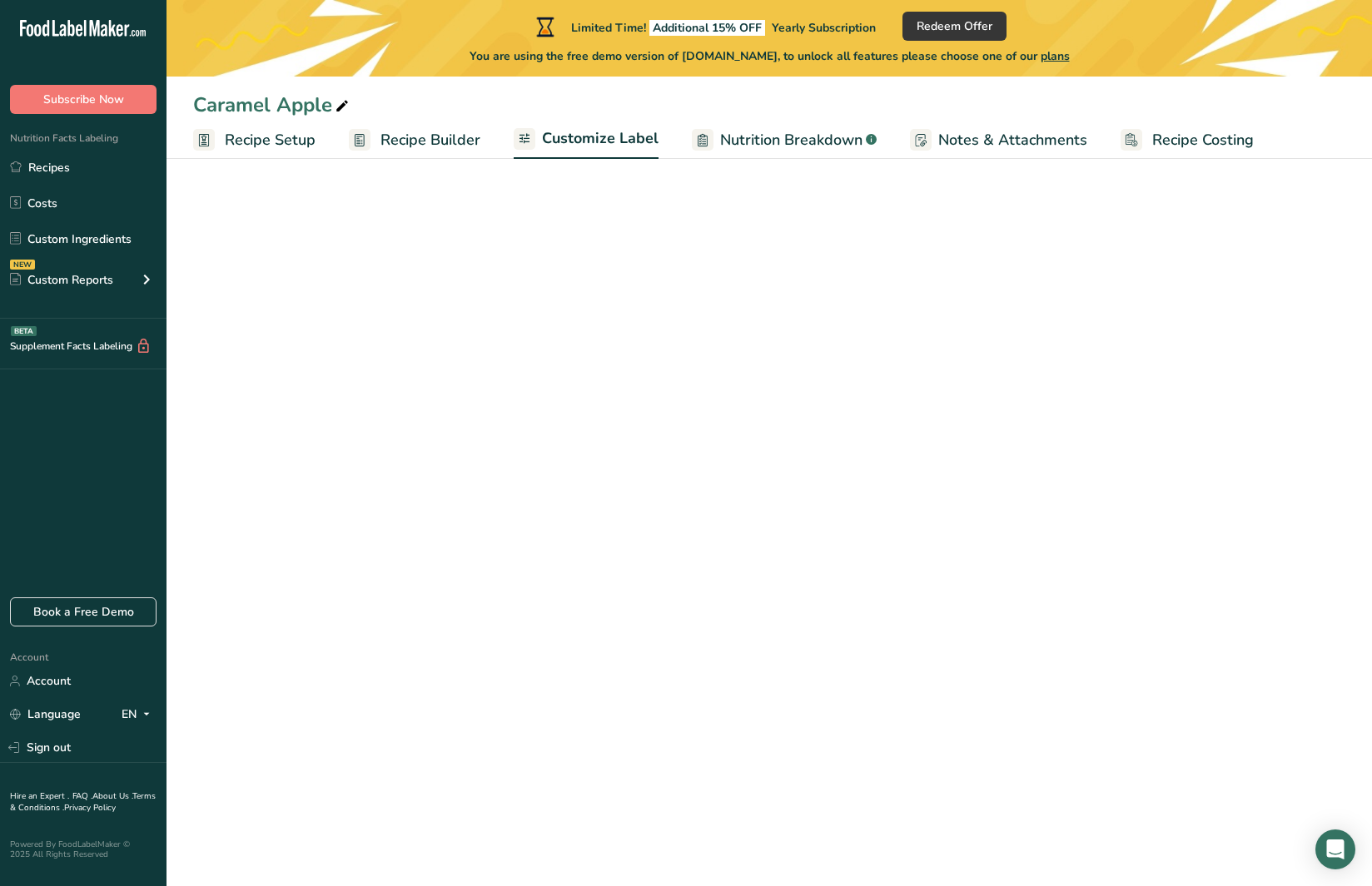
scroll to position [30, 0]
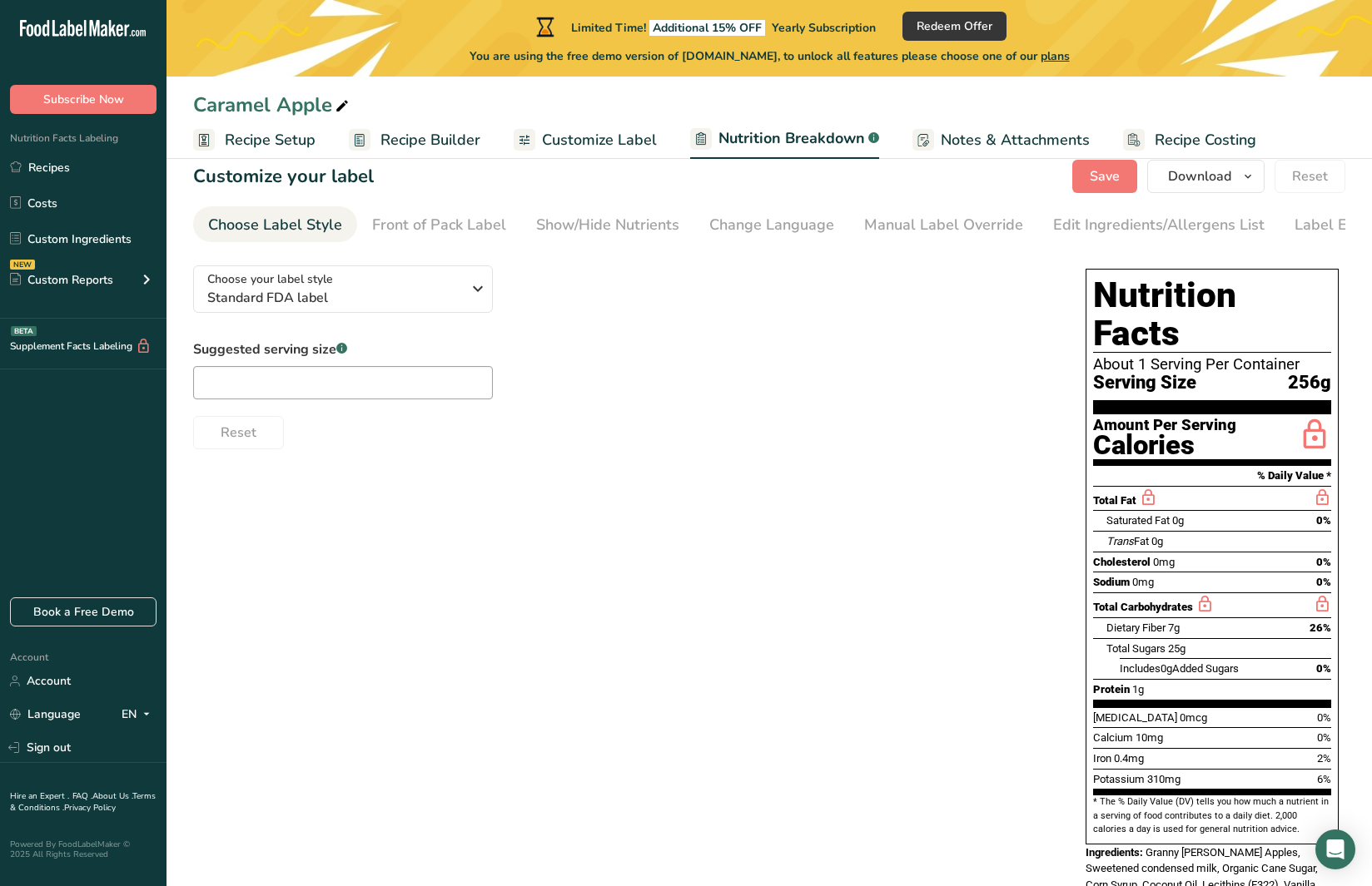
select select "Calories"
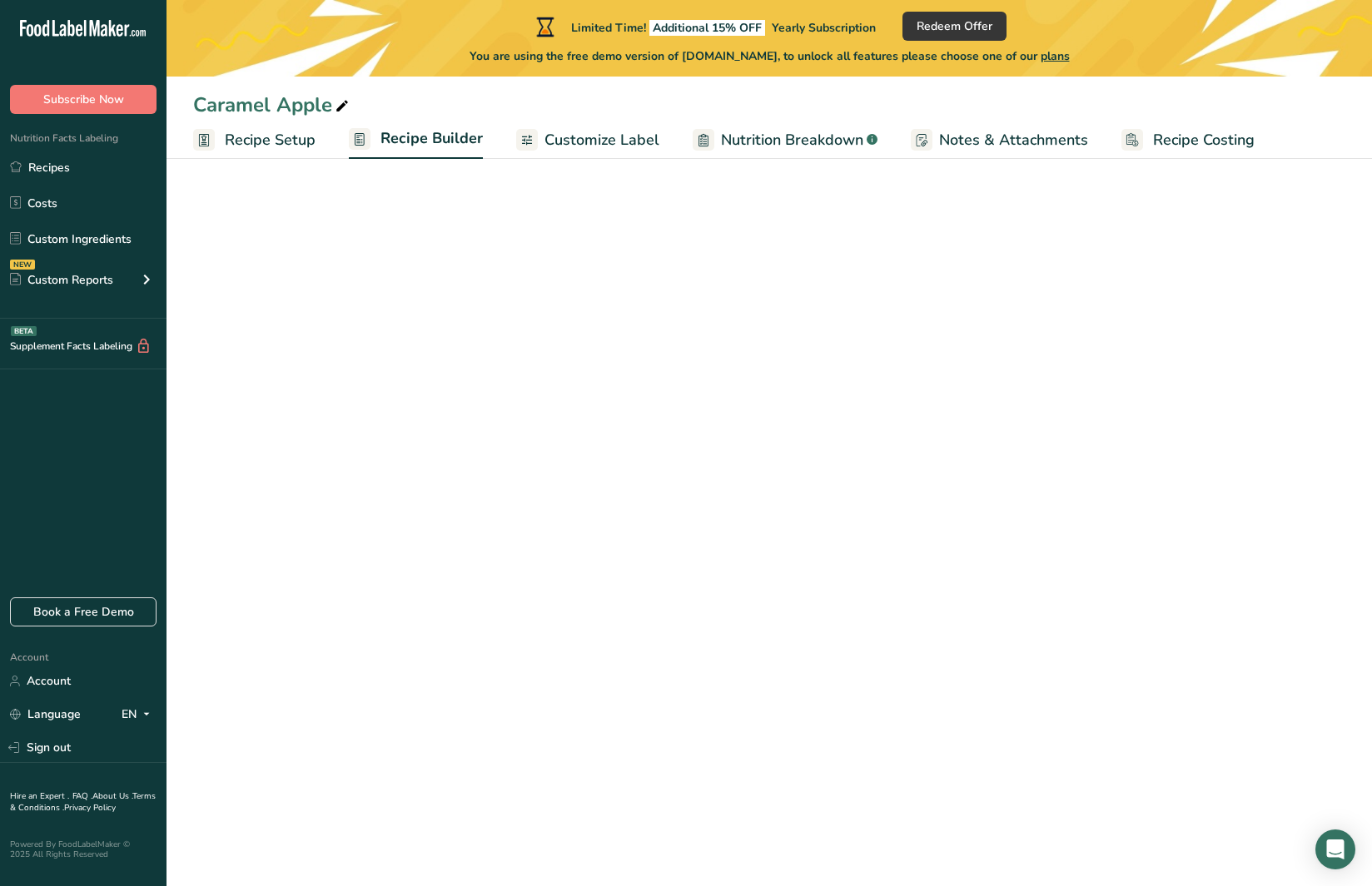
scroll to position [37, 0]
